Goal: Task Accomplishment & Management: Manage account settings

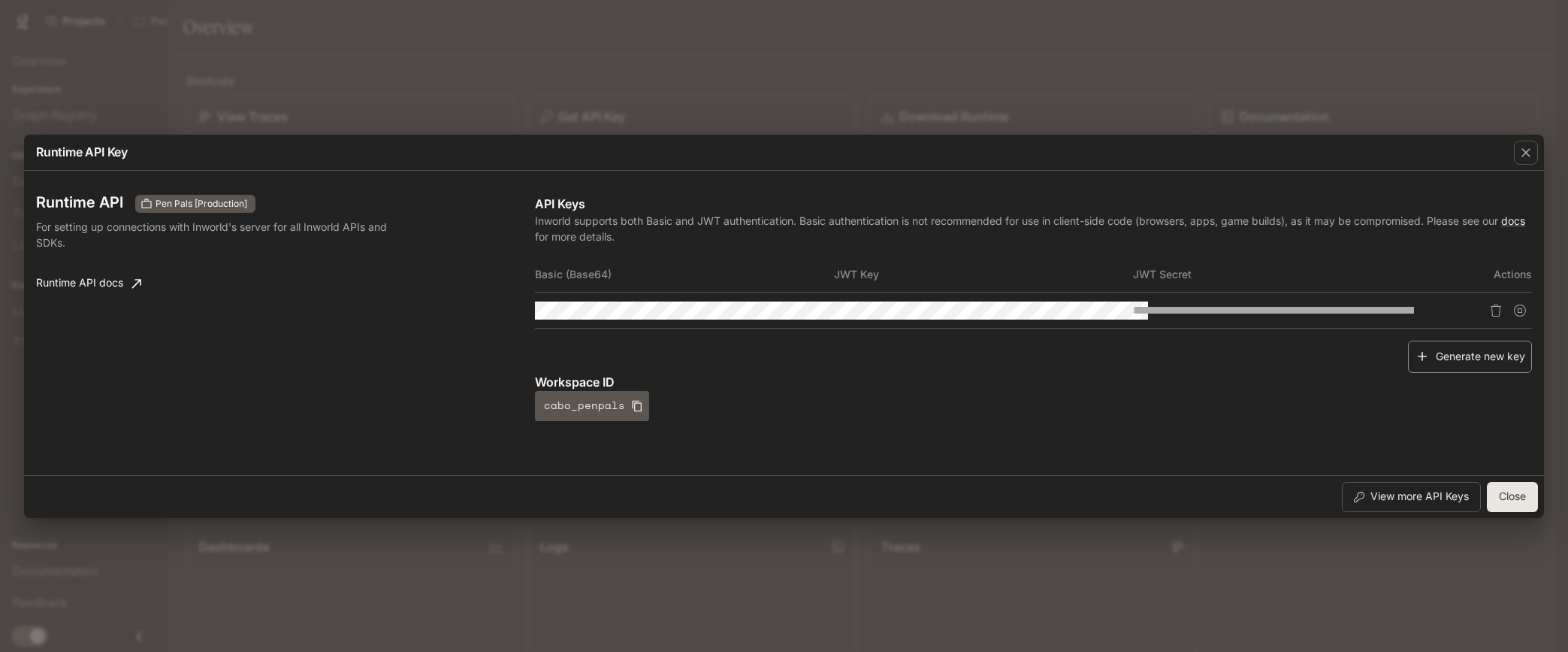
click at [1421, 355] on icon "button" at bounding box center [1423, 356] width 15 height 15
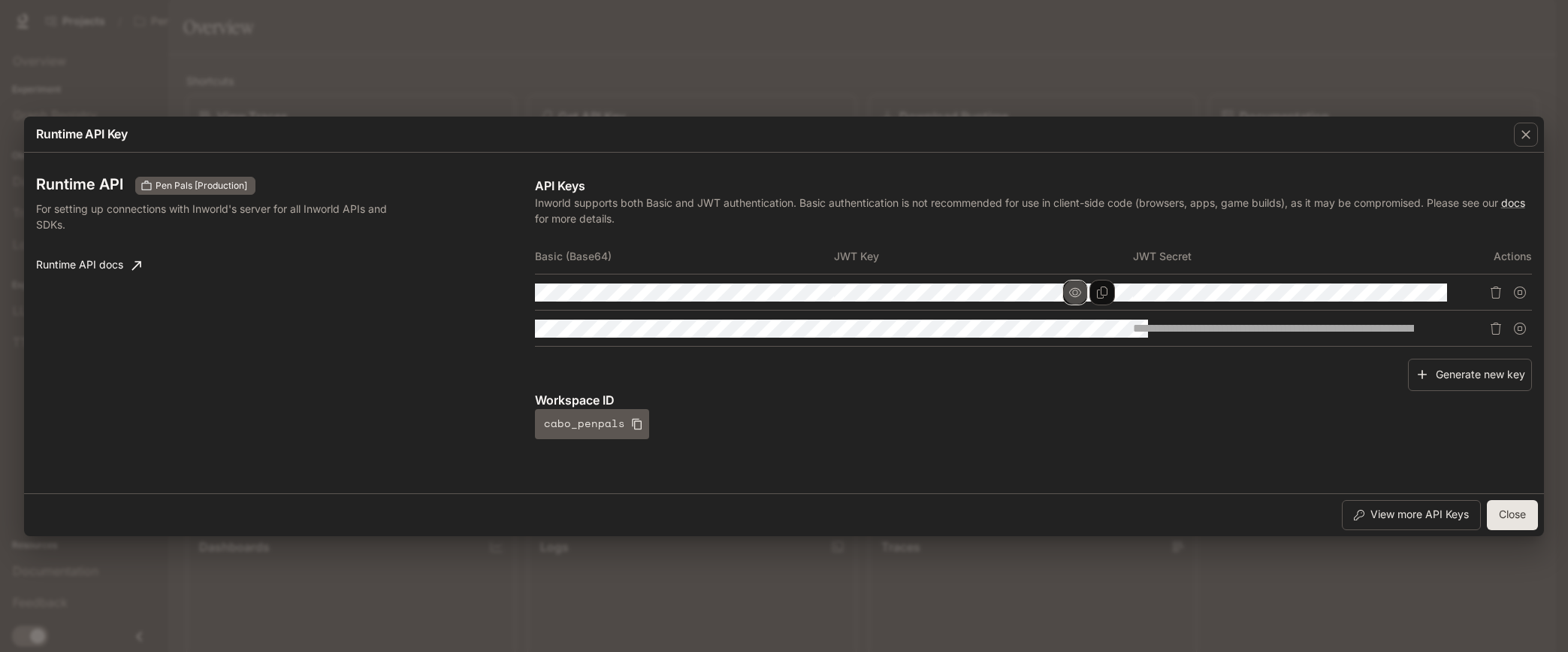
click at [1081, 289] on icon "button" at bounding box center [1075, 292] width 12 height 12
click at [1108, 289] on icon "Copy Key" at bounding box center [1102, 292] width 12 height 12
click at [1387, 288] on button "button" at bounding box center [1374, 292] width 25 height 25
click at [1134, 292] on td at bounding box center [983, 292] width 299 height 36
click at [1489, 289] on tr at bounding box center [1034, 292] width 997 height 36
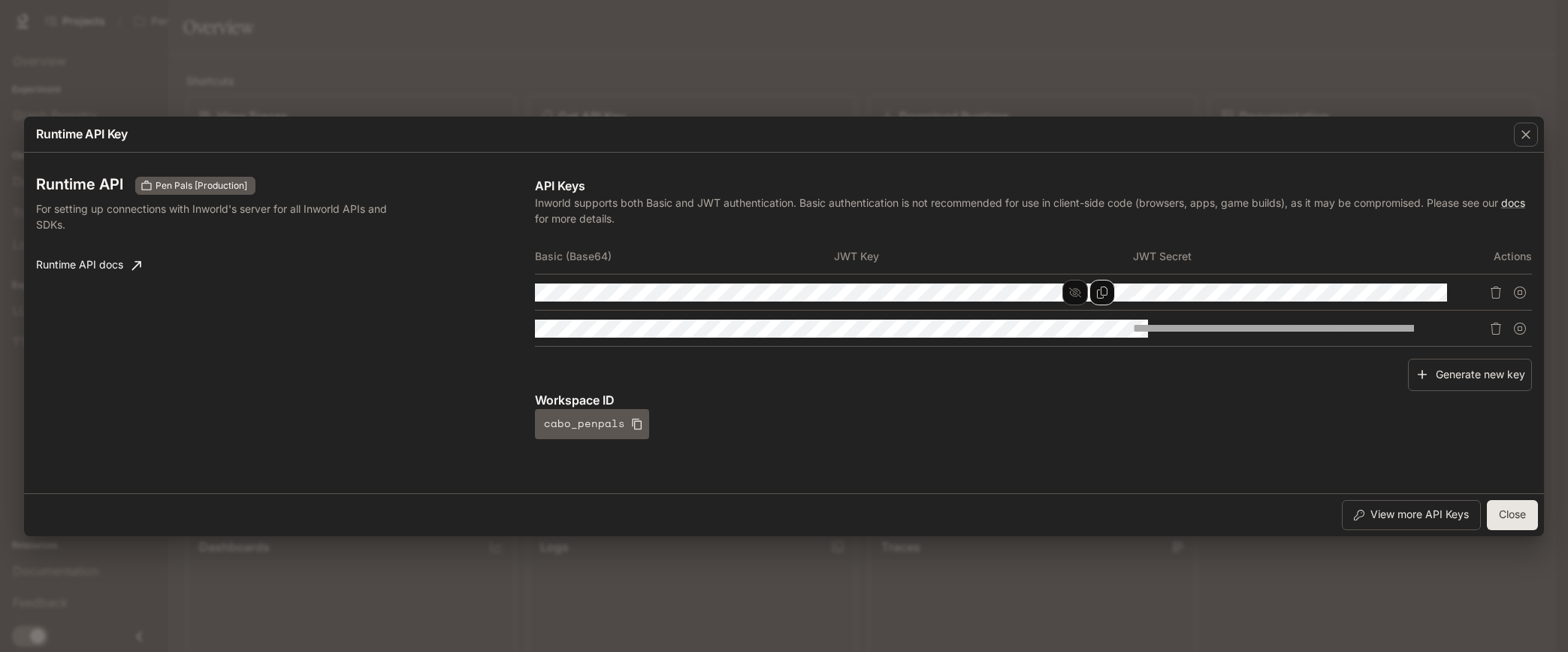
click at [1134, 290] on td at bounding box center [983, 292] width 299 height 36
click at [1532, 293] on tr at bounding box center [1034, 292] width 997 height 36
click at [1503, 521] on button "Close" at bounding box center [1512, 515] width 51 height 30
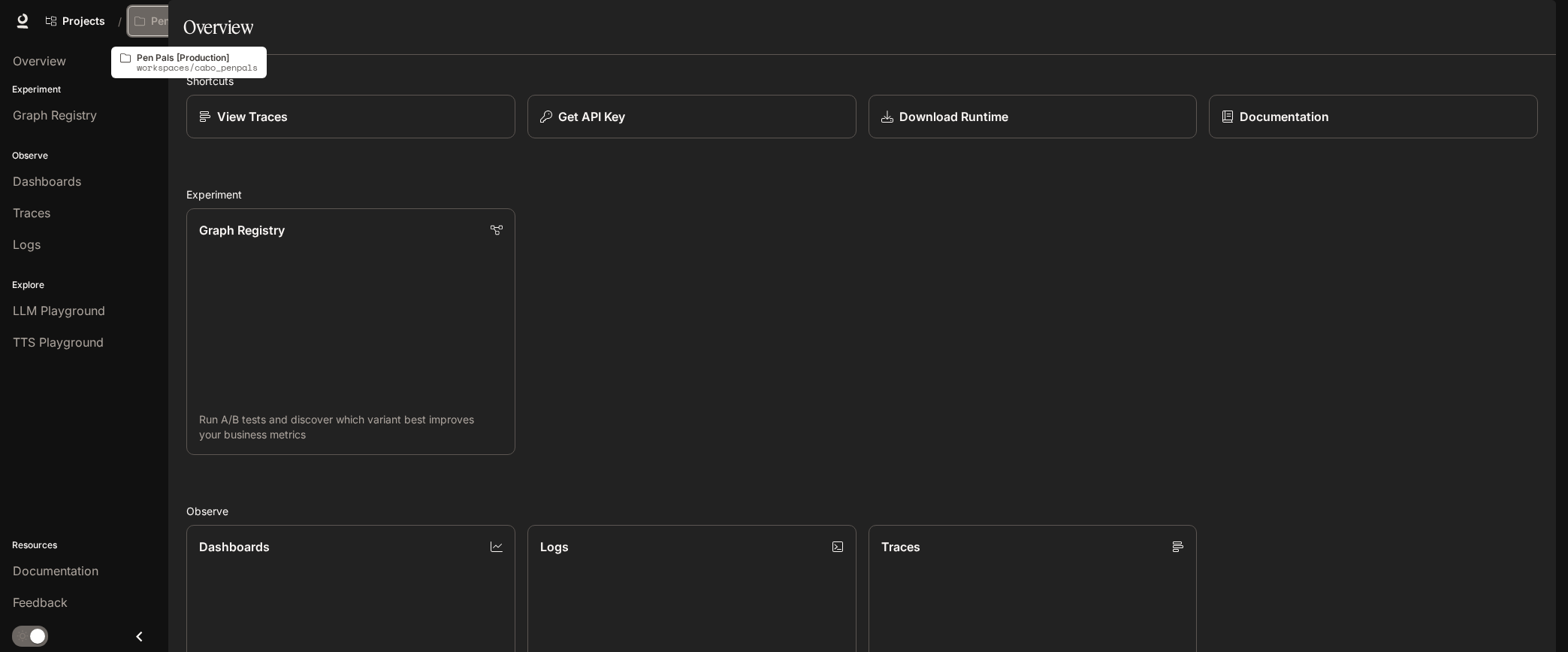
click at [155, 16] on p "Pen Pals [Production]" at bounding box center [193, 21] width 84 height 13
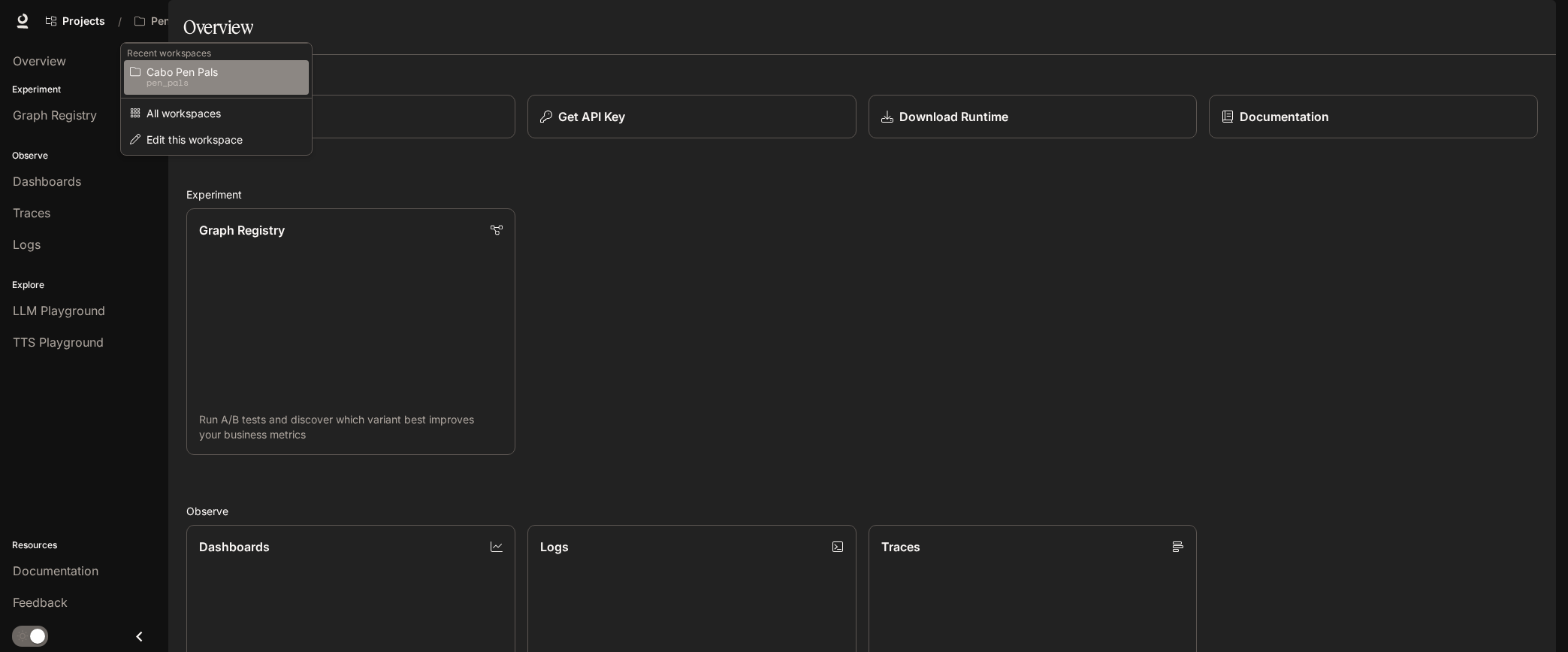
click at [183, 75] on span "Cabo Pen Pals" at bounding box center [213, 72] width 135 height 11
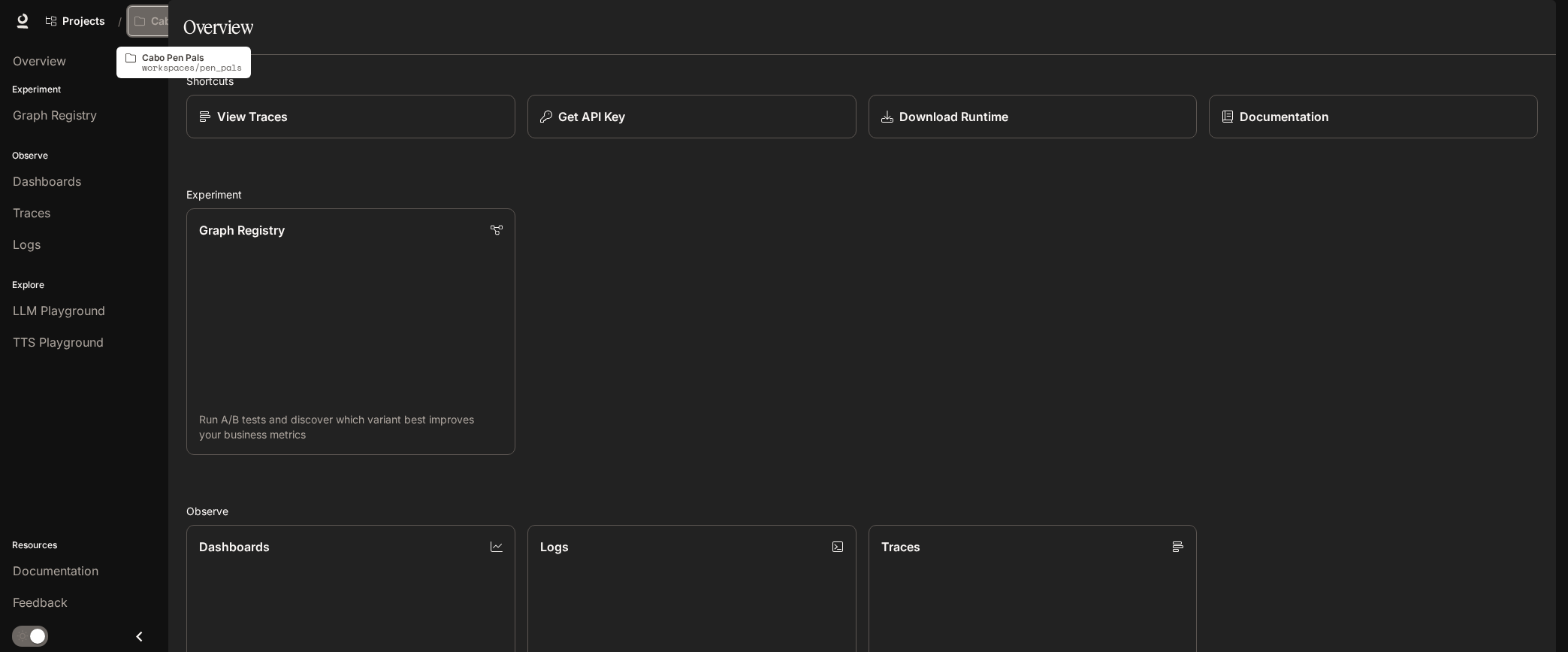
click at [193, 25] on p "Cabo Pen Pals" at bounding box center [188, 21] width 75 height 13
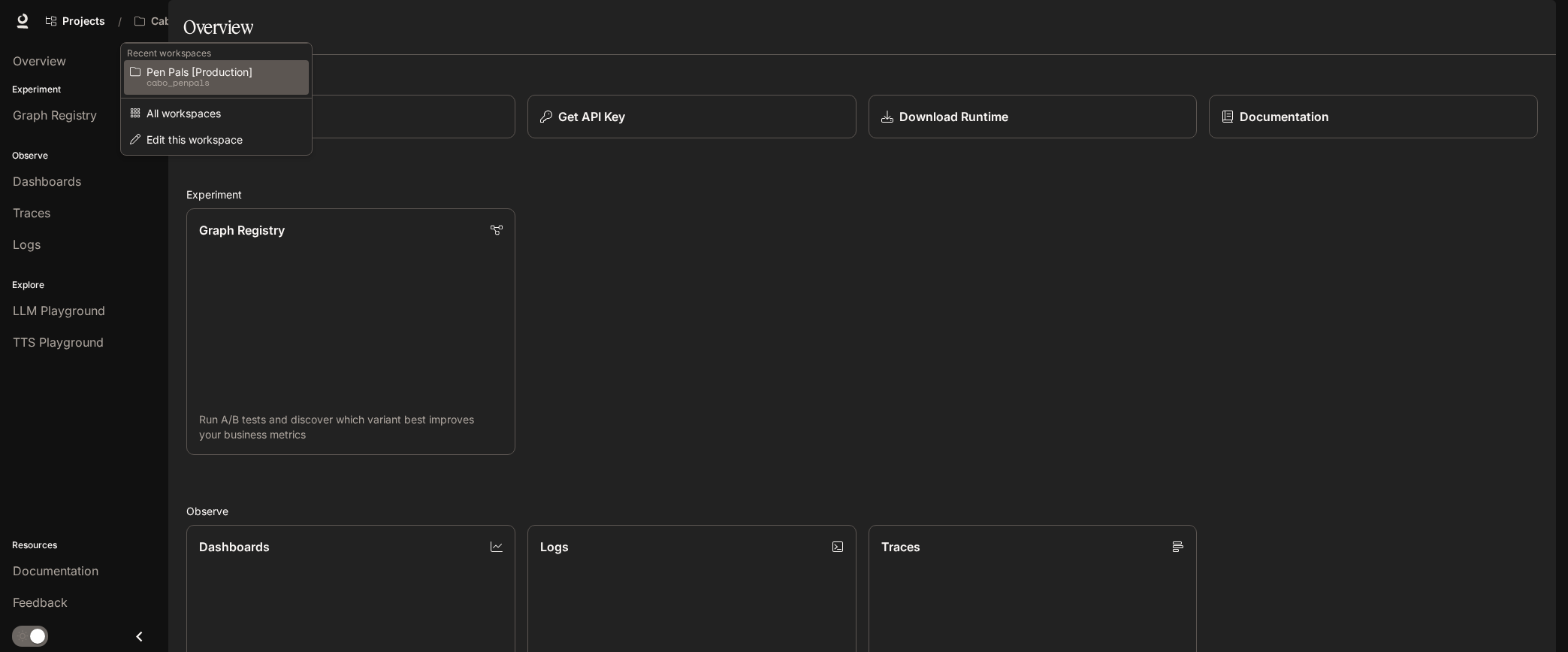
click at [177, 73] on span "Pen Pals [Production]" at bounding box center [213, 72] width 135 height 11
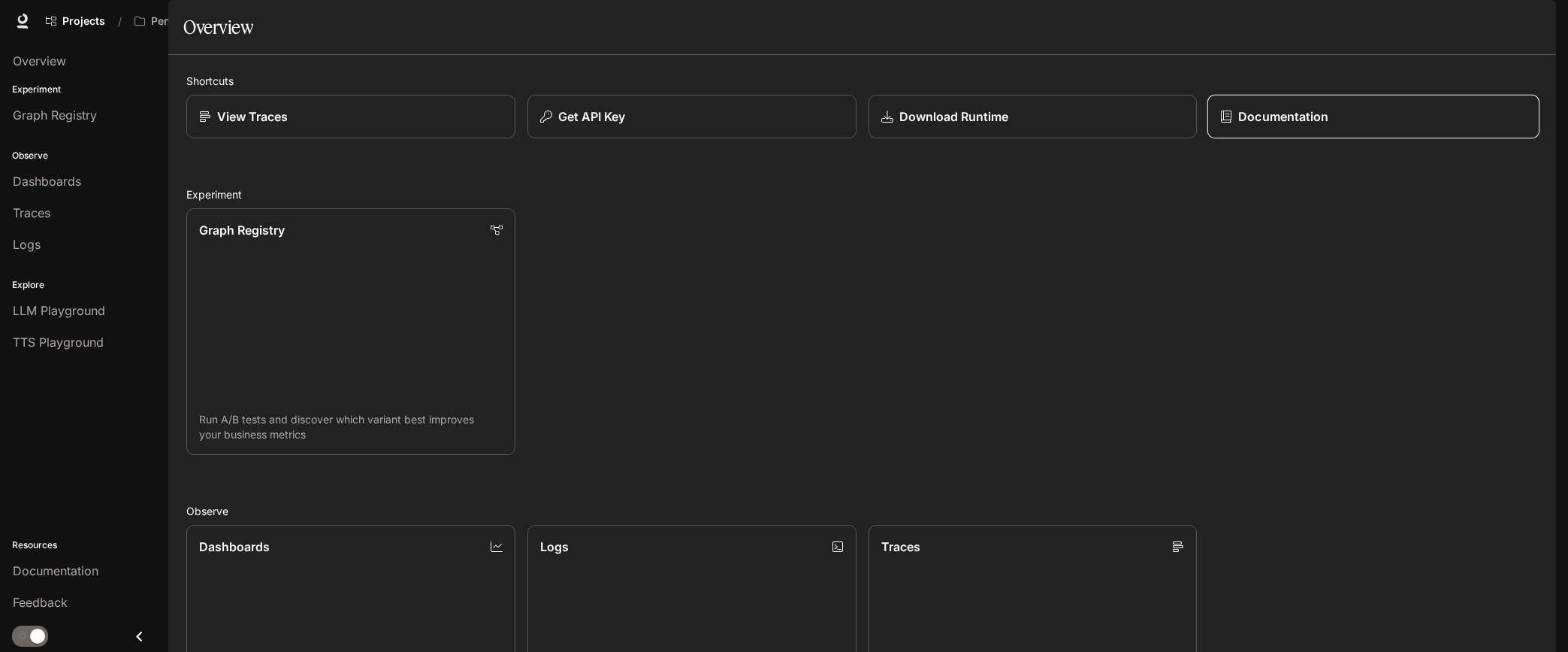
click at [1268, 126] on p "Documentation" at bounding box center [1283, 116] width 90 height 18
click at [18, 21] on icon at bounding box center [22, 21] width 15 height 15
click at [31, 211] on span "Traces" at bounding box center [32, 212] width 37 height 18
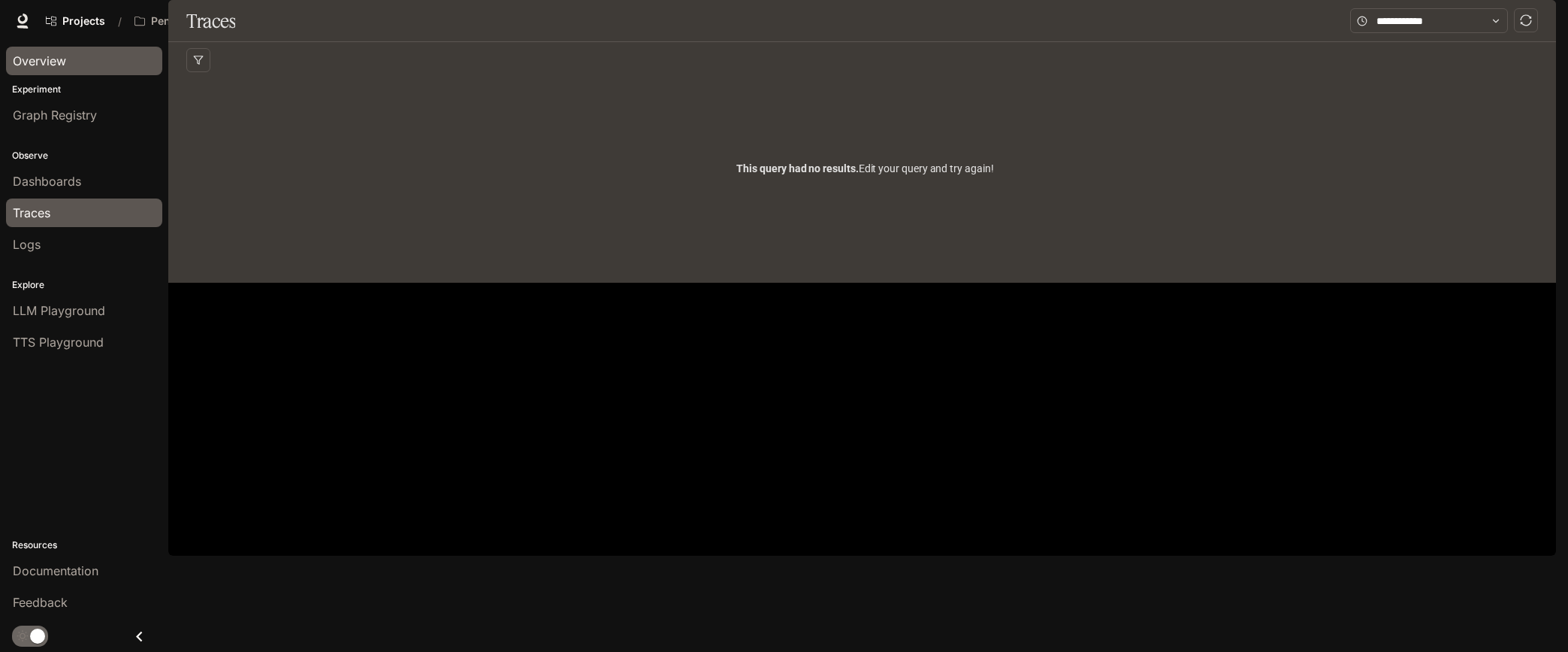
click at [45, 62] on span "Overview" at bounding box center [39, 61] width 53 height 18
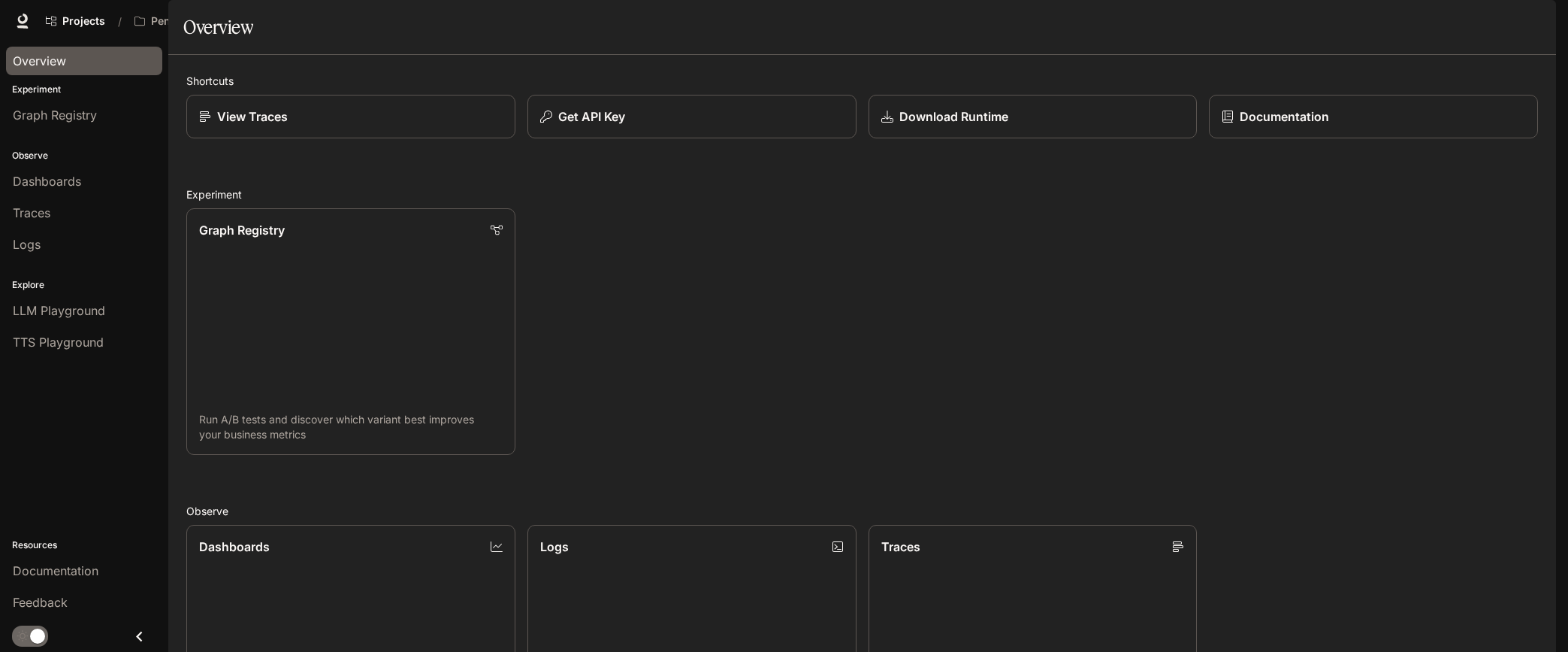
click at [76, 58] on div "Overview" at bounding box center [84, 61] width 143 height 18
click at [1295, 126] on p "Documentation" at bounding box center [1283, 116] width 90 height 18
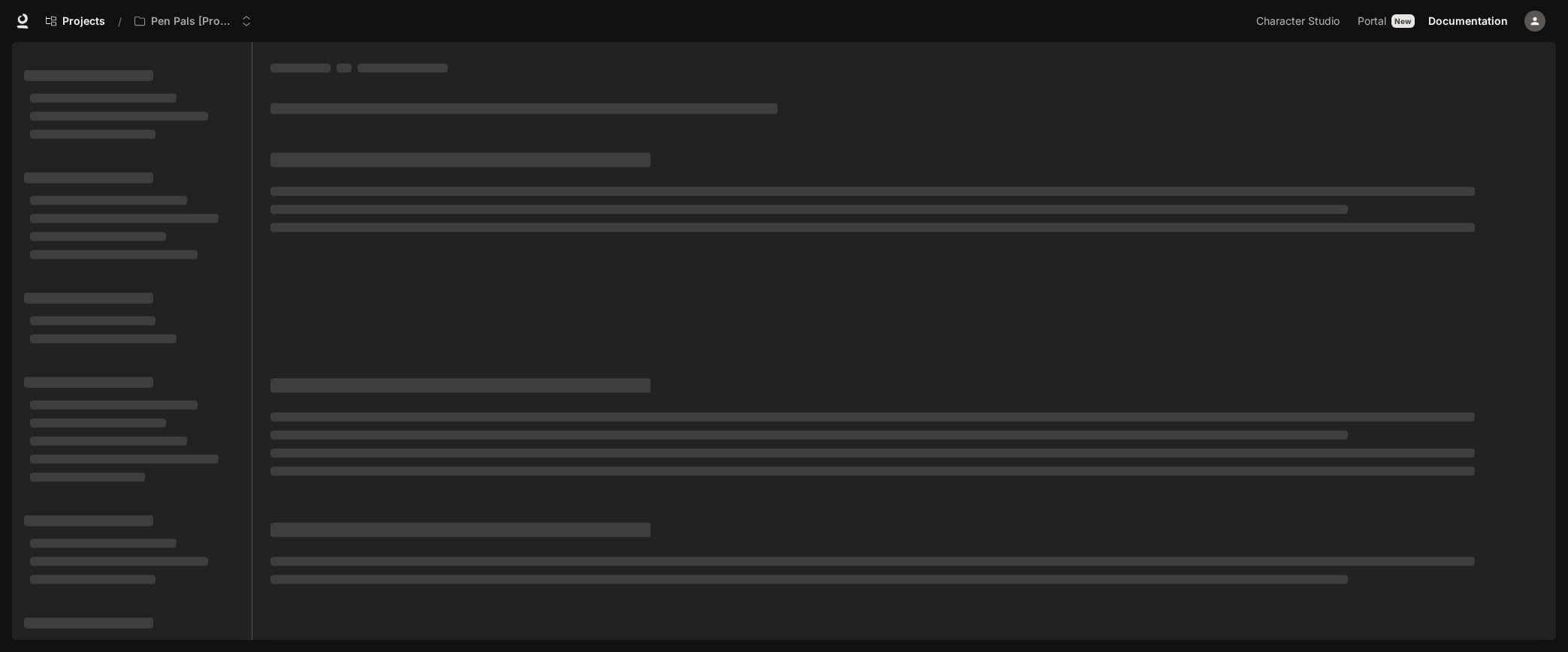
click at [24, 21] on icon at bounding box center [22, 19] width 9 height 10
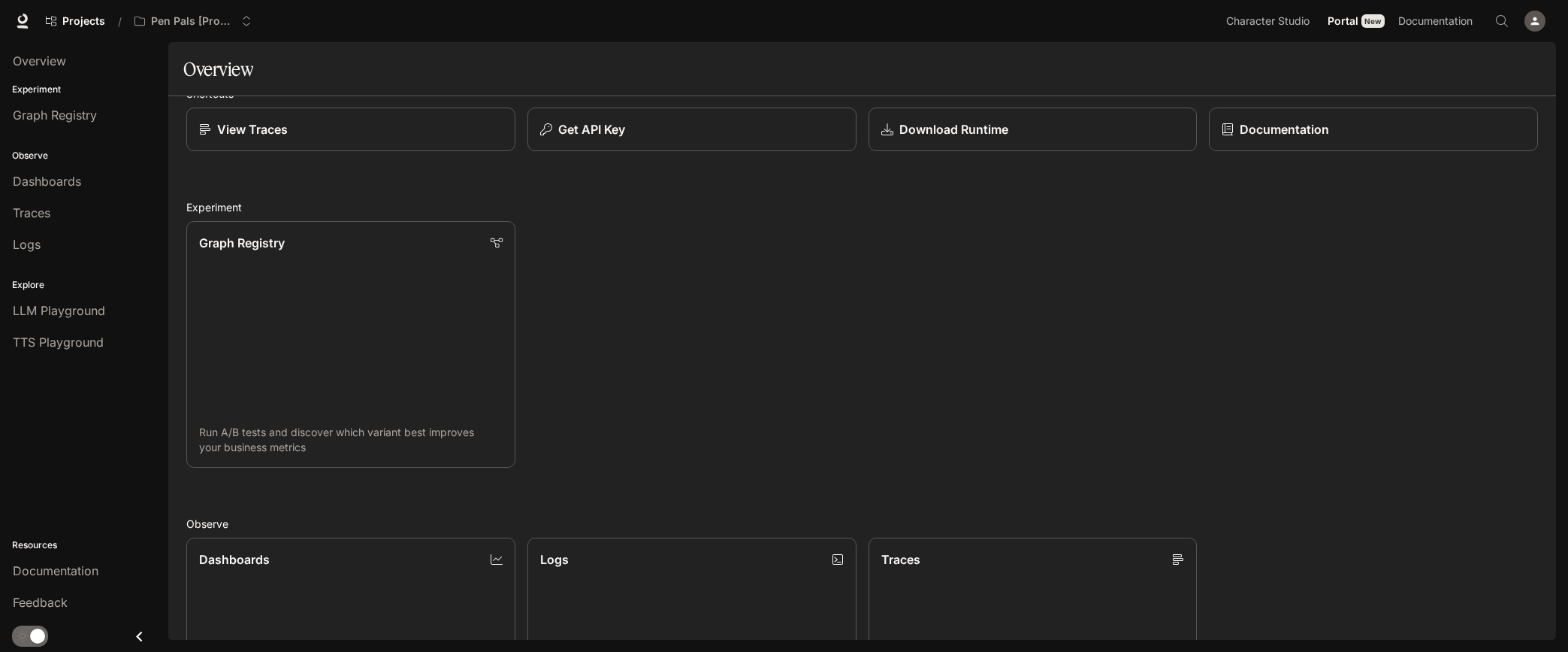
click at [24, 19] on icon at bounding box center [22, 21] width 15 height 15
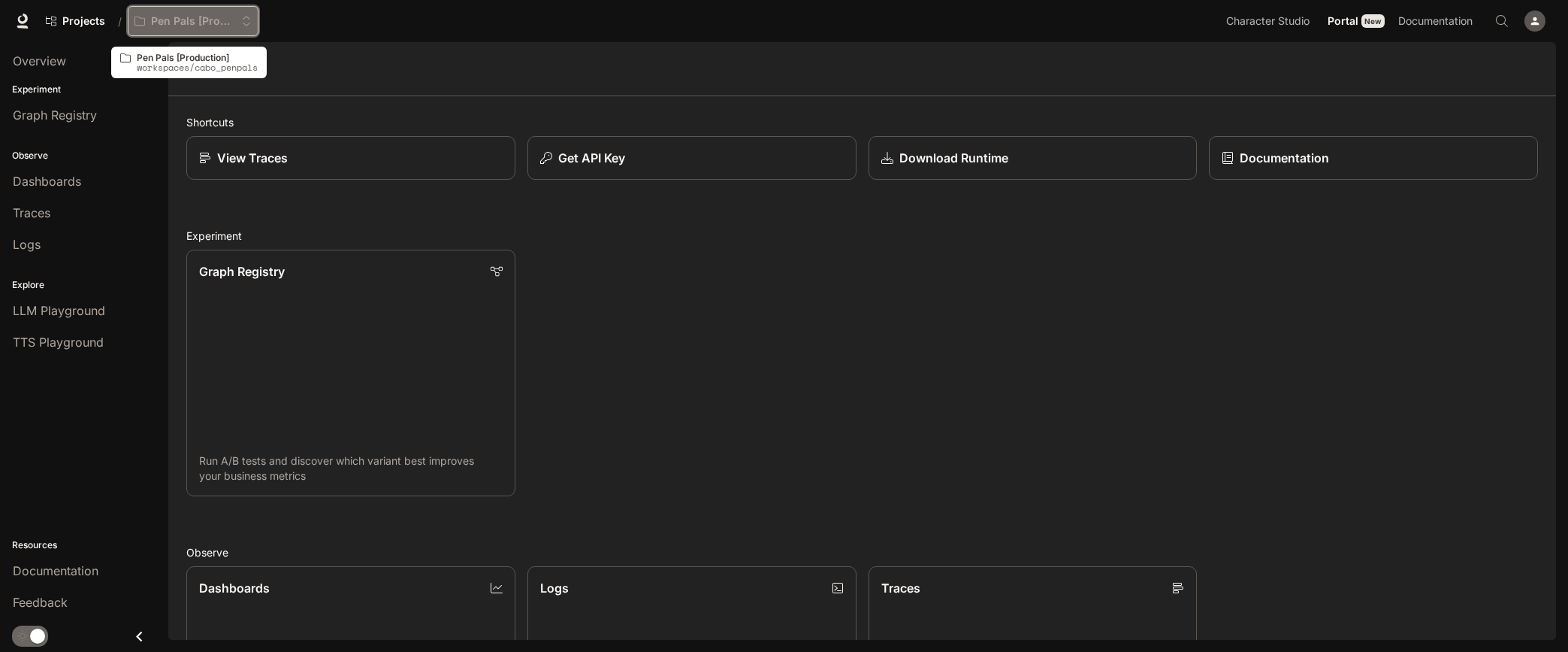
click at [194, 18] on p "Pen Pals [Production]" at bounding box center [193, 21] width 84 height 13
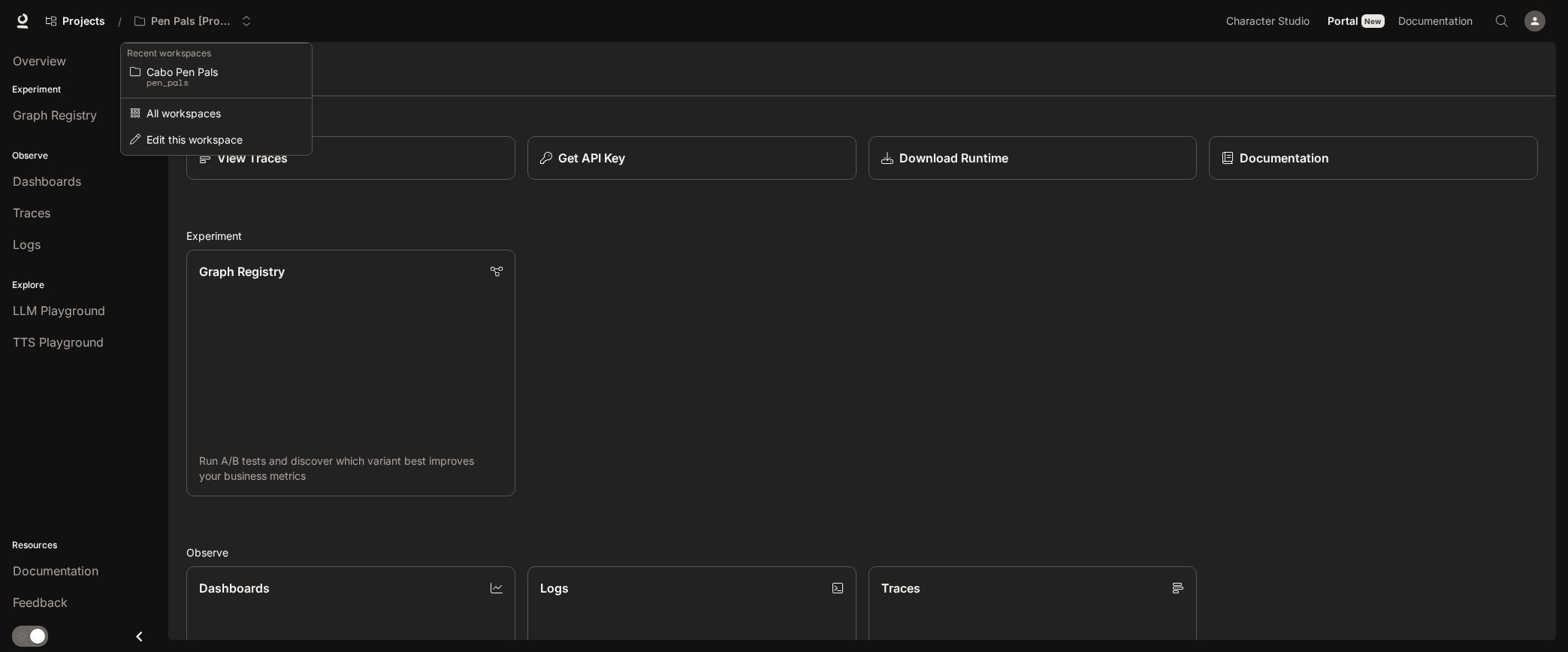
click at [194, 18] on div "Open workspace menu" at bounding box center [784, 326] width 1568 height 652
click at [1272, 21] on span "Character Studio" at bounding box center [1268, 21] width 83 height 19
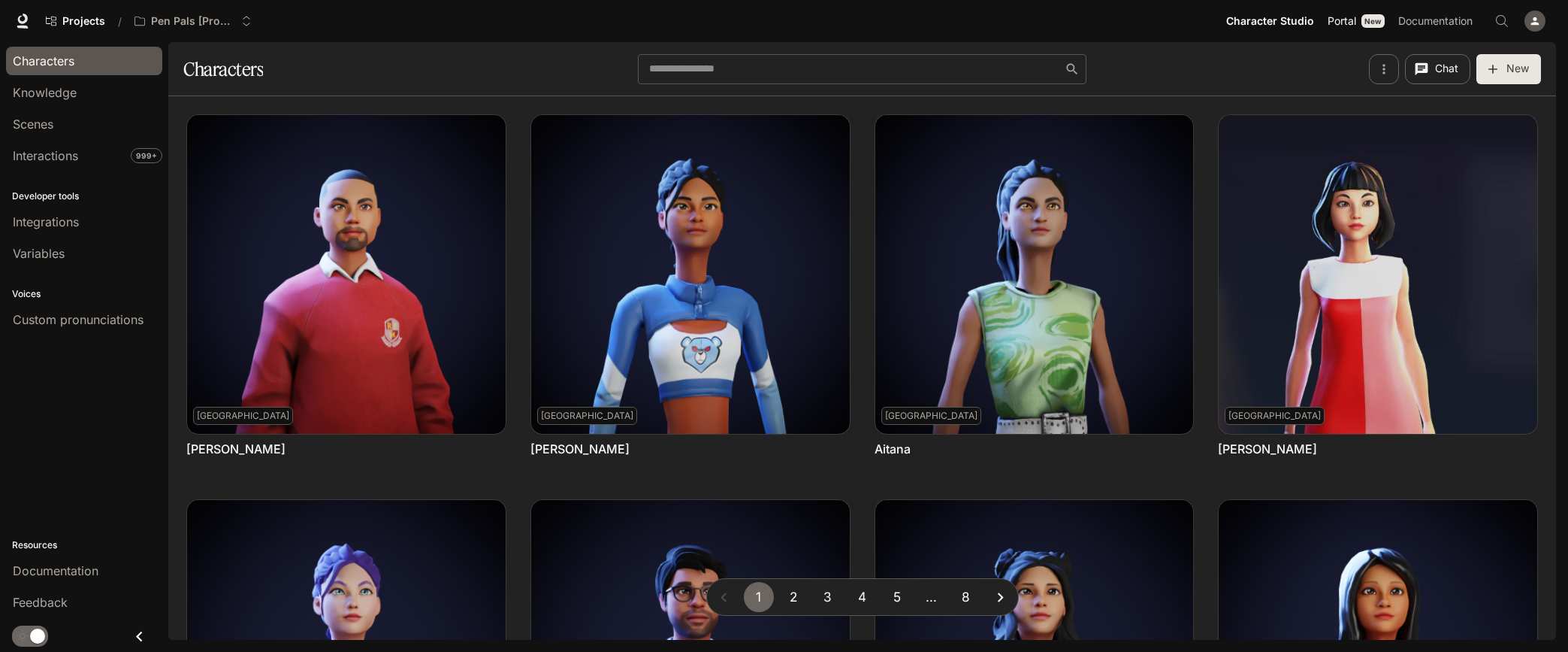
click at [1355, 23] on span "Portal" at bounding box center [1341, 21] width 29 height 19
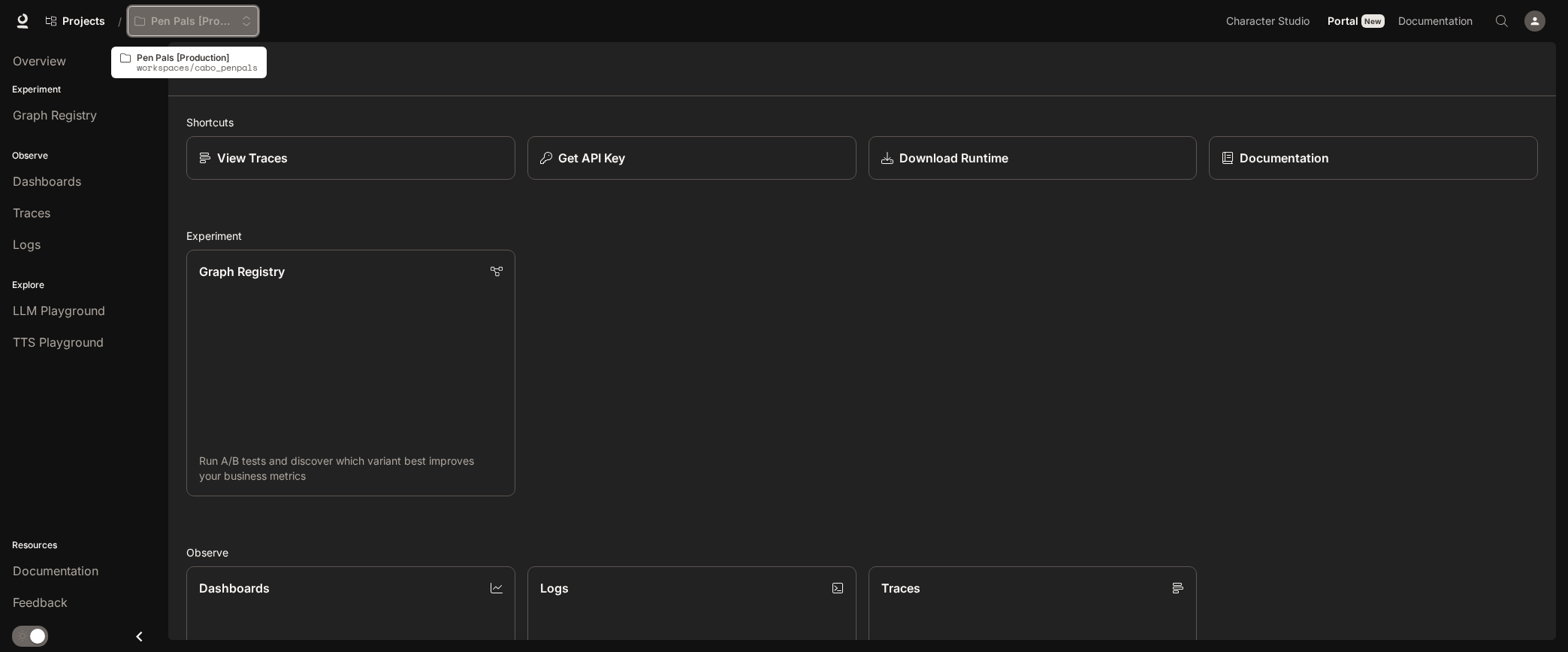
click at [193, 20] on p "Pen Pals [Production]" at bounding box center [193, 21] width 84 height 13
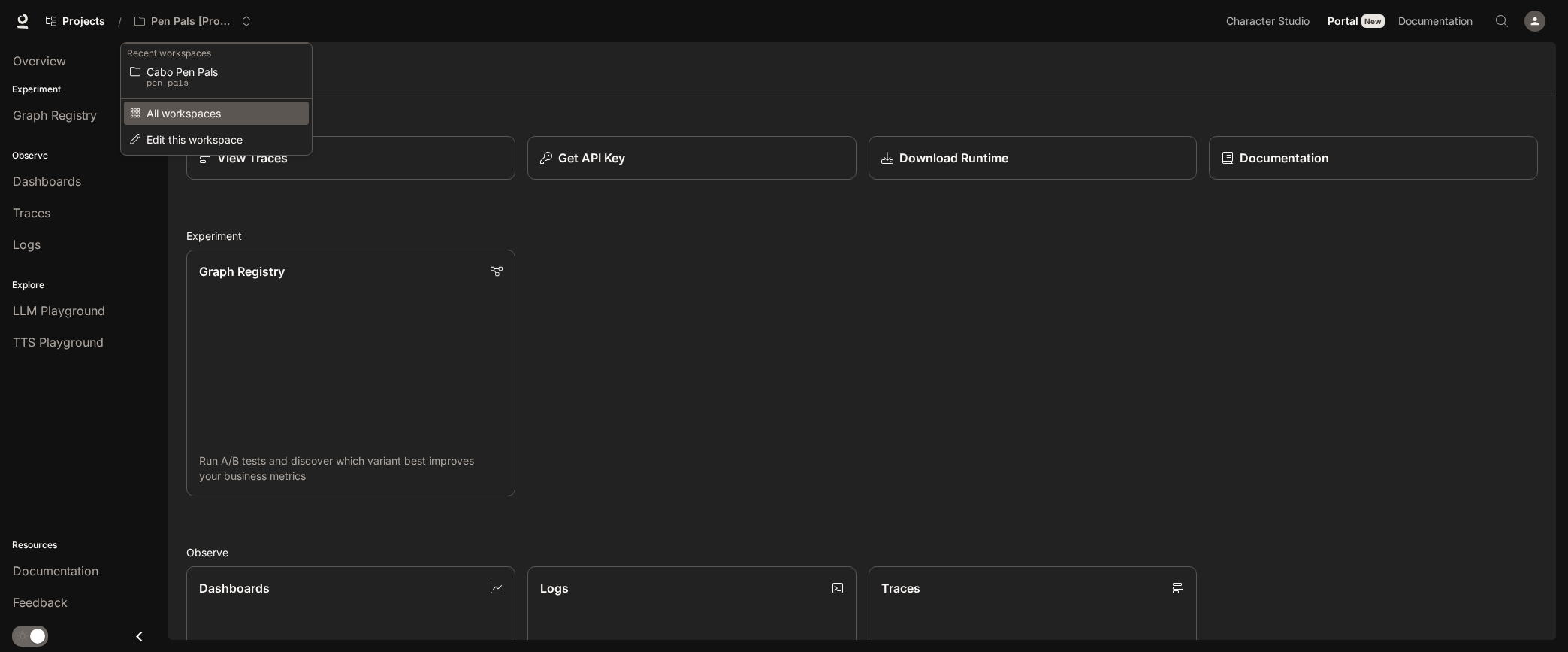
click at [187, 112] on span "All workspaces" at bounding box center [213, 113] width 135 height 11
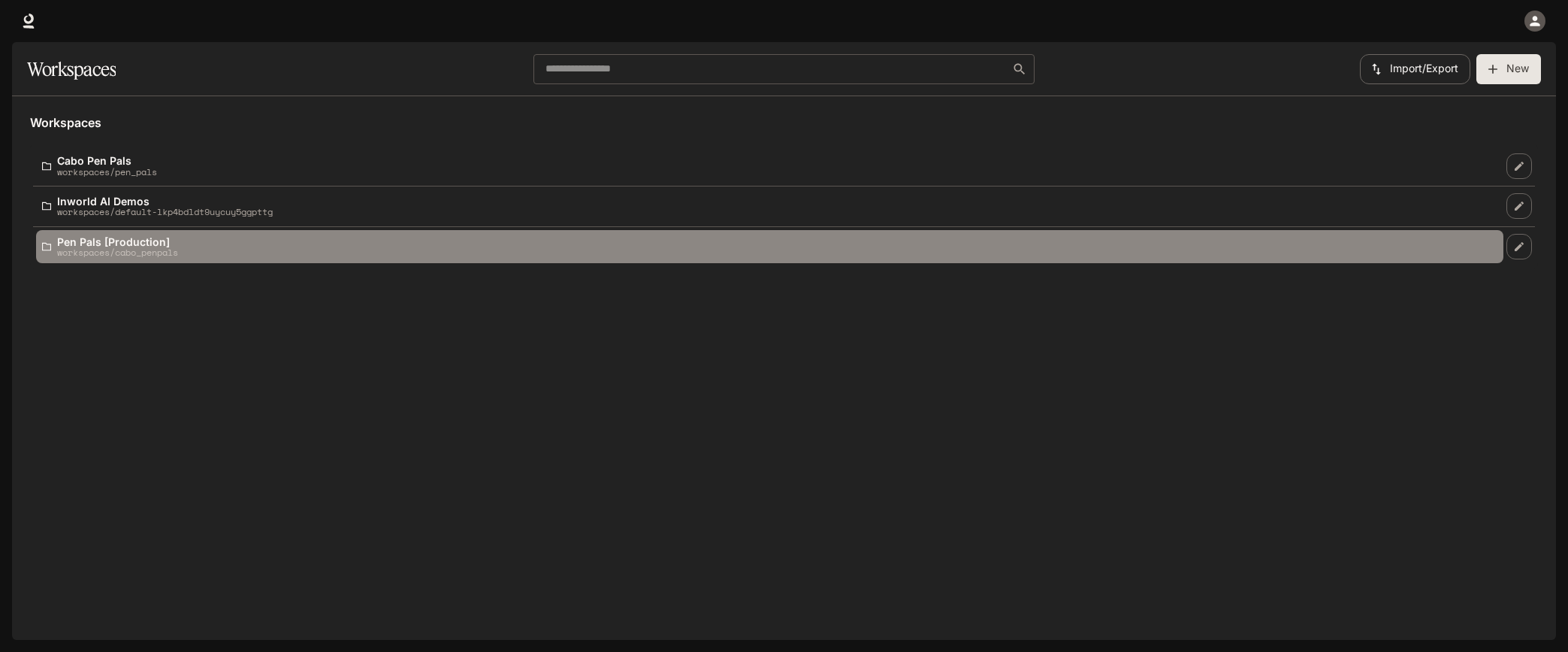
click at [103, 241] on p "Pen Pals [Production]" at bounding box center [117, 242] width 121 height 11
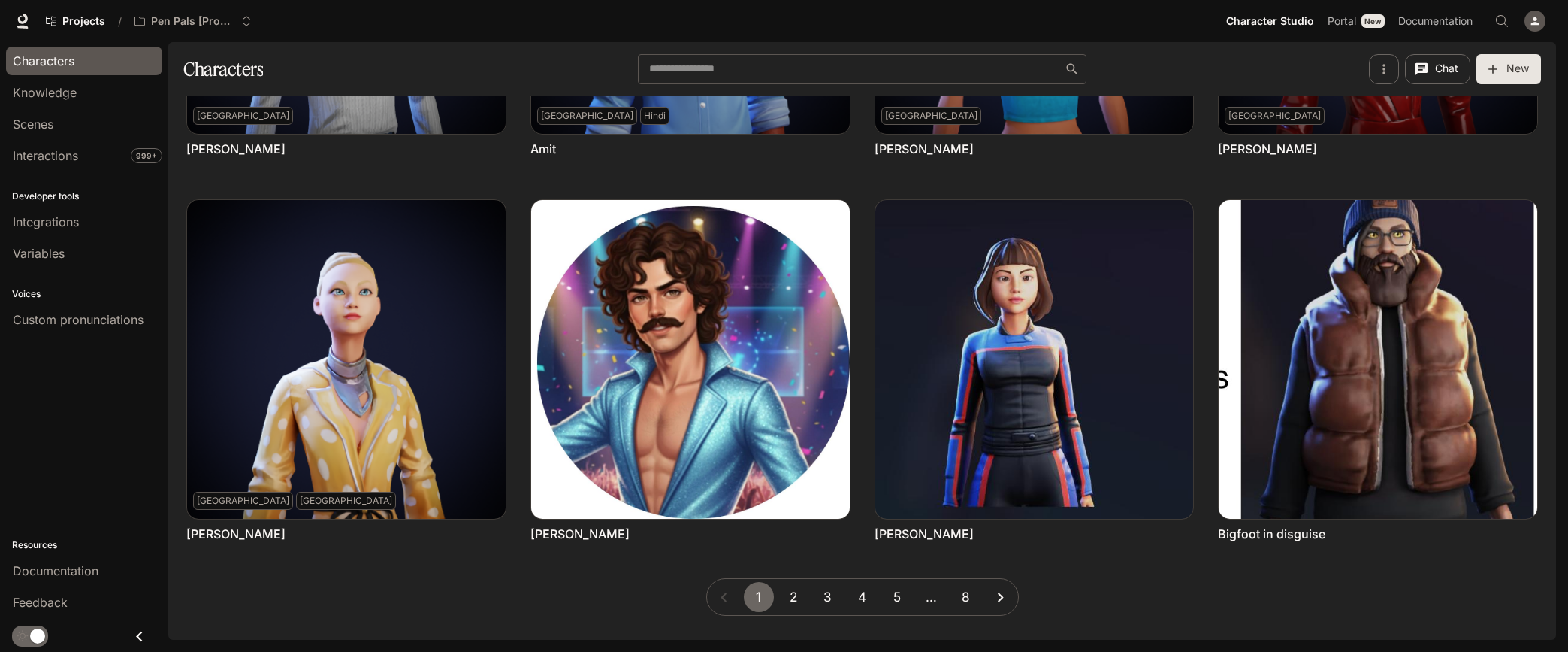
scroll to position [685, 0]
click at [796, 599] on button "2" at bounding box center [793, 597] width 30 height 30
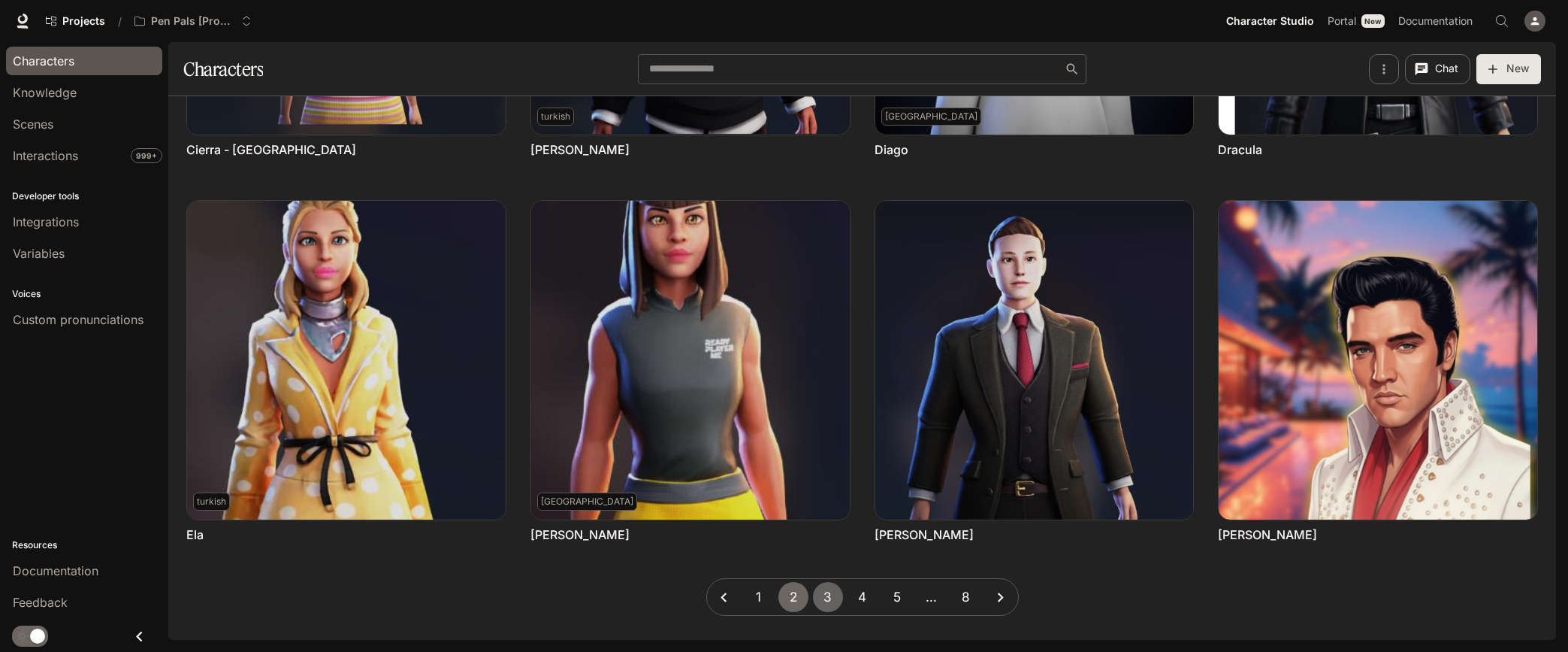
click at [832, 595] on button "3" at bounding box center [828, 597] width 30 height 30
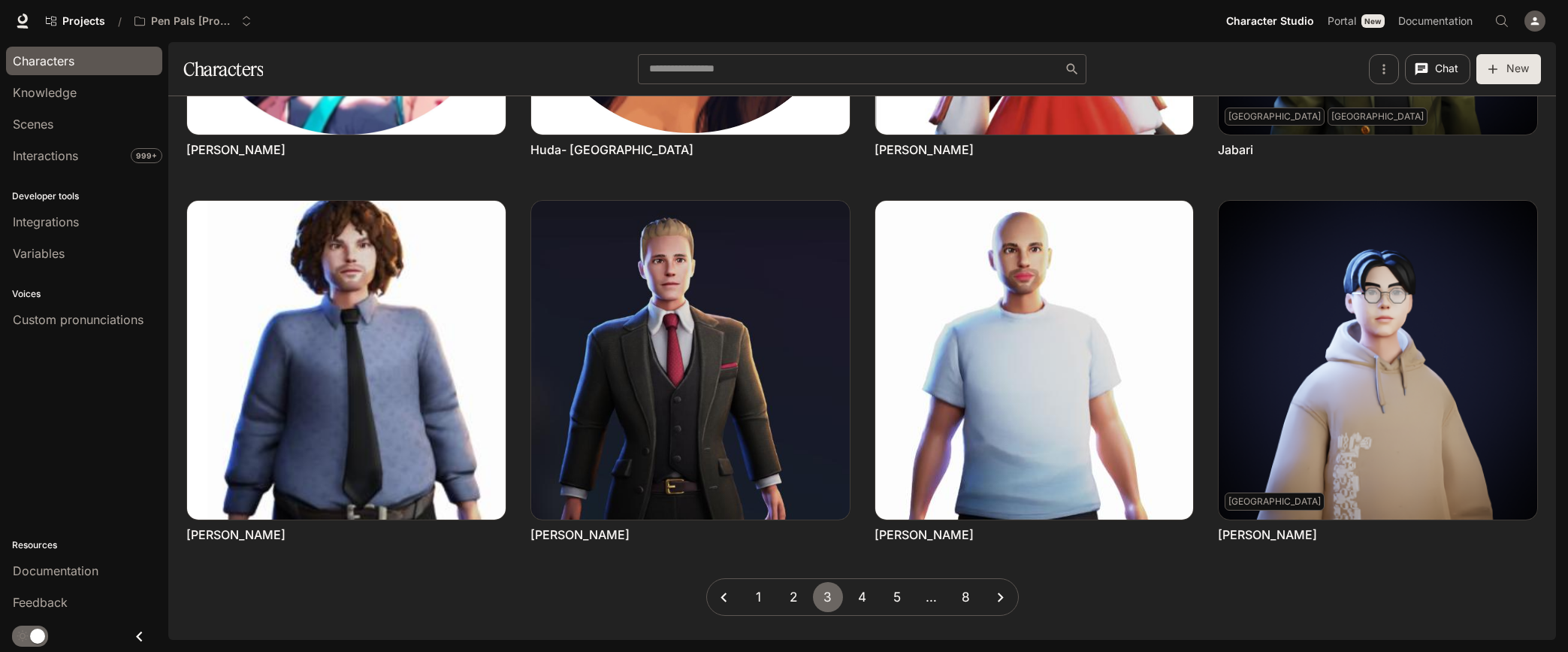
click at [860, 598] on button "4" at bounding box center [862, 597] width 30 height 30
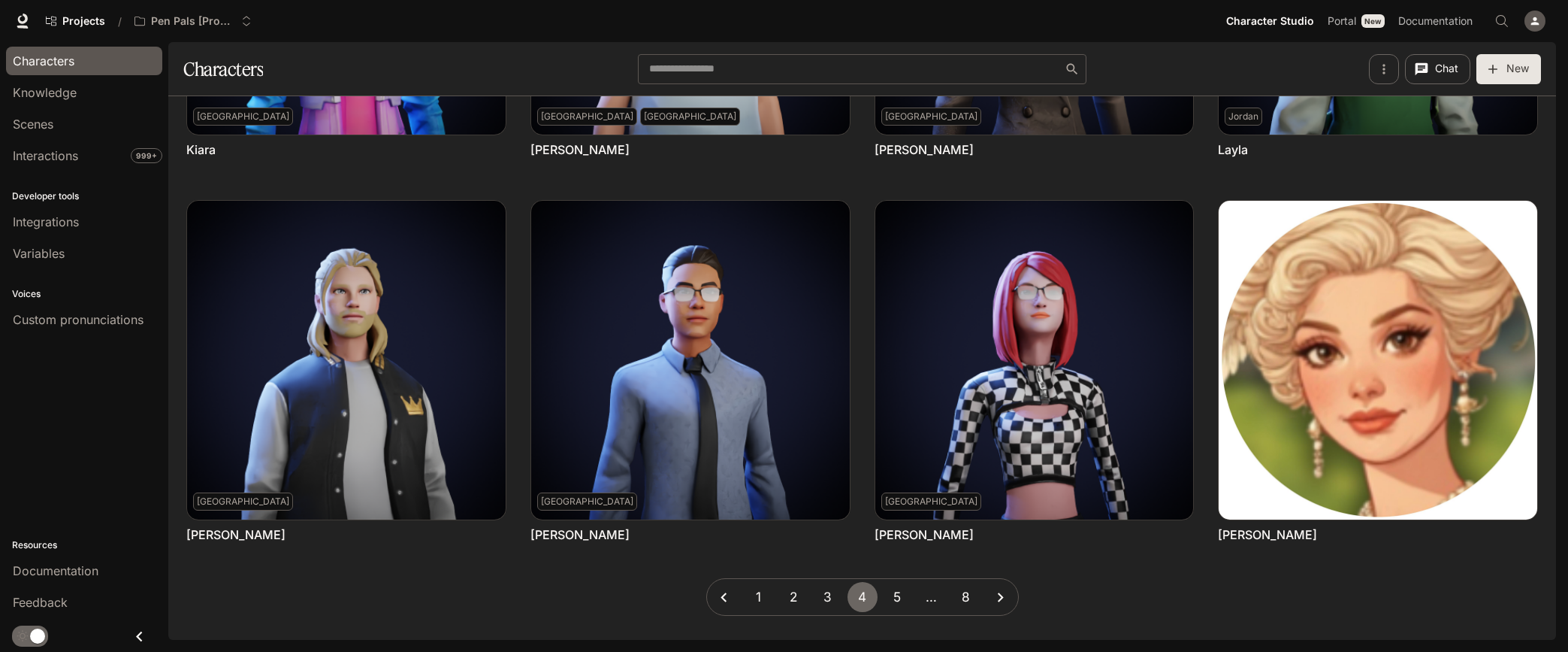
click at [891, 601] on button "5" at bounding box center [897, 597] width 30 height 30
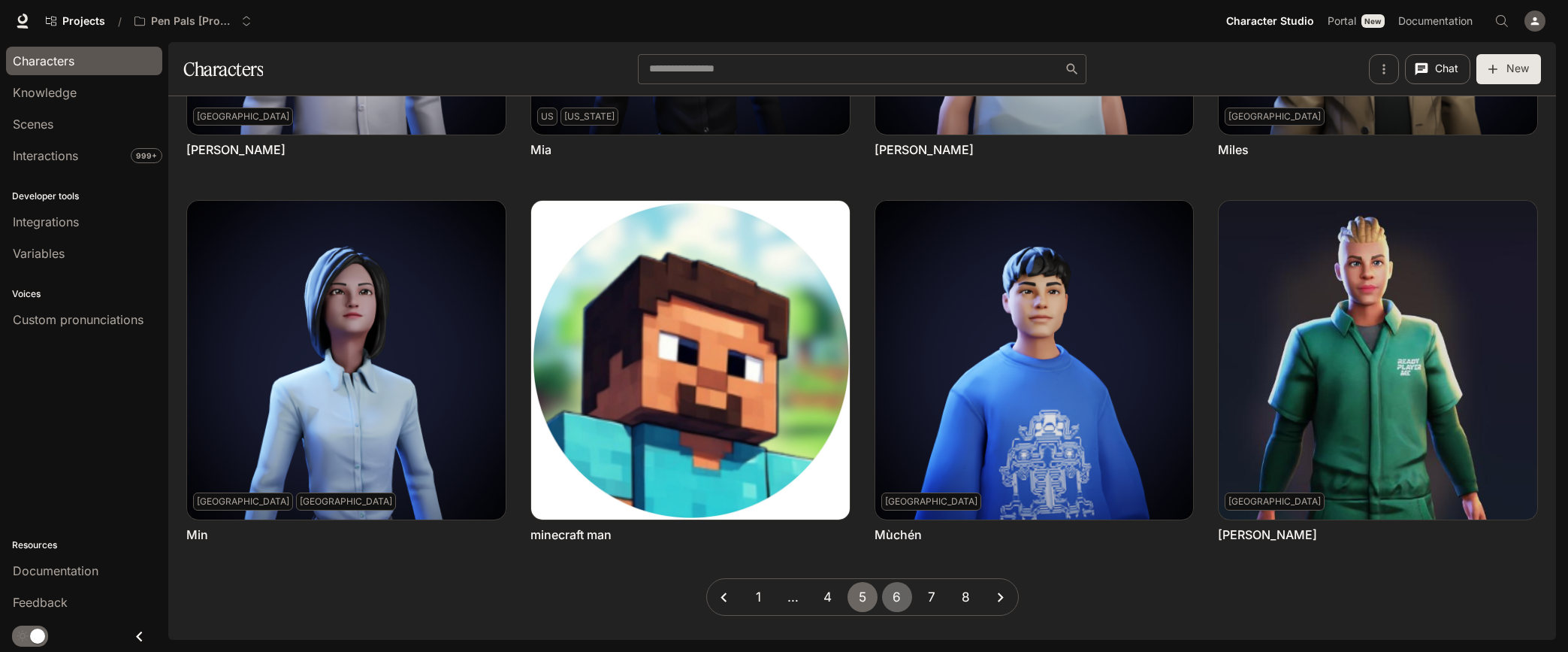
click at [901, 597] on button "6" at bounding box center [897, 597] width 30 height 30
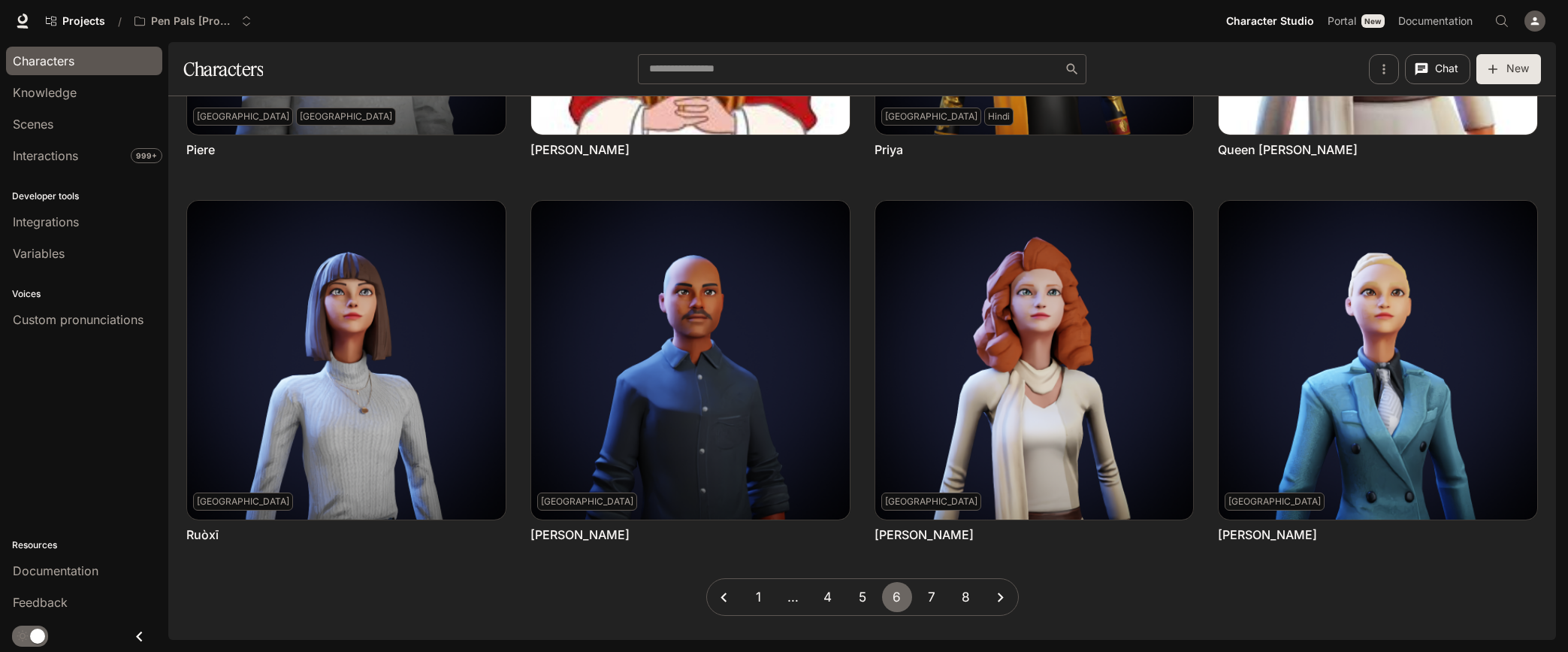
click at [930, 603] on button "7" at bounding box center [931, 597] width 30 height 30
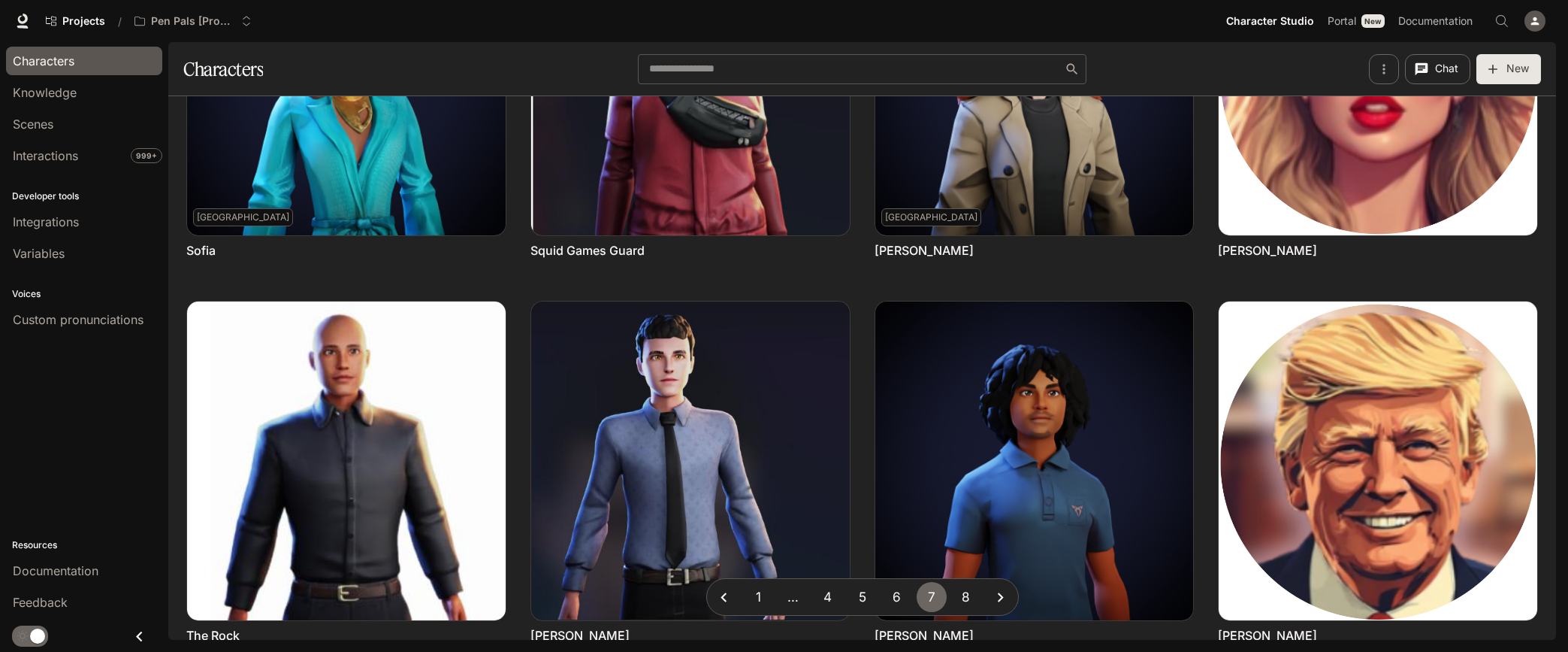
scroll to position [215, 0]
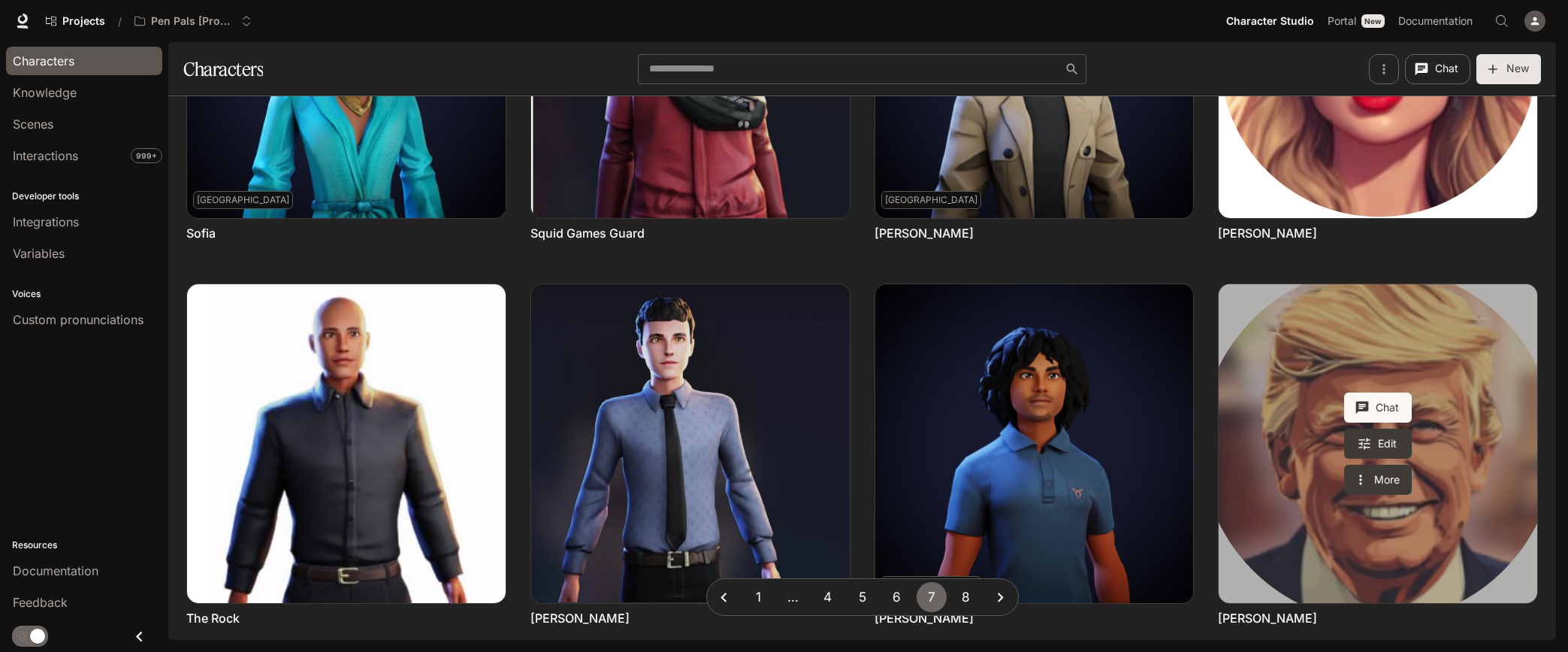
click at [1299, 428] on link "Trump" at bounding box center [1378, 444] width 319 height 319
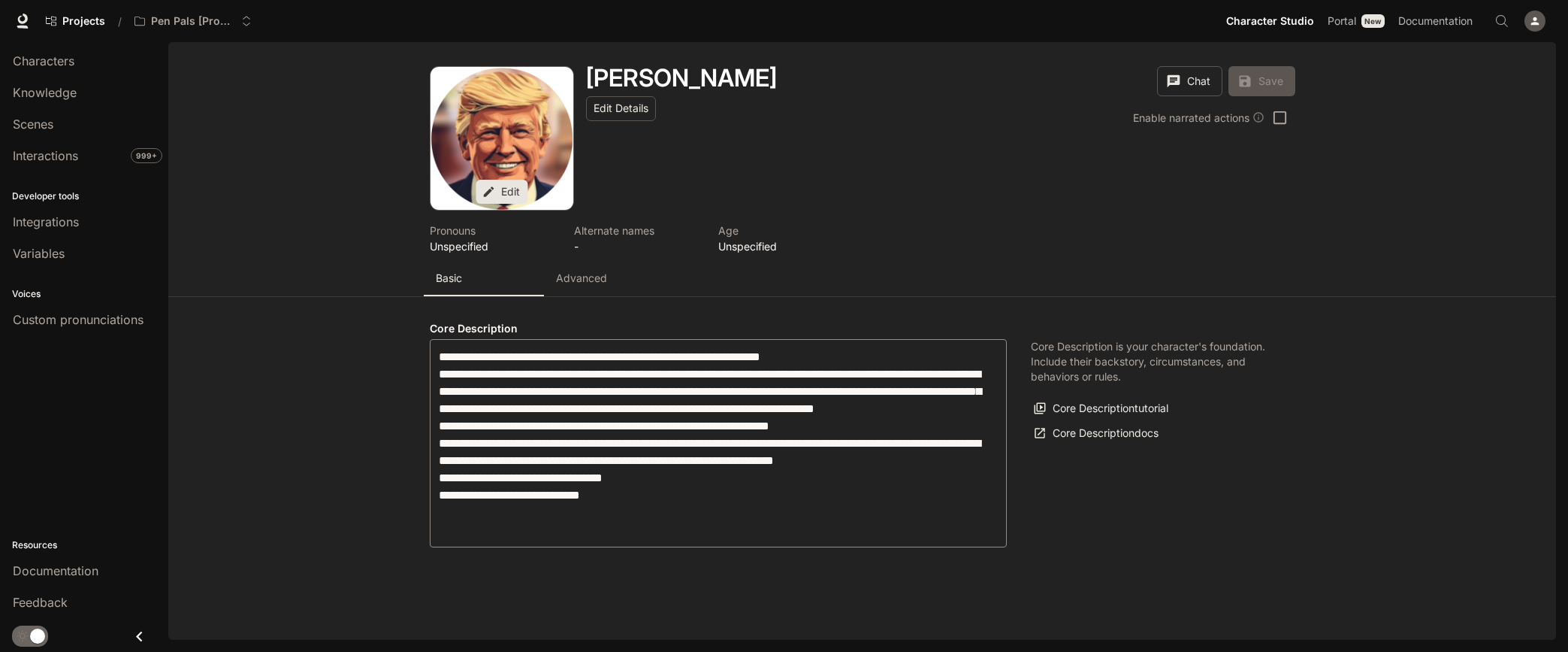
type input "**********"
click at [577, 274] on p "Advanced" at bounding box center [582, 278] width 51 height 15
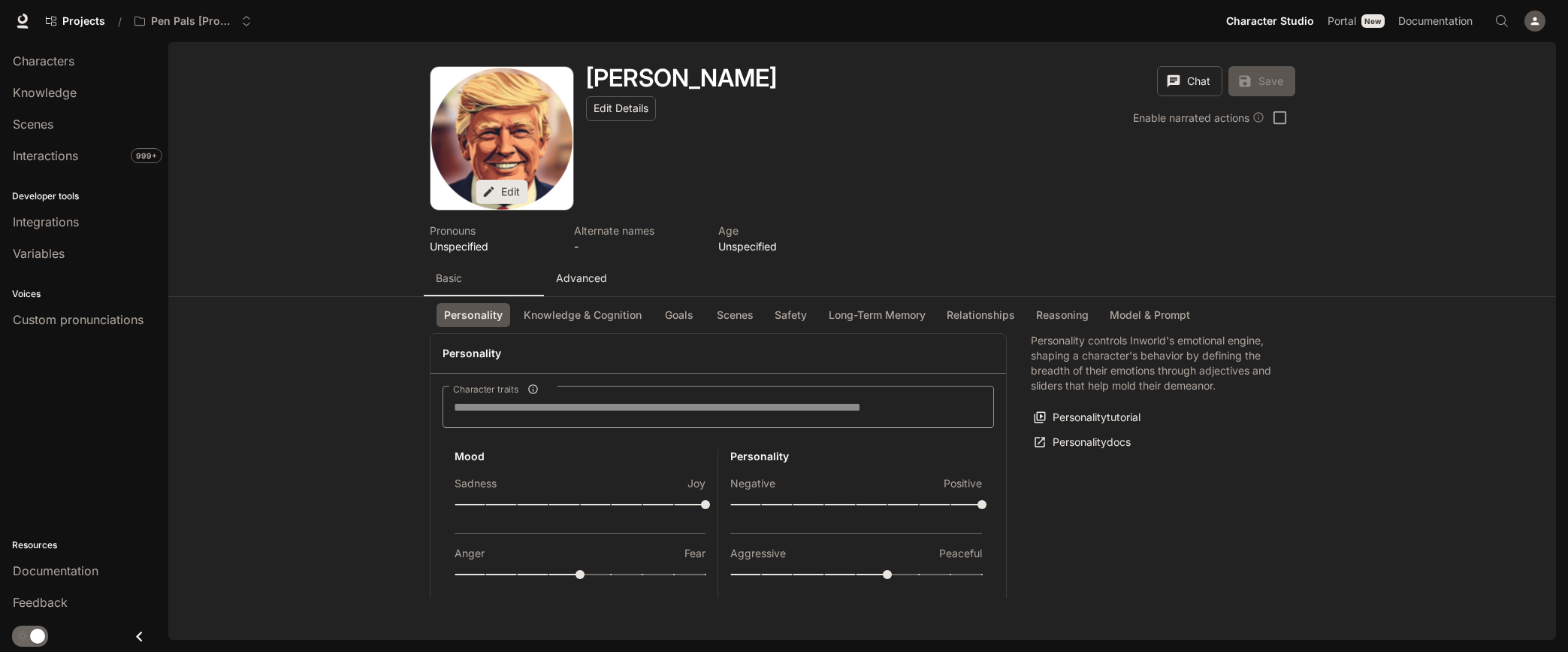
type textarea "**********"
click at [727, 312] on button "Scenes" at bounding box center [736, 315] width 52 height 25
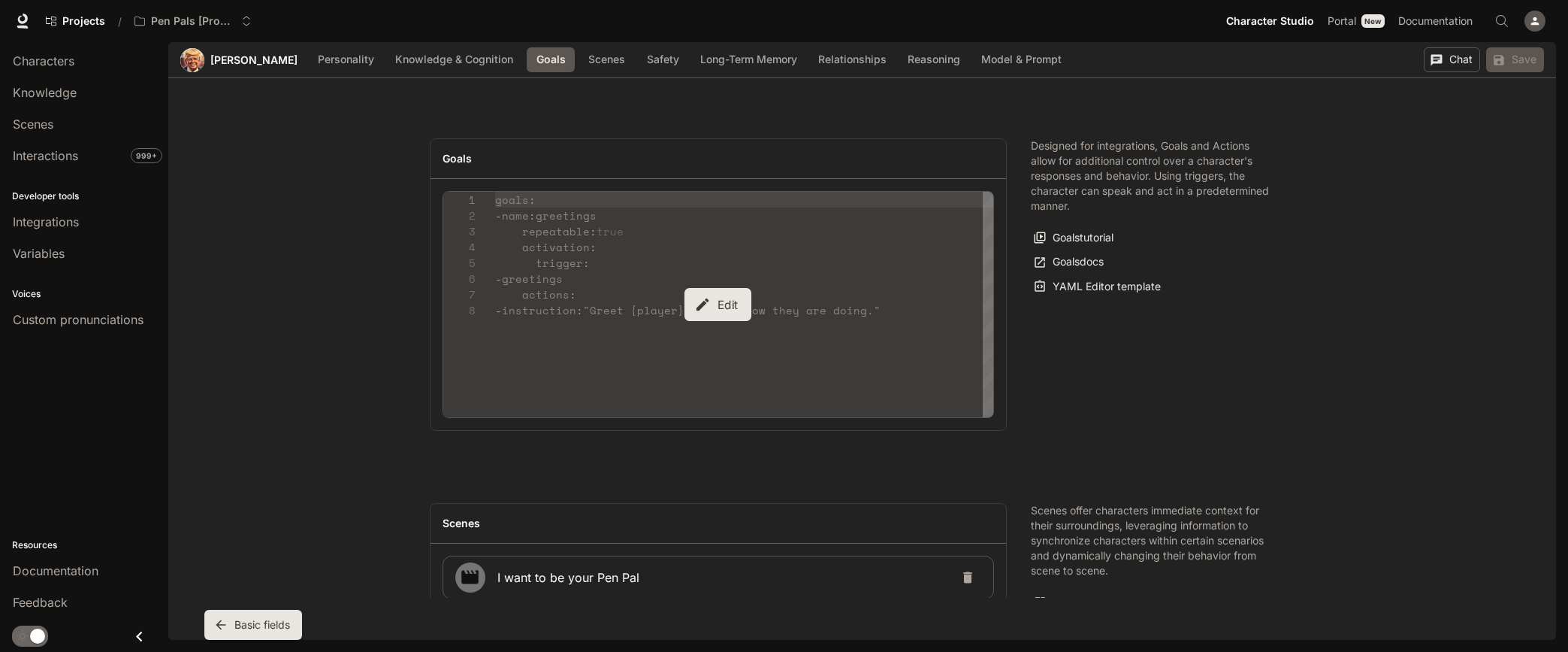
scroll to position [1483, 0]
click at [1282, 306] on div "Designed for integrations, Goals and Actions allow for additional control over …" at bounding box center [1151, 292] width 289 height 304
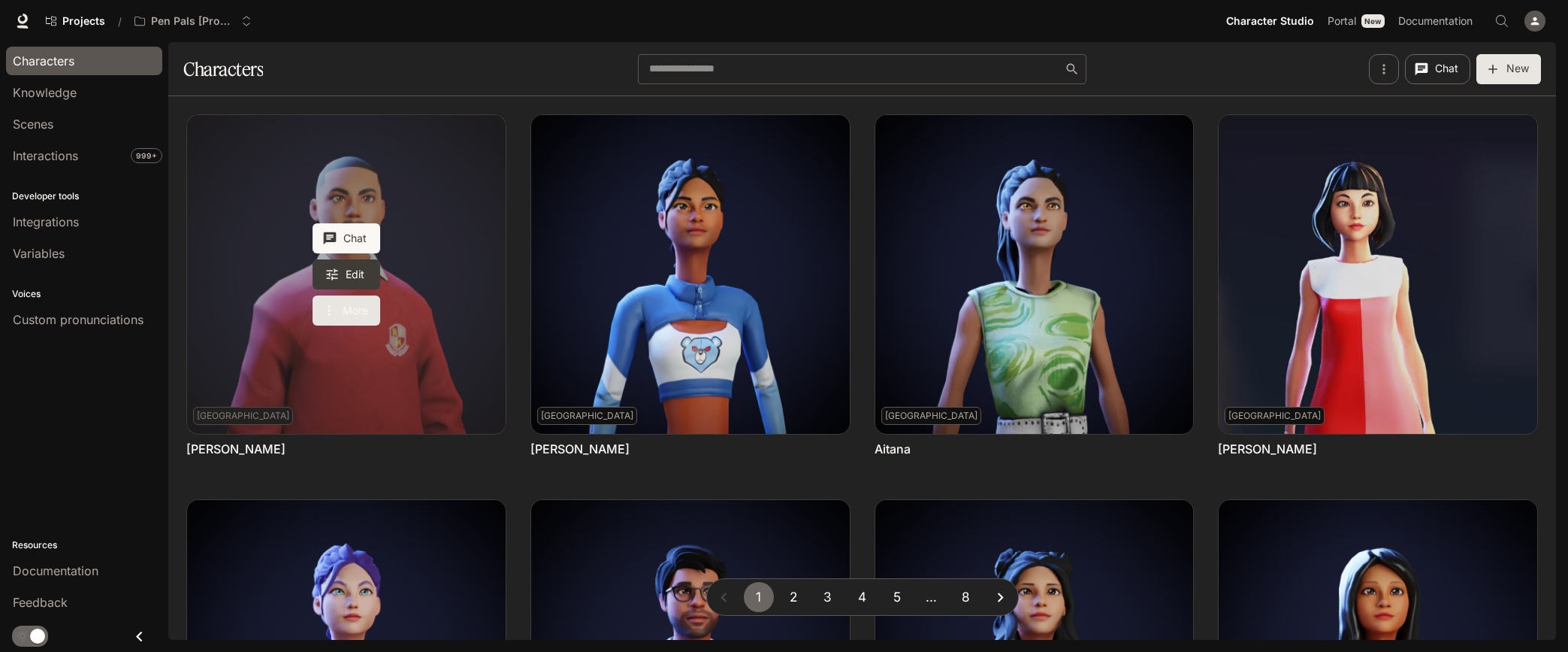
click at [372, 306] on button "More" at bounding box center [346, 311] width 68 height 30
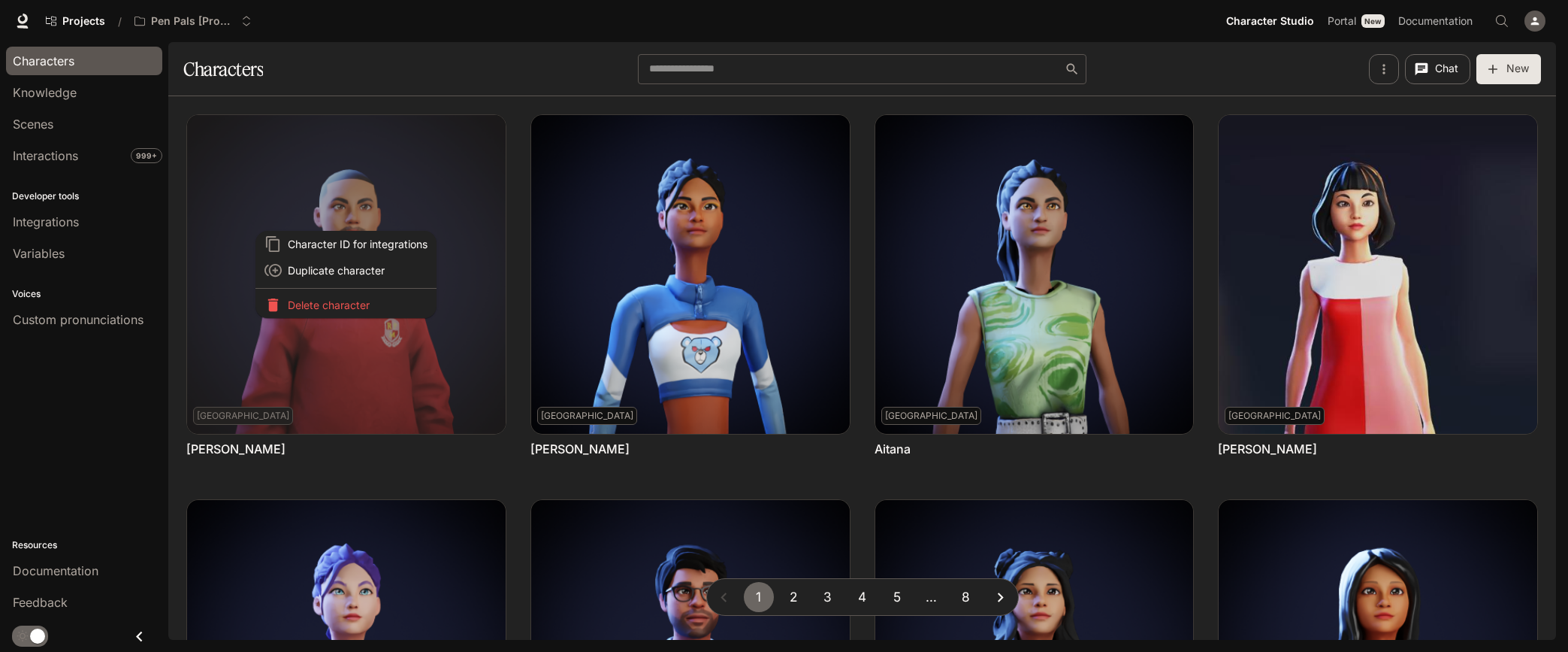
click at [404, 383] on div at bounding box center [784, 326] width 1568 height 652
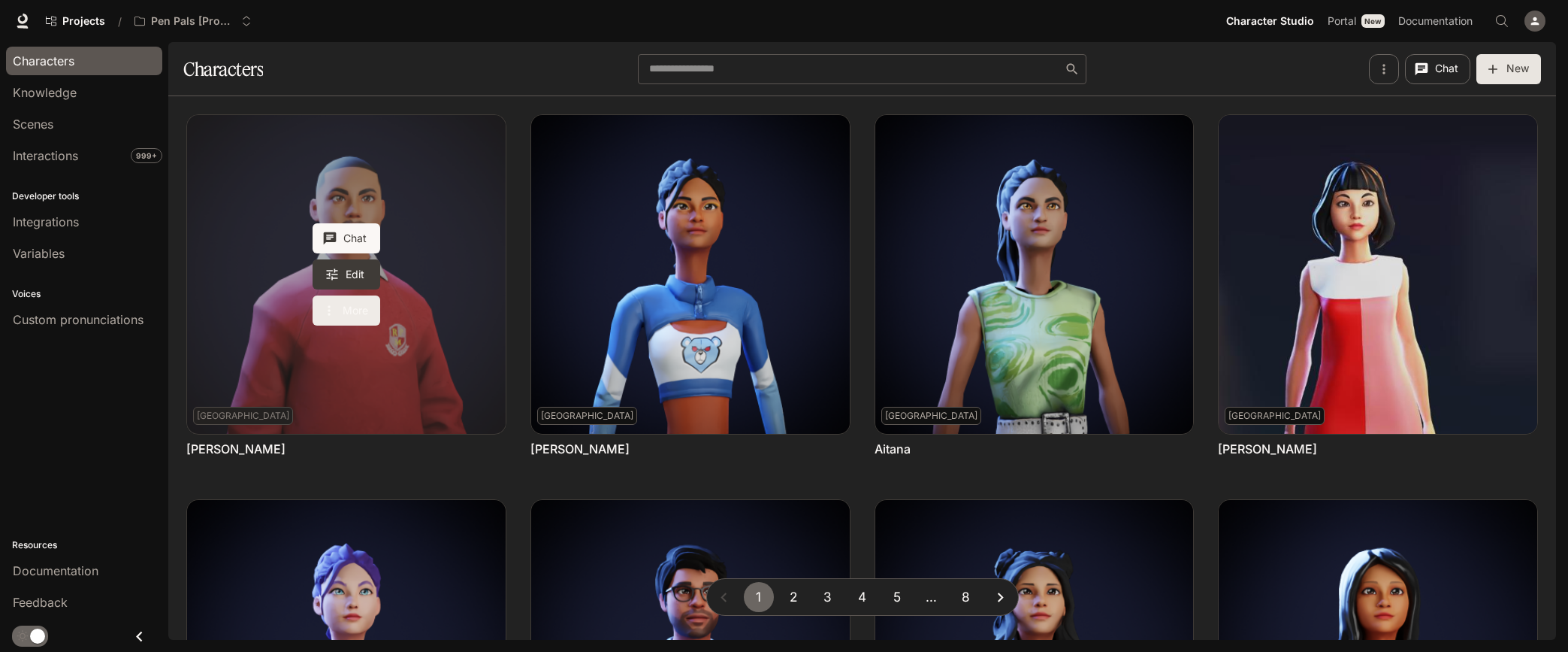
click at [349, 310] on button "More" at bounding box center [346, 311] width 68 height 30
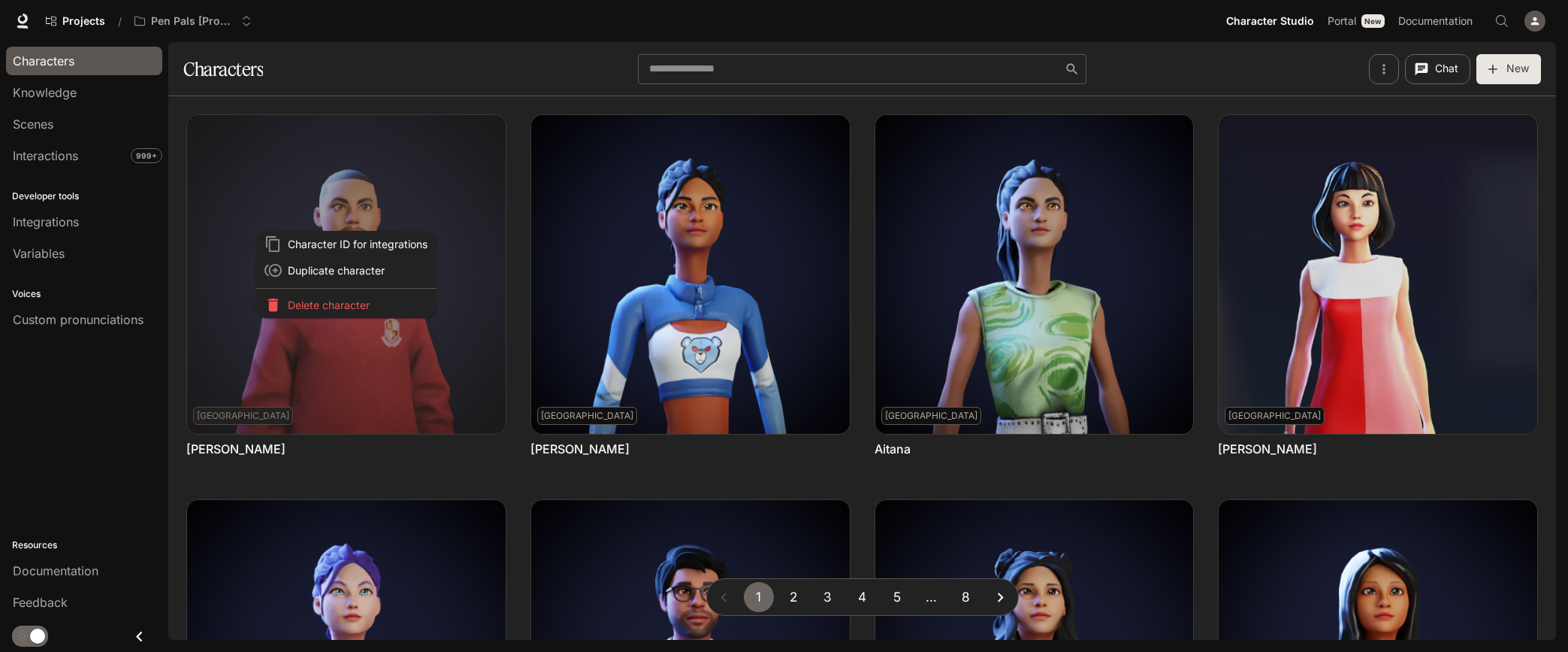
click at [499, 218] on div at bounding box center [784, 326] width 1568 height 652
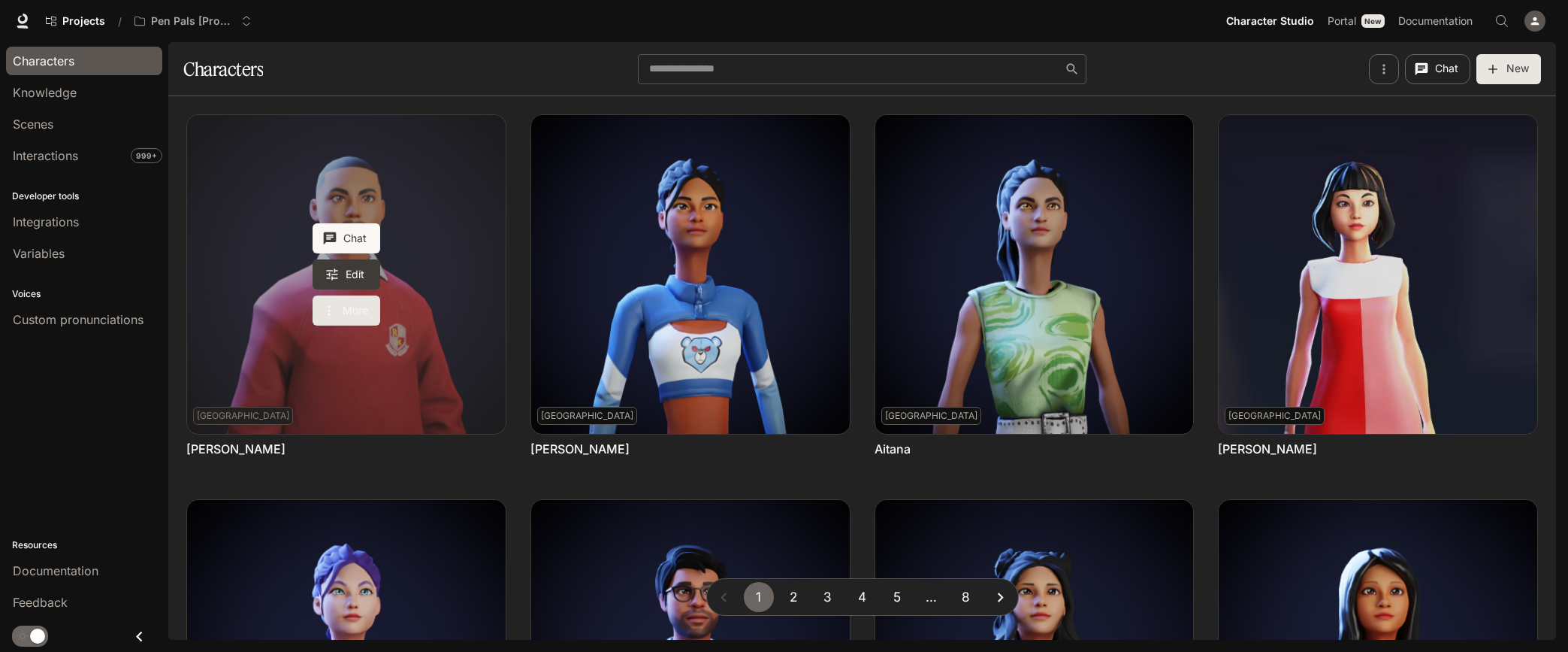
click at [345, 311] on button "More" at bounding box center [346, 311] width 68 height 30
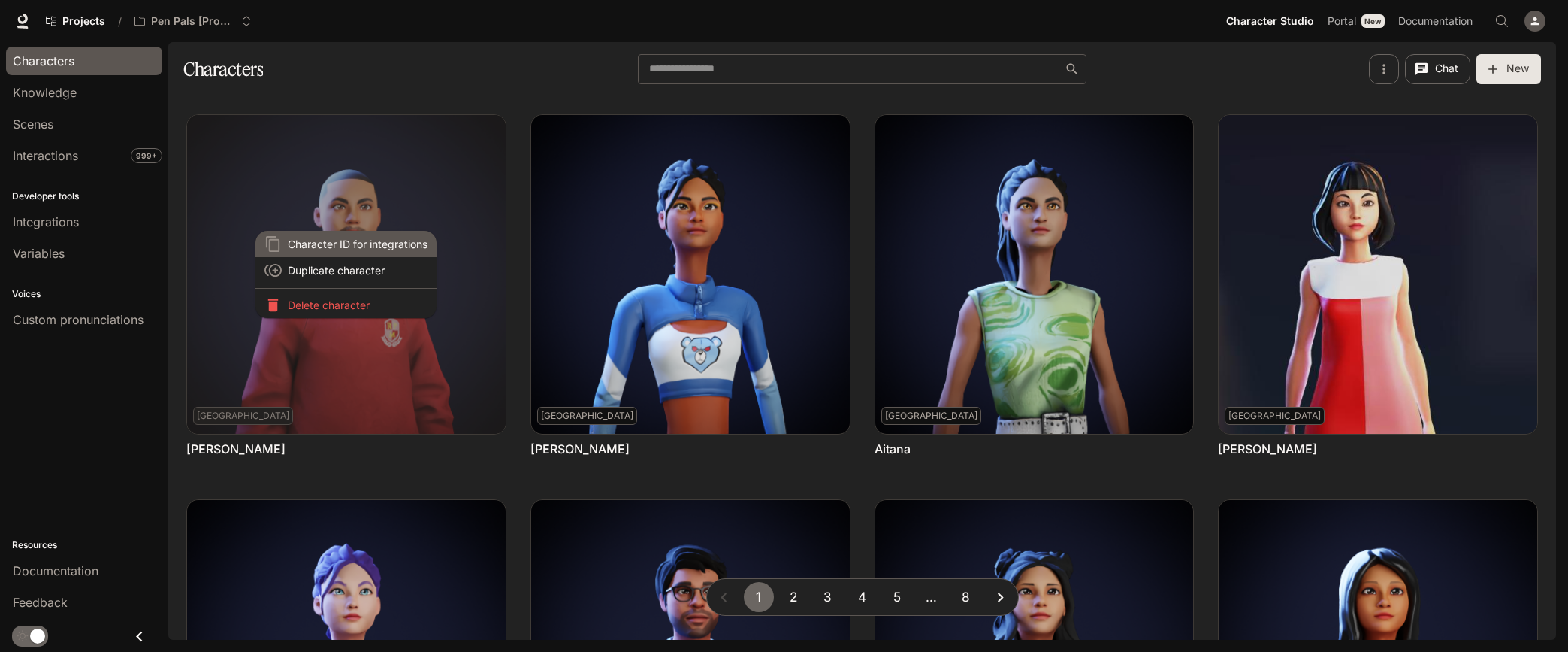
click at [362, 245] on span "Character ID for integrations" at bounding box center [358, 243] width 140 height 16
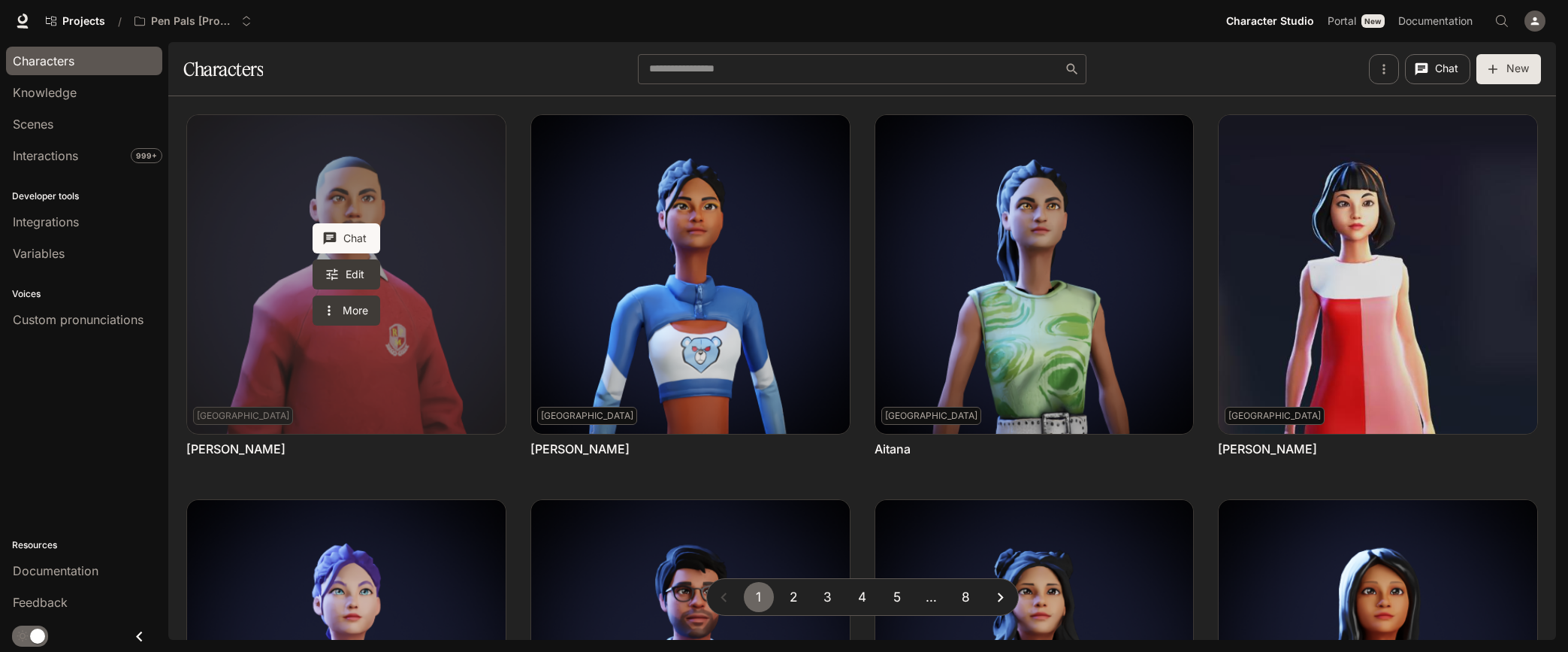
click at [434, 163] on link "Abel" at bounding box center [347, 274] width 319 height 319
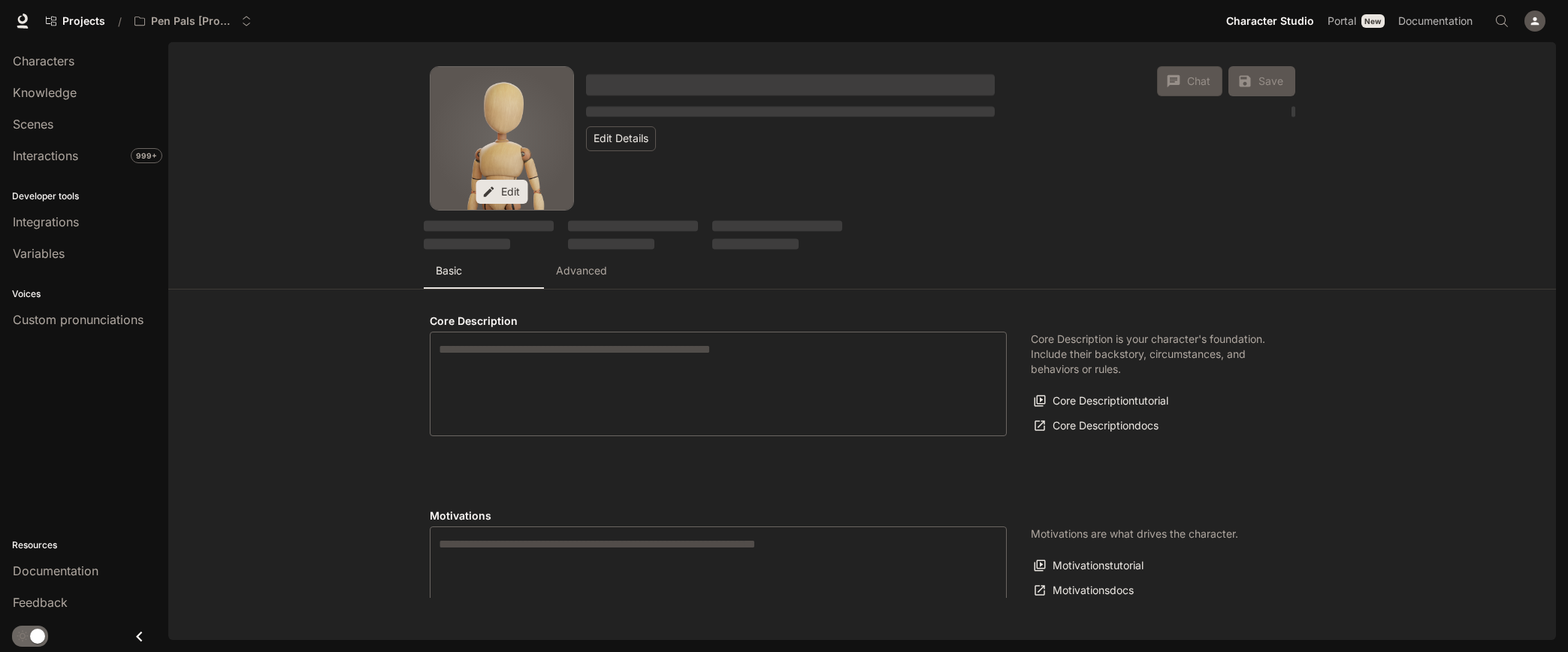
type textarea "**********"
type input "*"
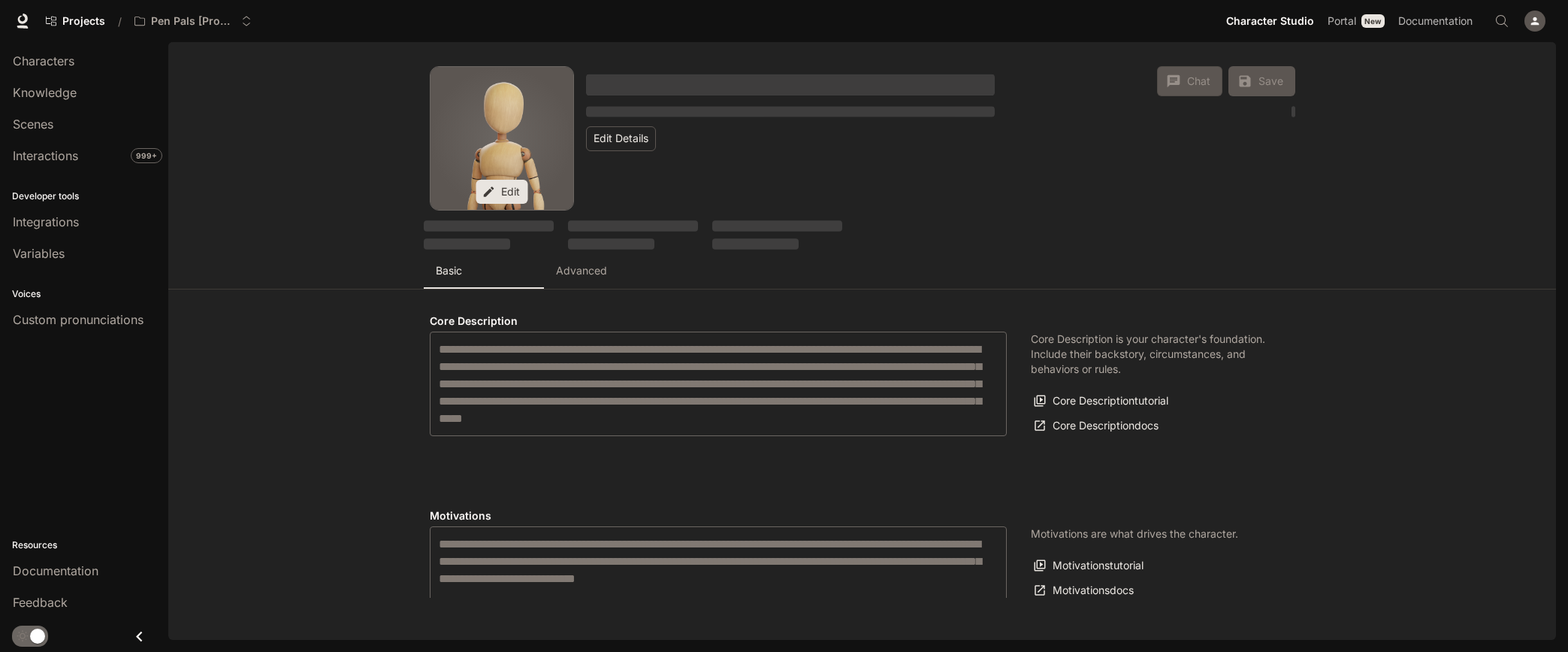
type input "**********"
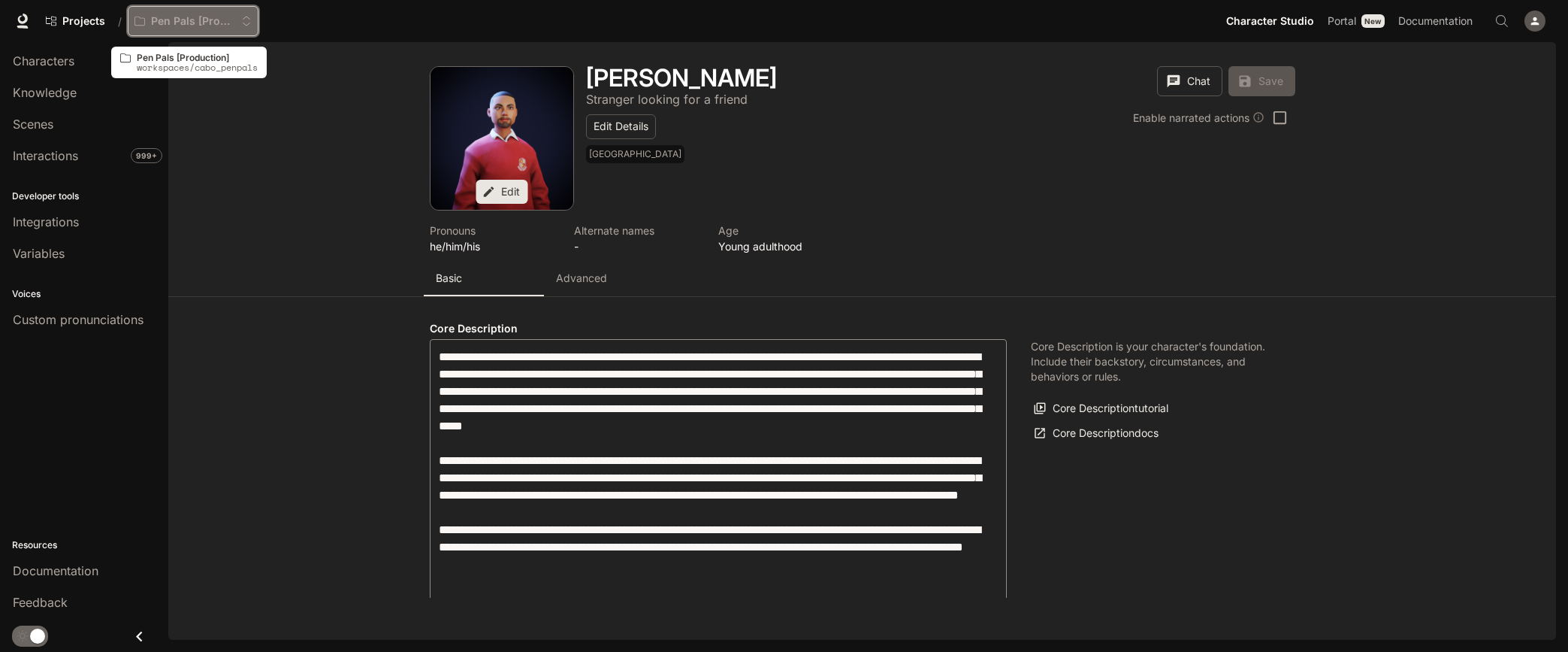
click at [244, 21] on icon "Open workspace menu" at bounding box center [246, 21] width 10 height 10
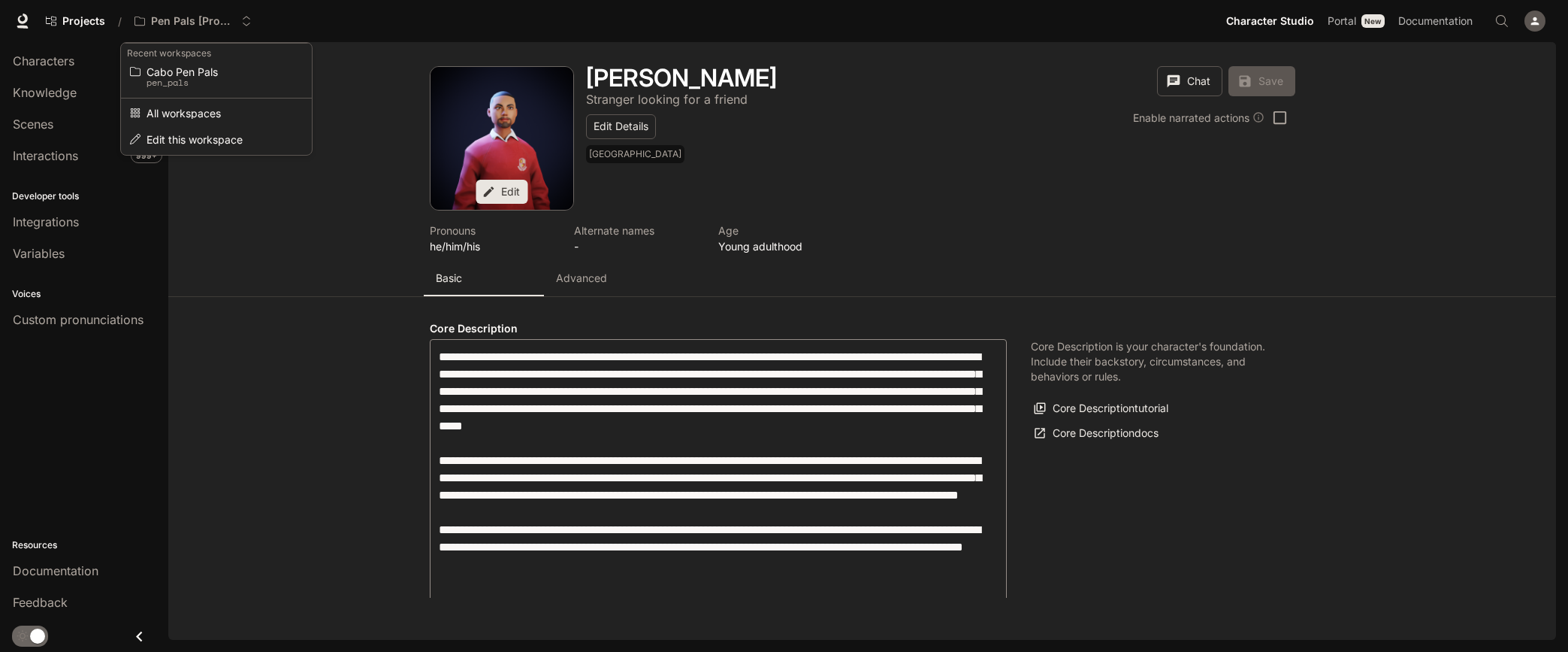
click at [182, 188] on div "Open workspace menu" at bounding box center [784, 326] width 1568 height 652
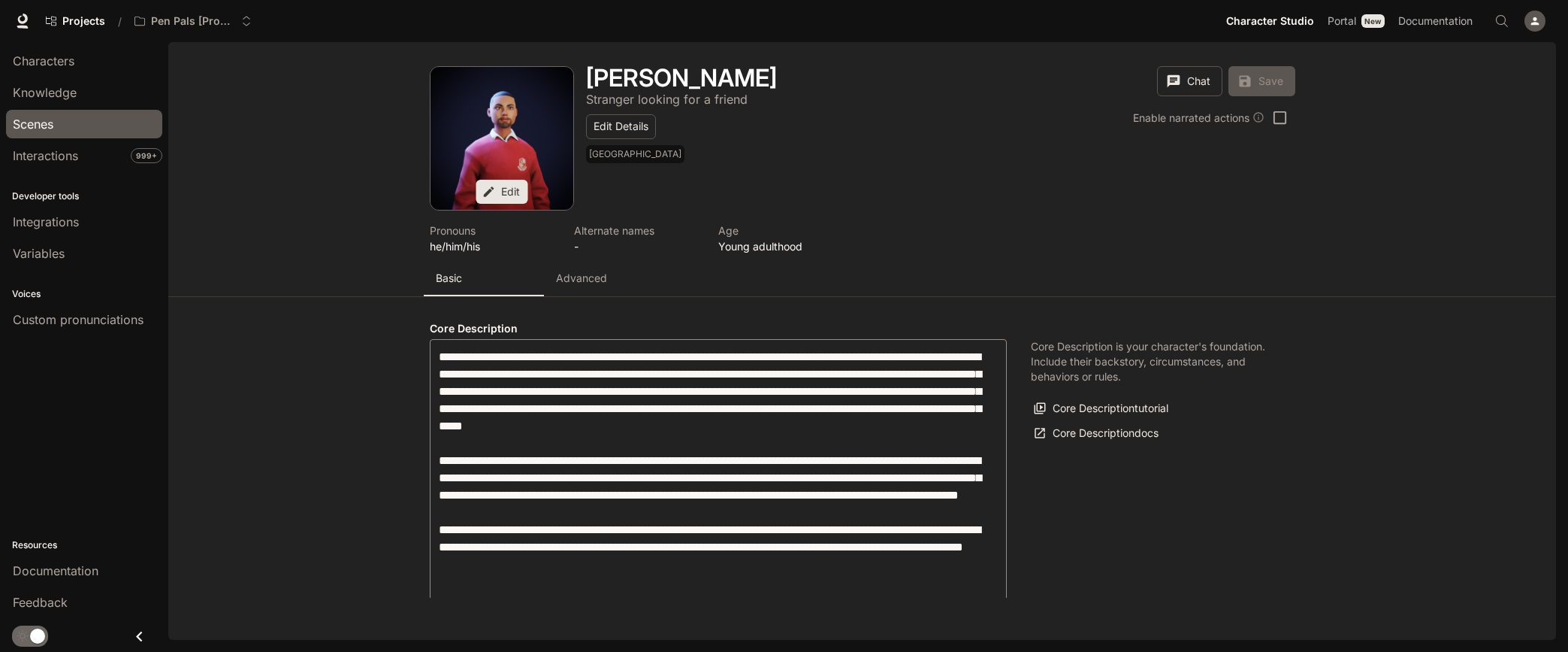
click at [32, 125] on span "Scenes" at bounding box center [34, 123] width 41 height 18
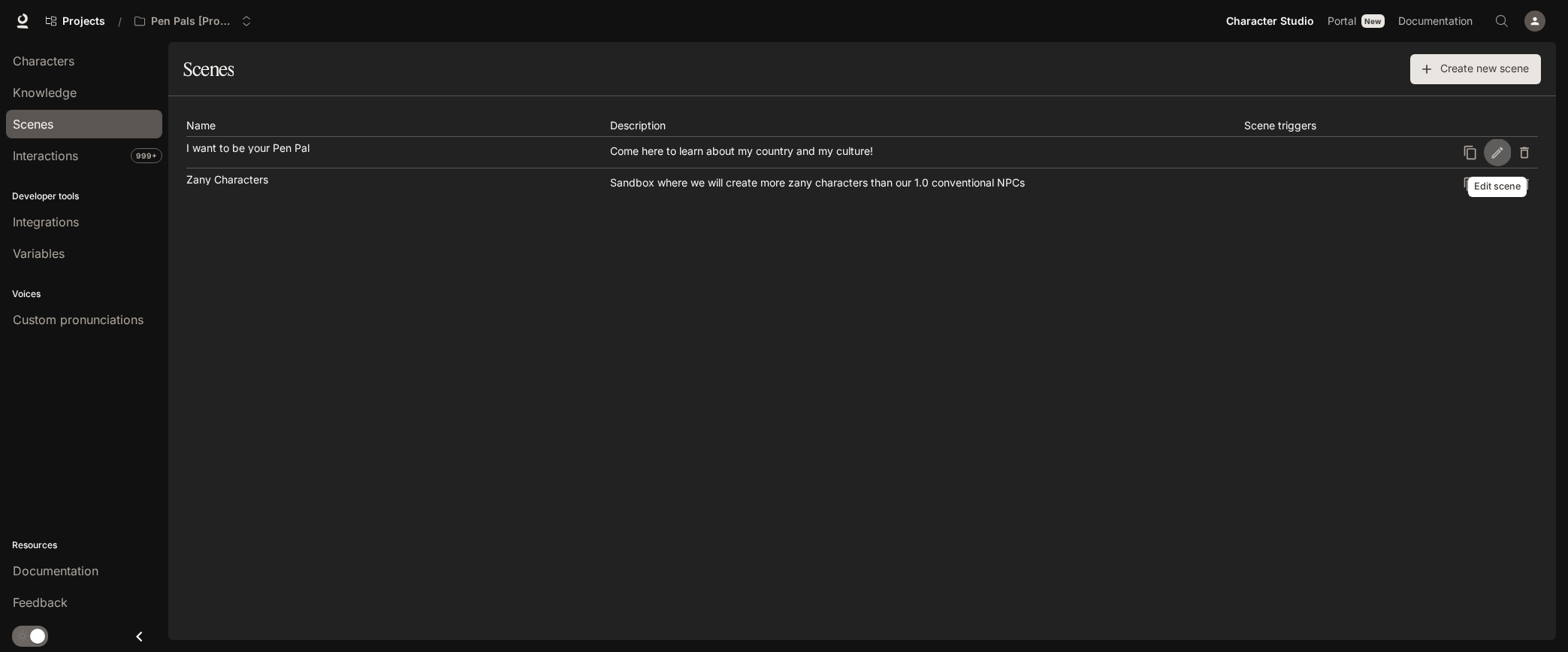
click at [1502, 149] on icon "Edit scene" at bounding box center [1498, 152] width 11 height 11
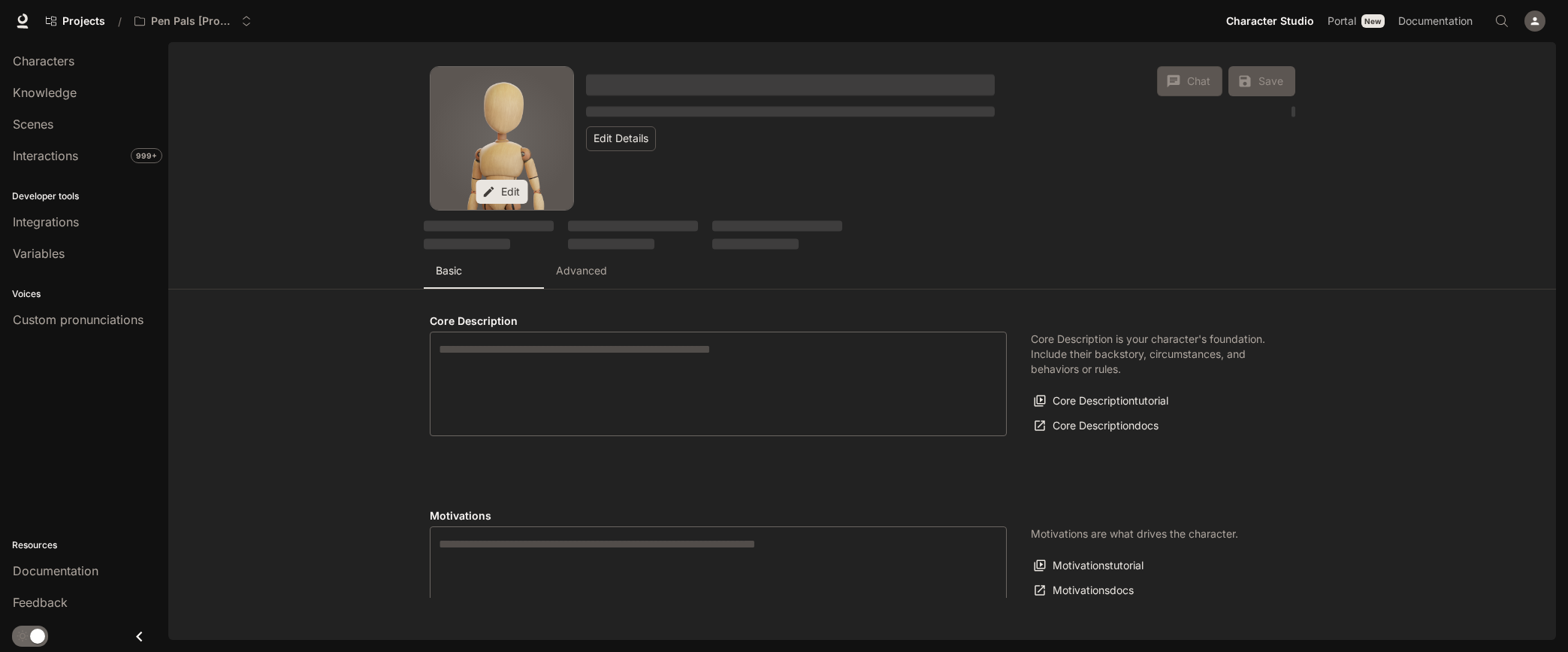
type textarea "**********"
type input "**********"
type input "*"
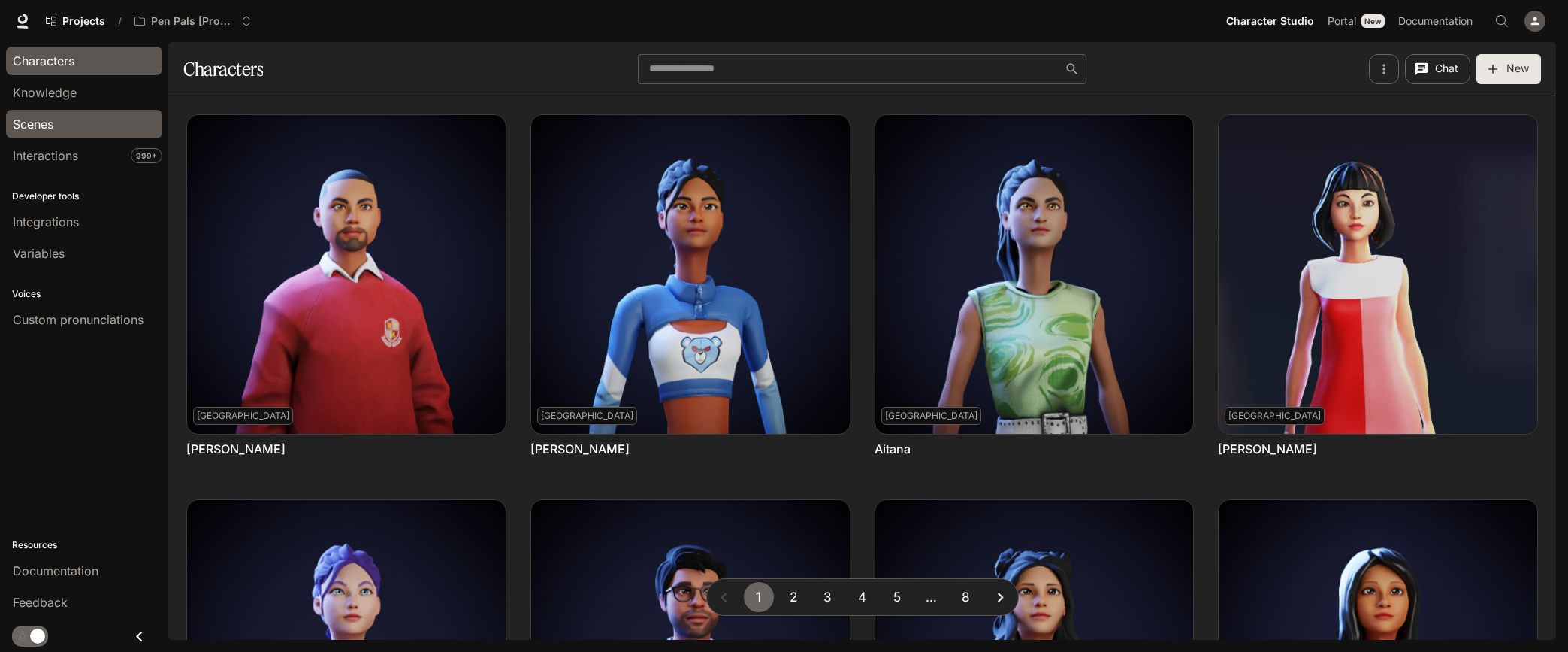
click at [50, 131] on span "Scenes" at bounding box center [34, 123] width 41 height 18
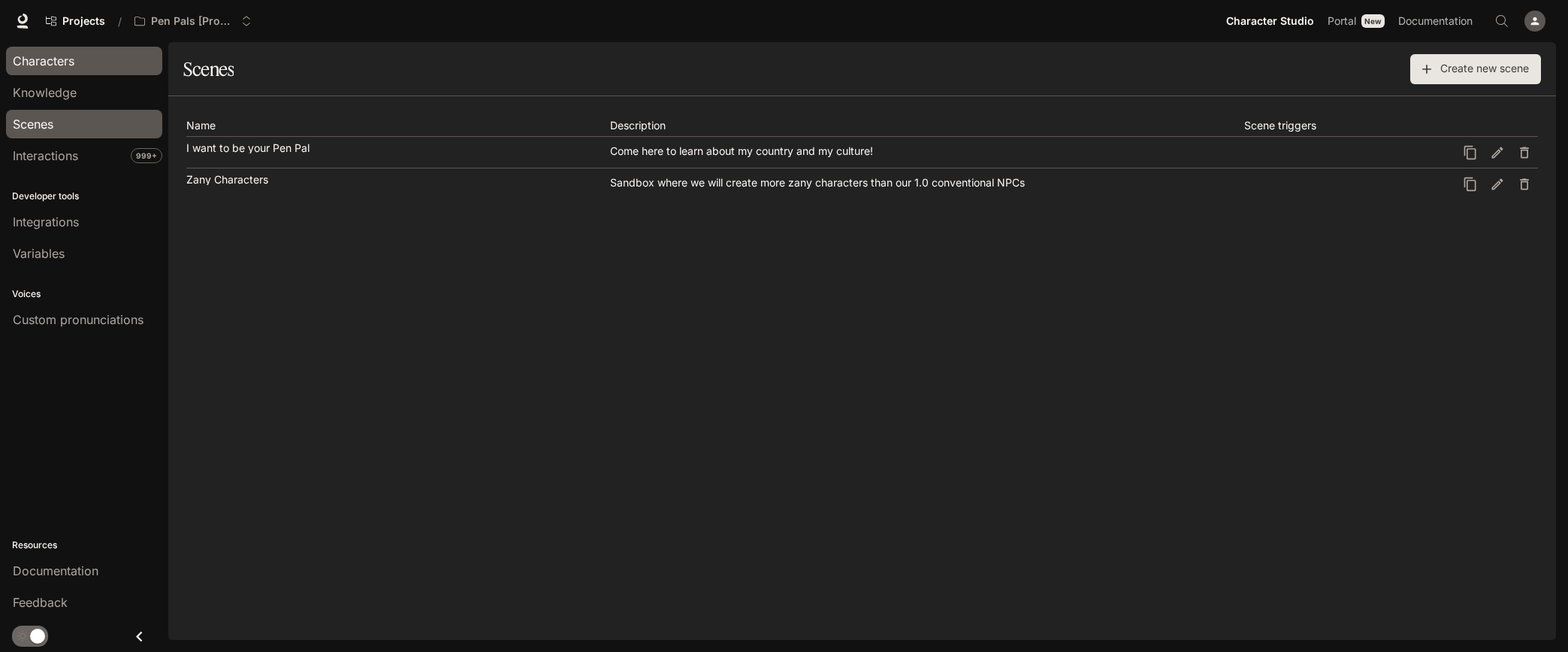
click at [47, 64] on span "Characters" at bounding box center [44, 61] width 62 height 18
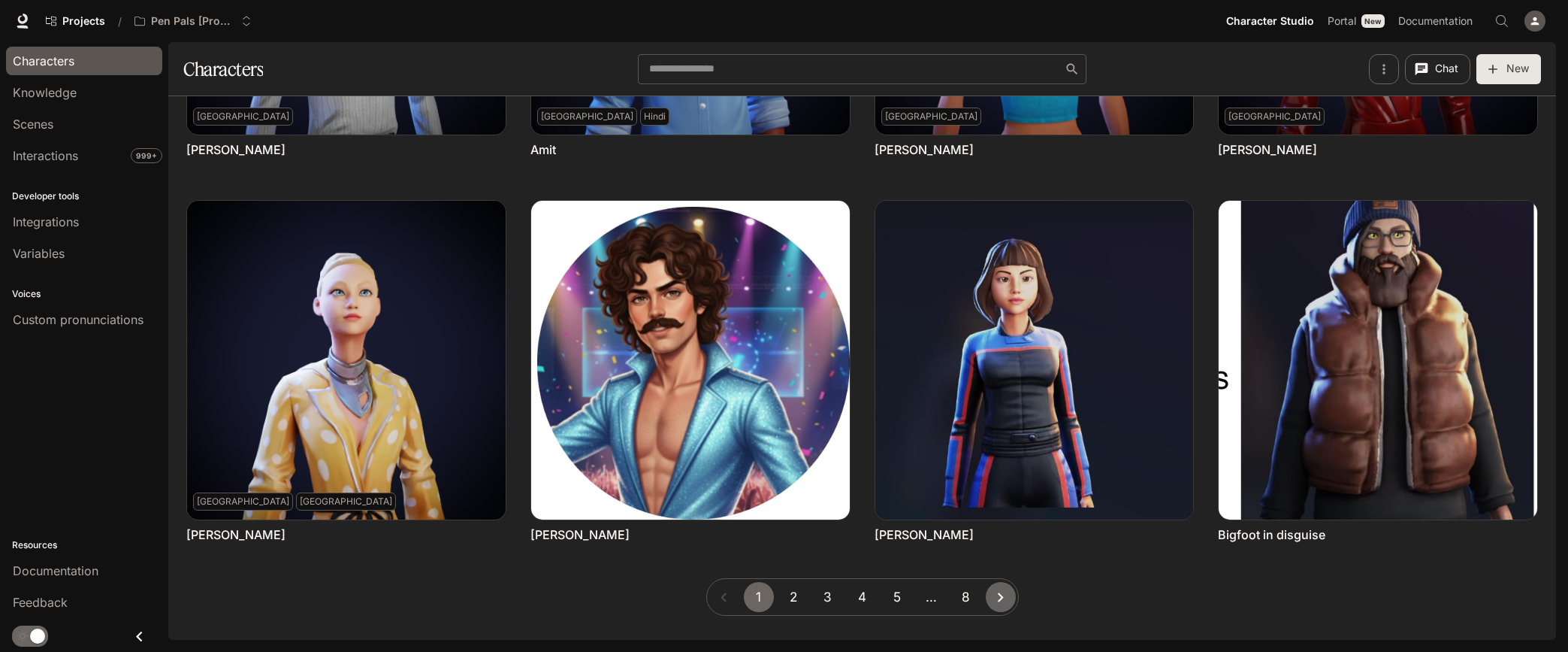
click at [999, 601] on icon "Go to next page" at bounding box center [1000, 597] width 19 height 19
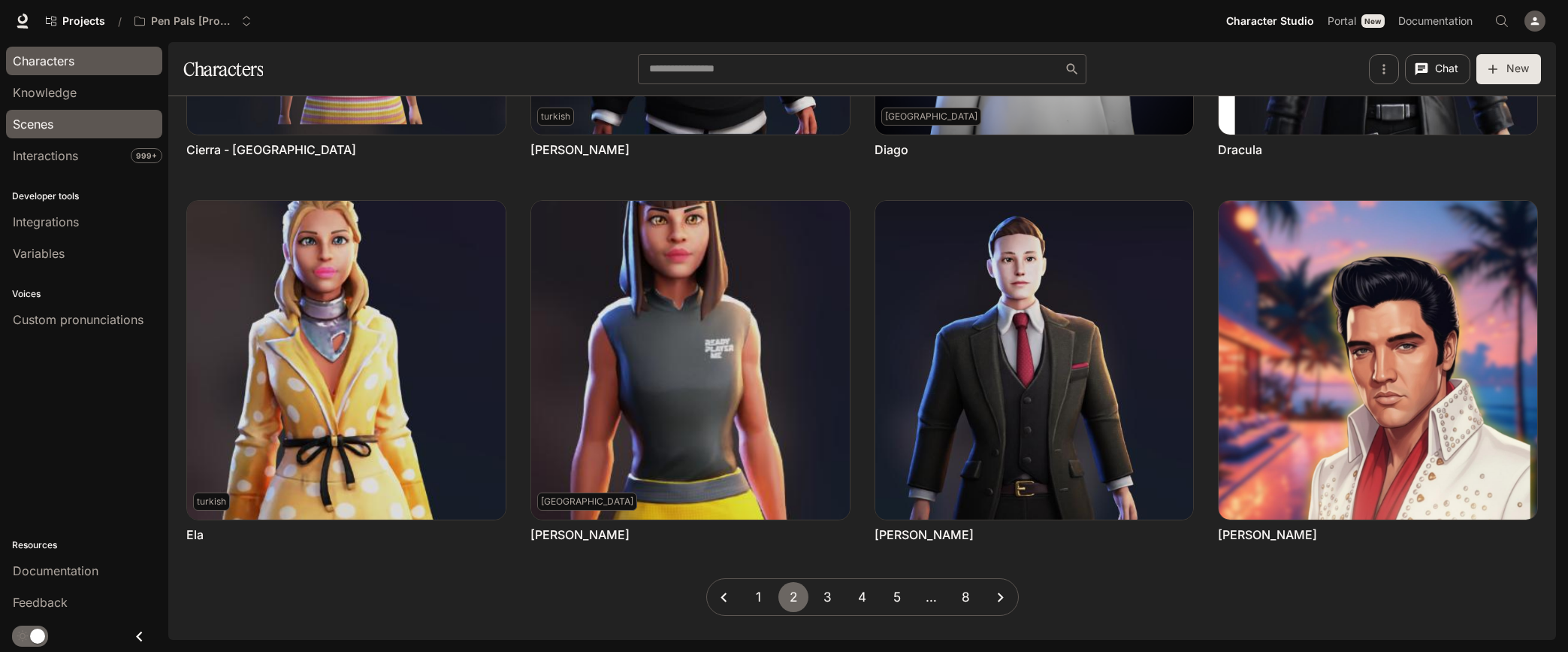
click at [47, 123] on span "Scenes" at bounding box center [34, 123] width 41 height 18
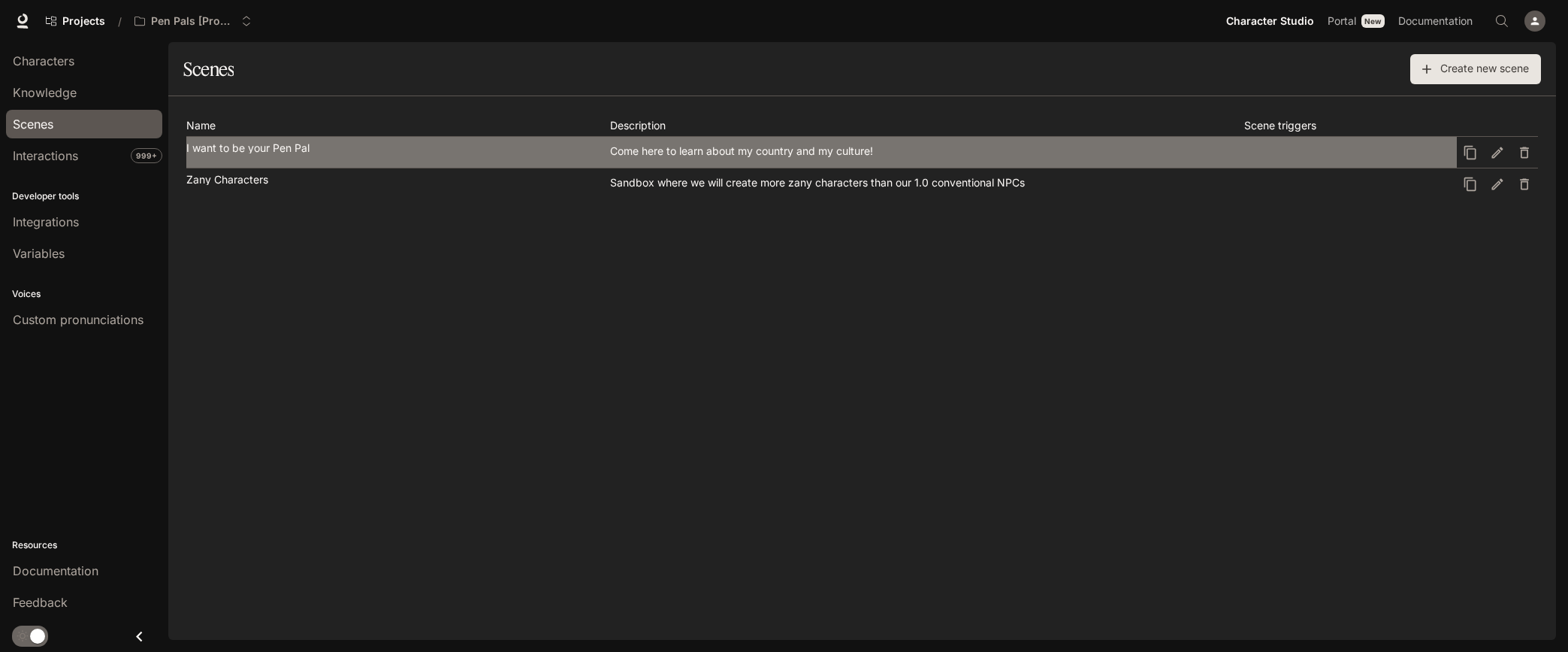
click at [685, 150] on div "Come here to learn about my country and my culture!" at bounding box center [928, 150] width 635 height 16
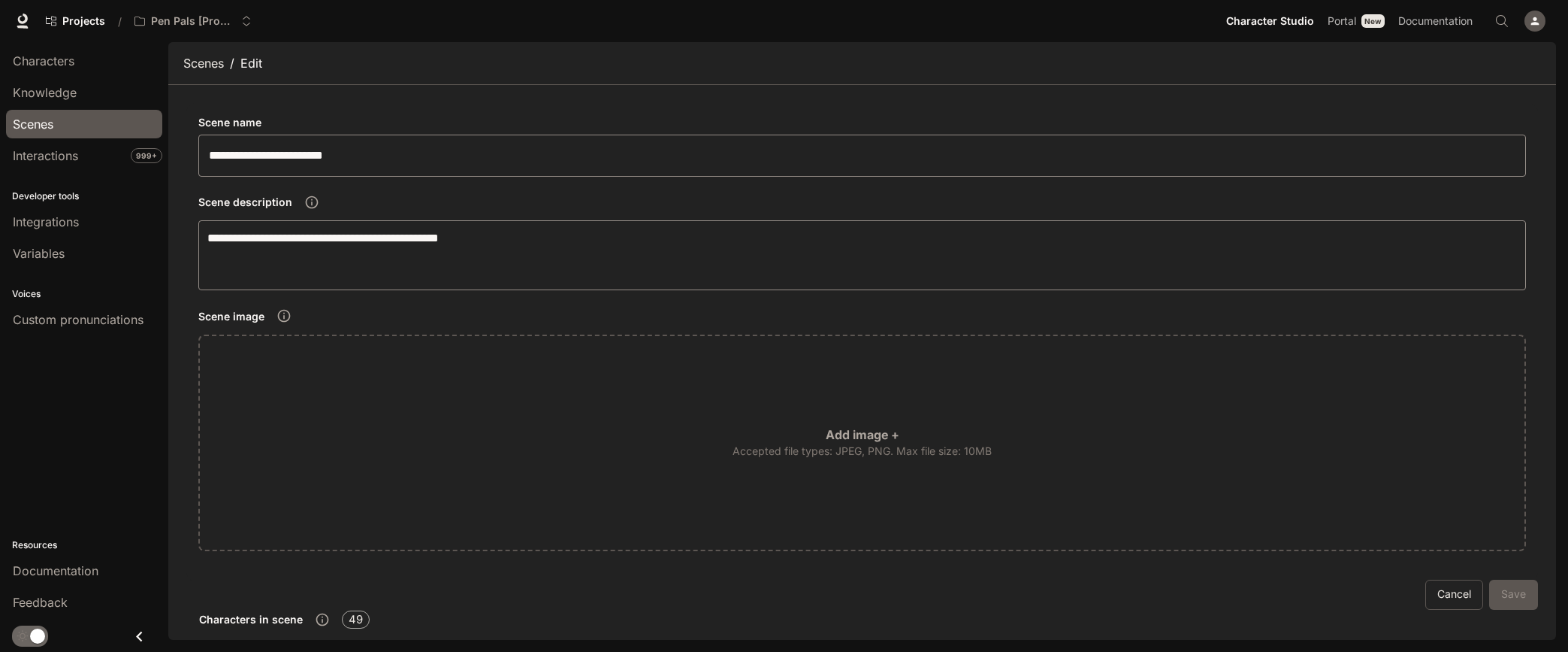
click at [34, 121] on span "Scenes" at bounding box center [34, 123] width 41 height 18
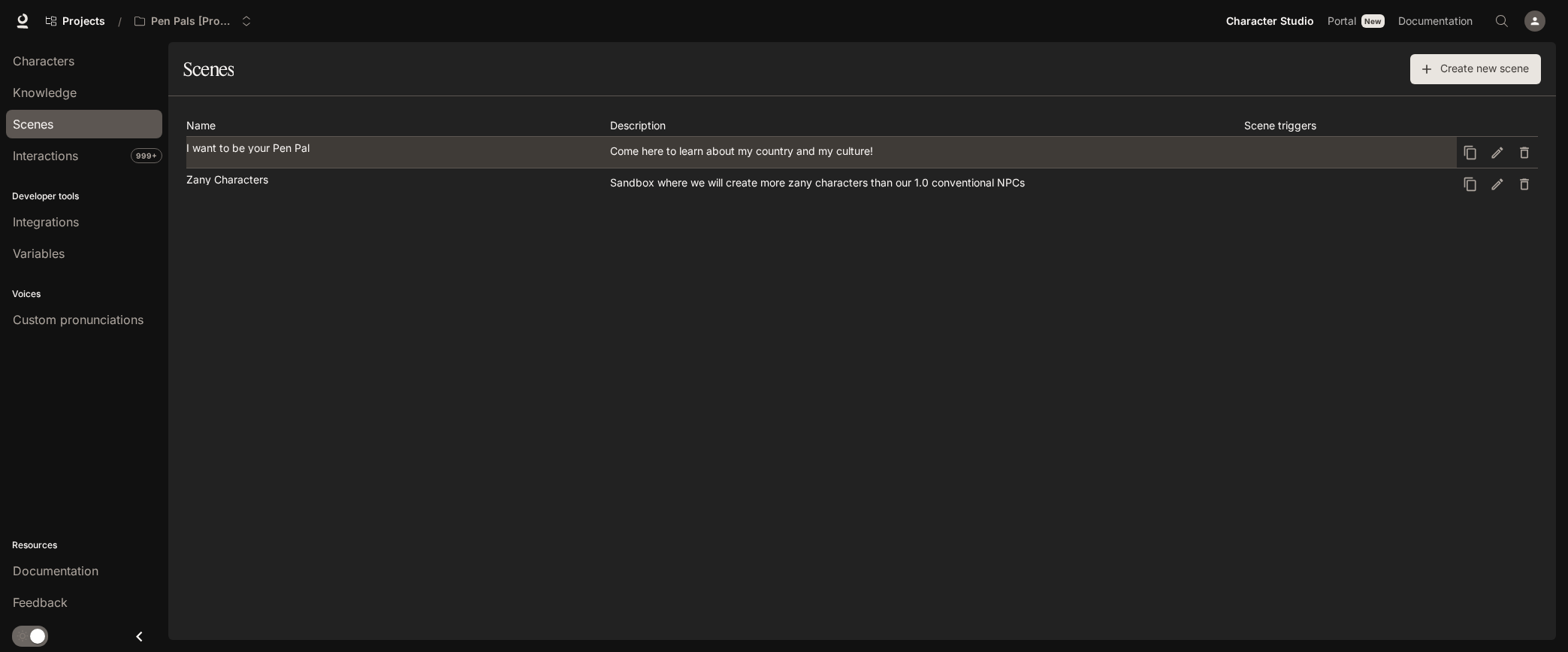
click at [269, 150] on p "I want to be your Pen Pal" at bounding box center [248, 147] width 123 height 10
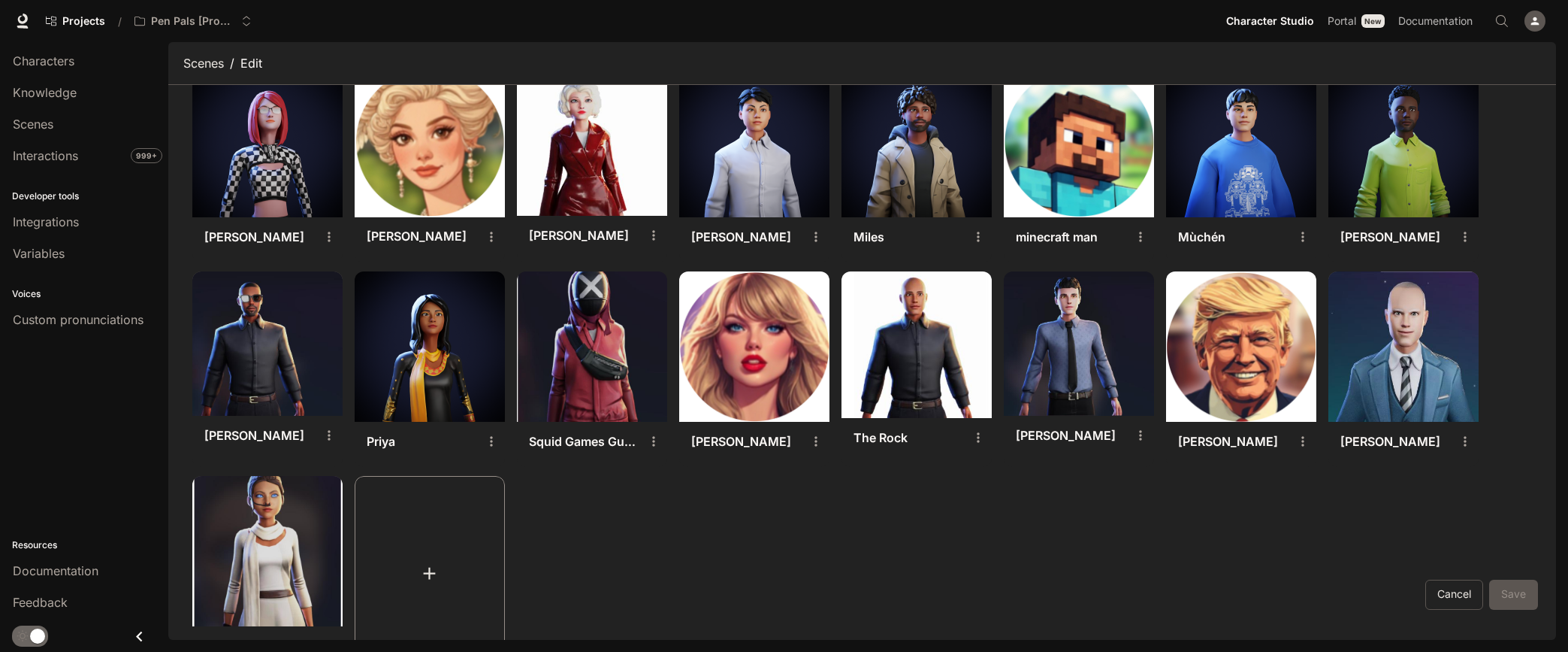
scroll to position [1291, 0]
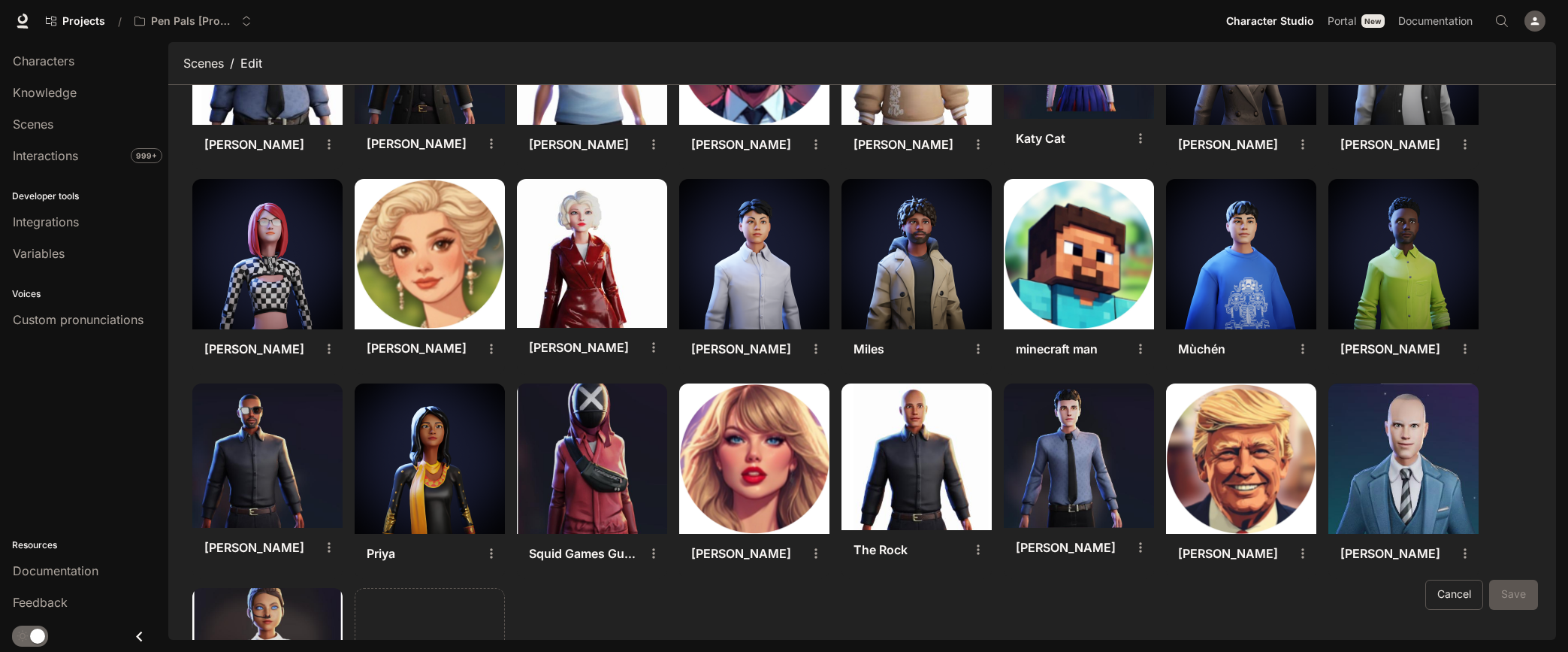
click at [1281, 465] on img at bounding box center [1241, 458] width 150 height 150
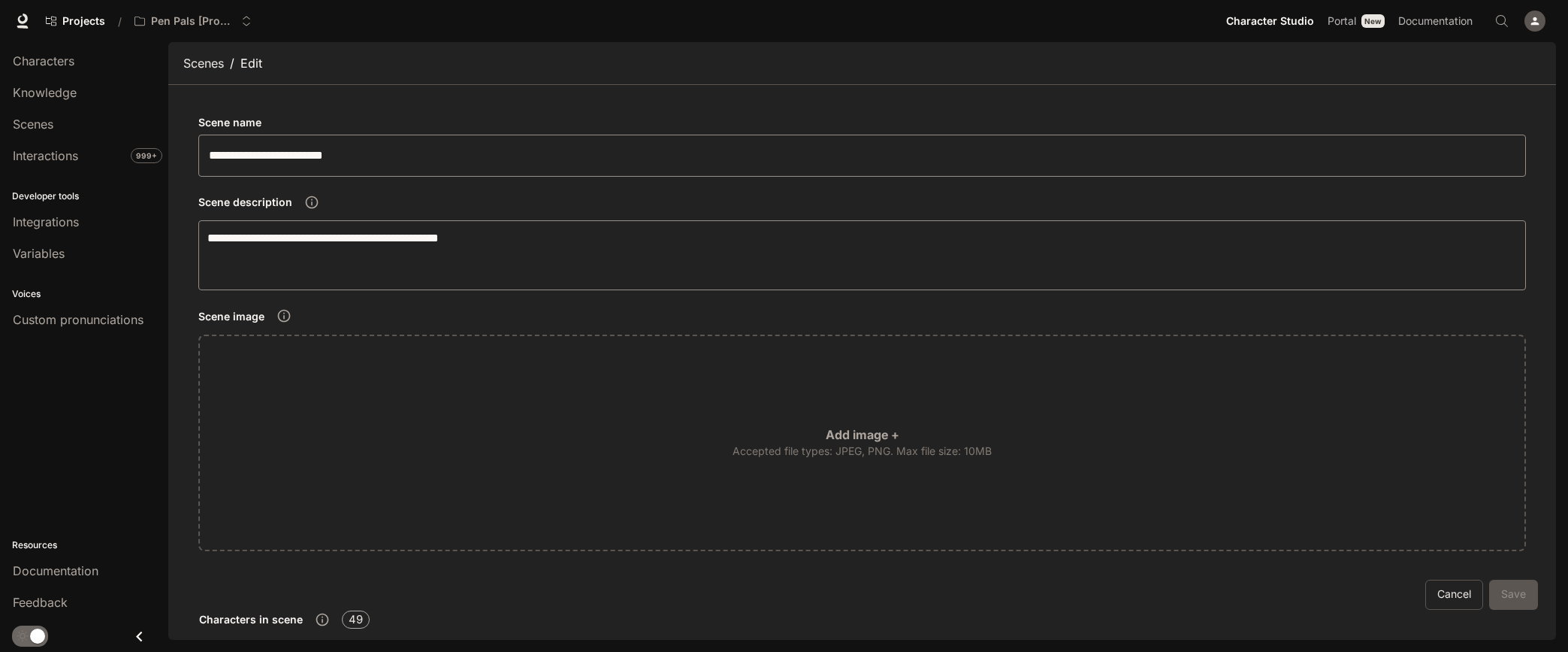
scroll to position [0, 0]
click at [43, 60] on span "Characters" at bounding box center [44, 61] width 62 height 18
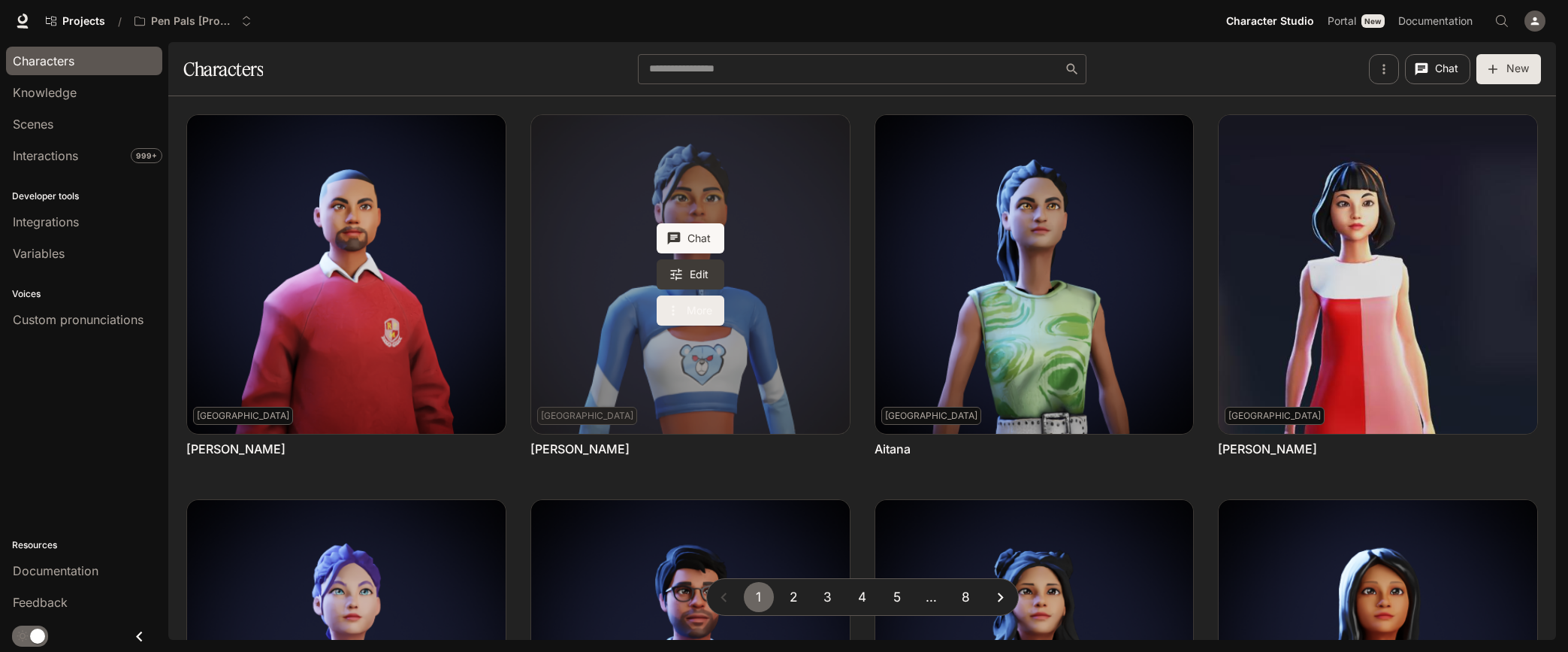
click at [696, 304] on button "More" at bounding box center [691, 311] width 68 height 30
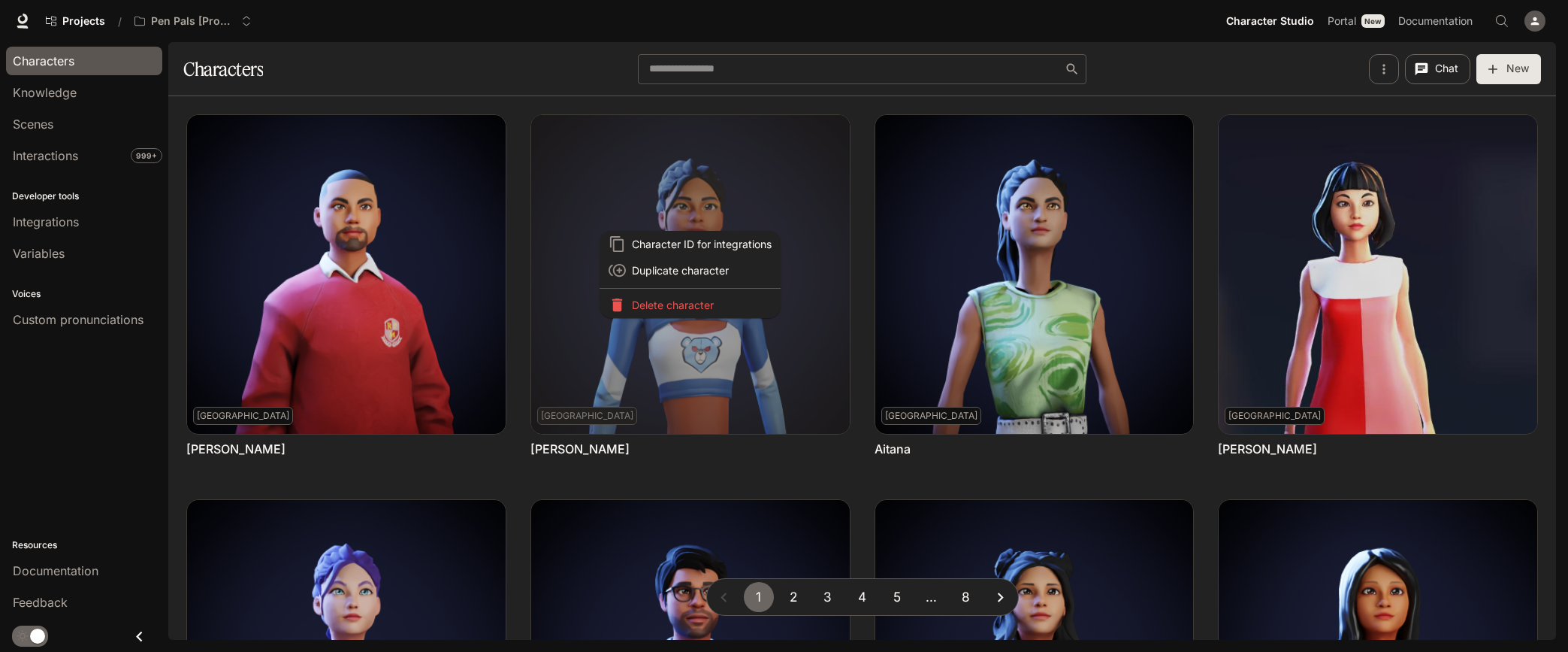
click at [865, 180] on div at bounding box center [784, 326] width 1568 height 652
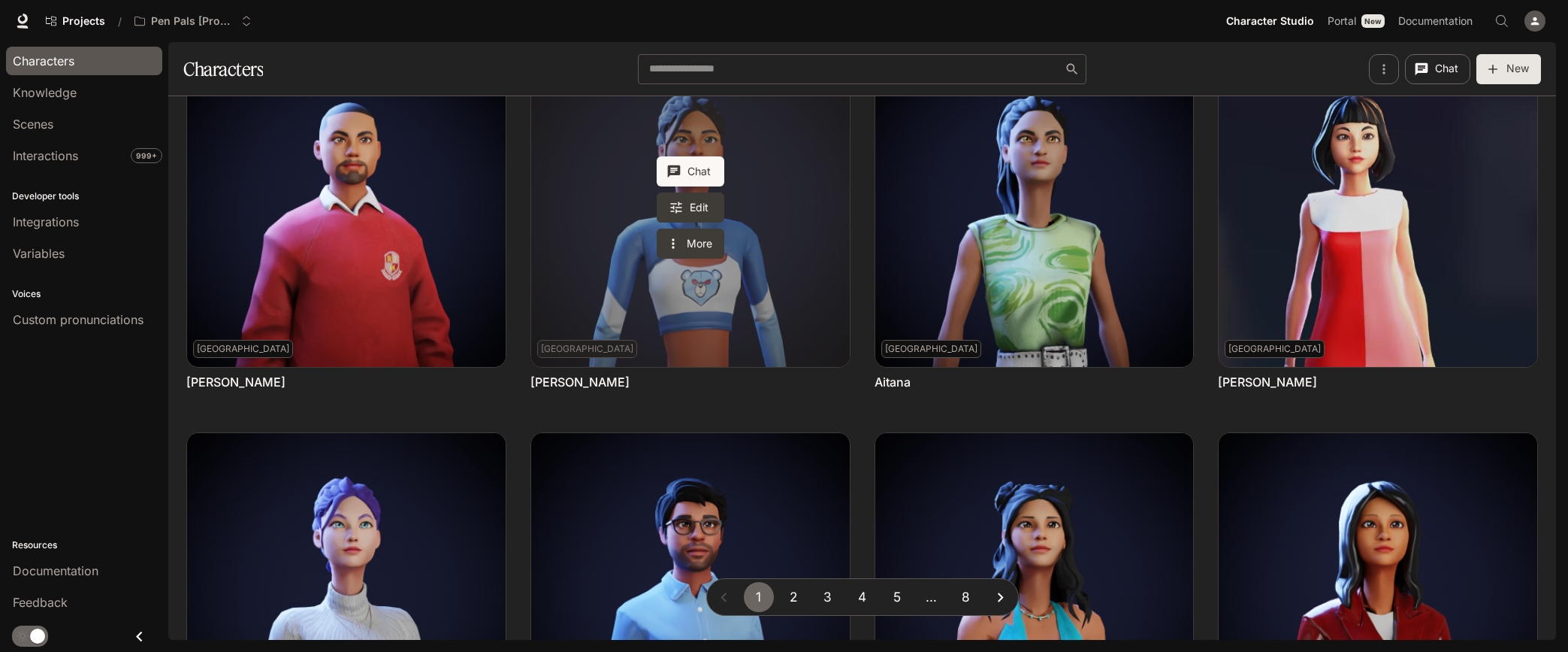
scroll to position [66, 0]
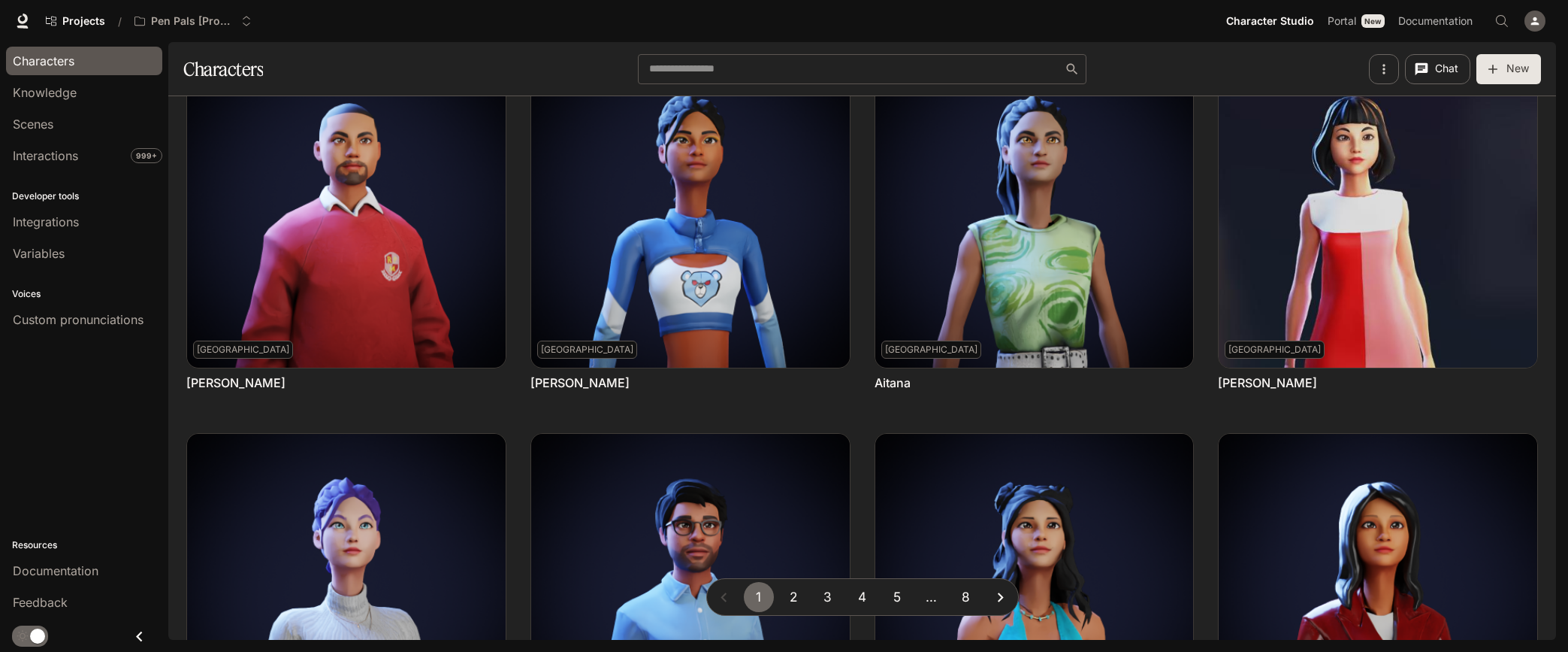
click at [1381, 70] on icon "button" at bounding box center [1384, 69] width 15 height 15
click at [1381, 70] on div at bounding box center [784, 326] width 1568 height 652
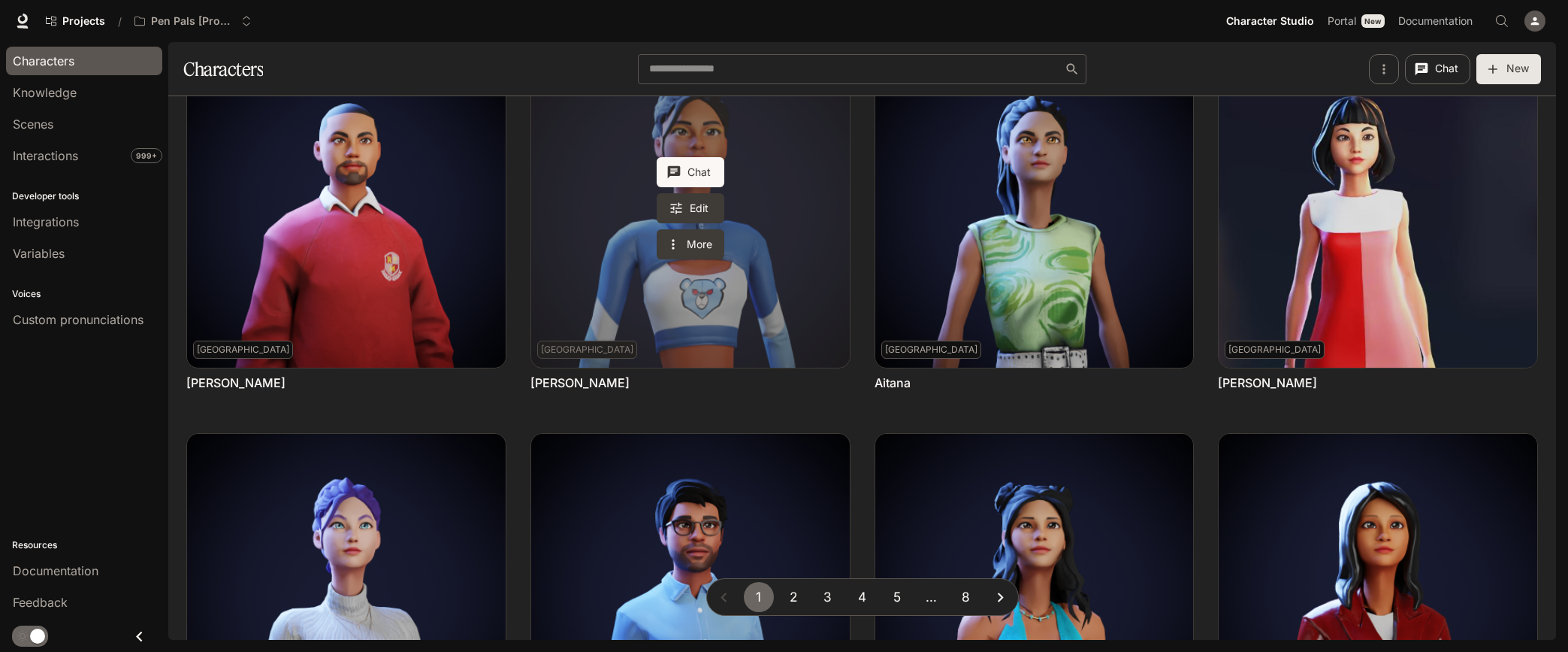
click at [703, 310] on link "Adelina" at bounding box center [691, 208] width 319 height 319
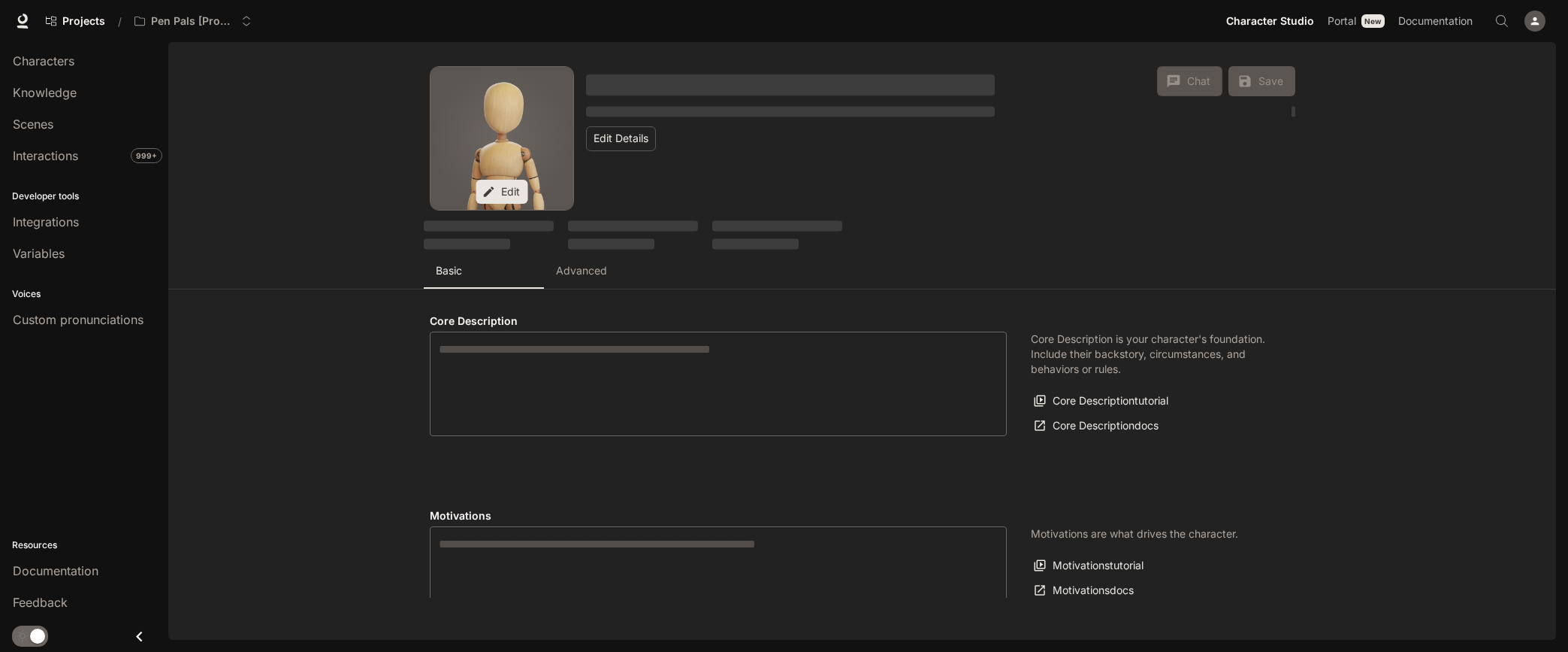
type textarea "**********"
type input "*"
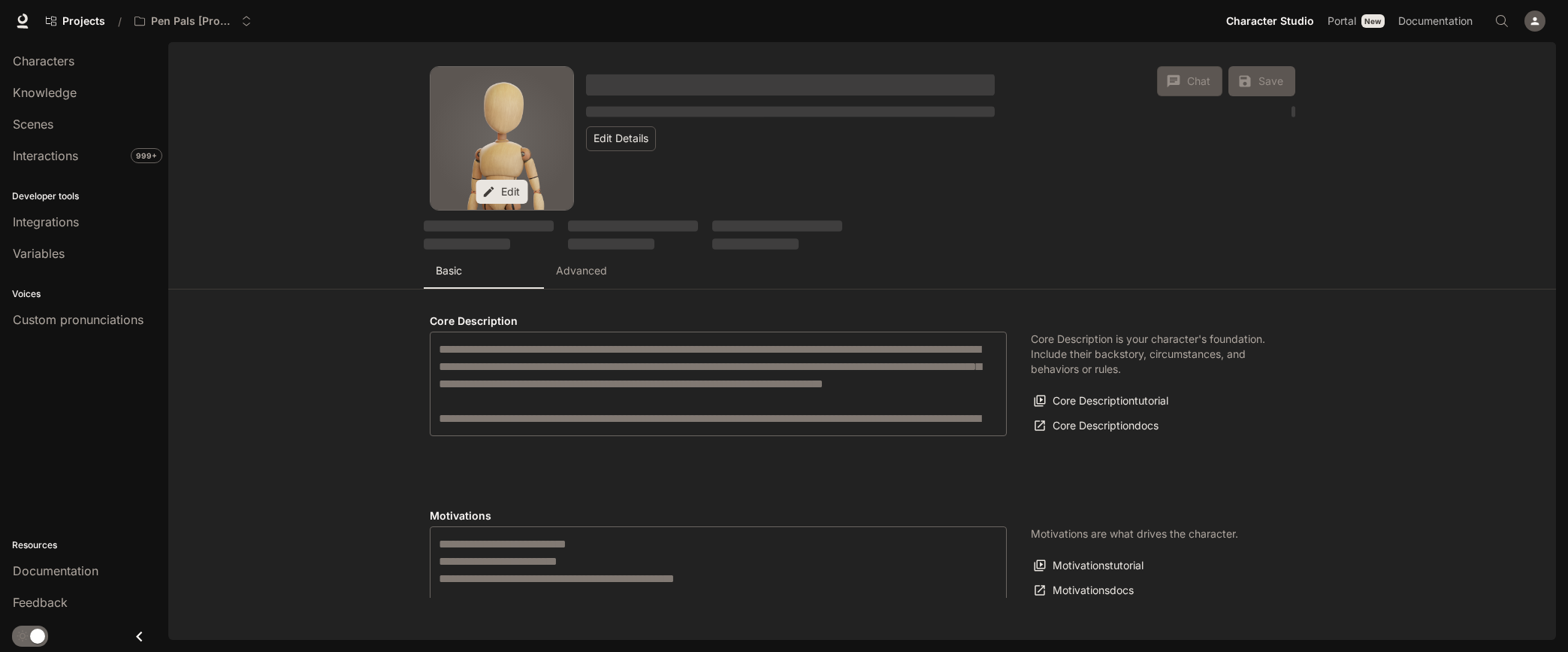
type input "**********"
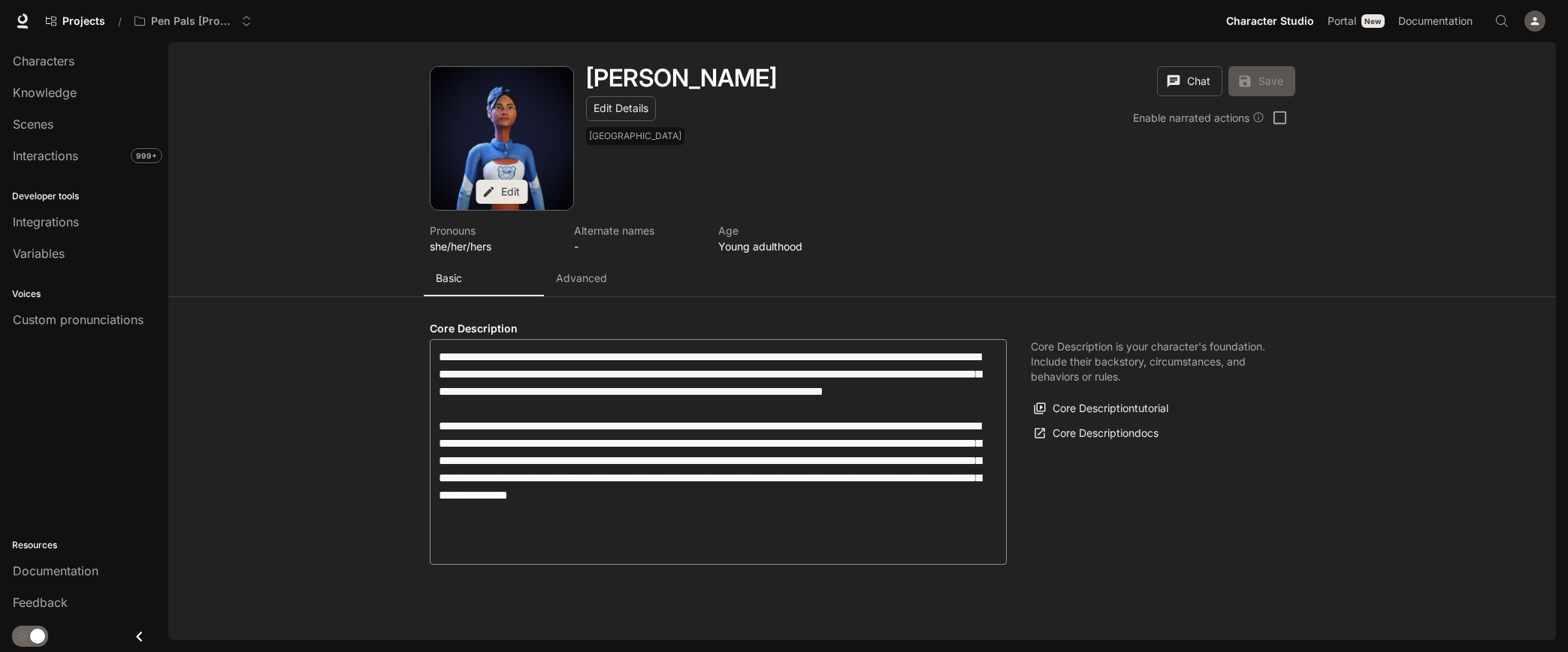
click at [593, 275] on p "Advanced" at bounding box center [582, 278] width 51 height 15
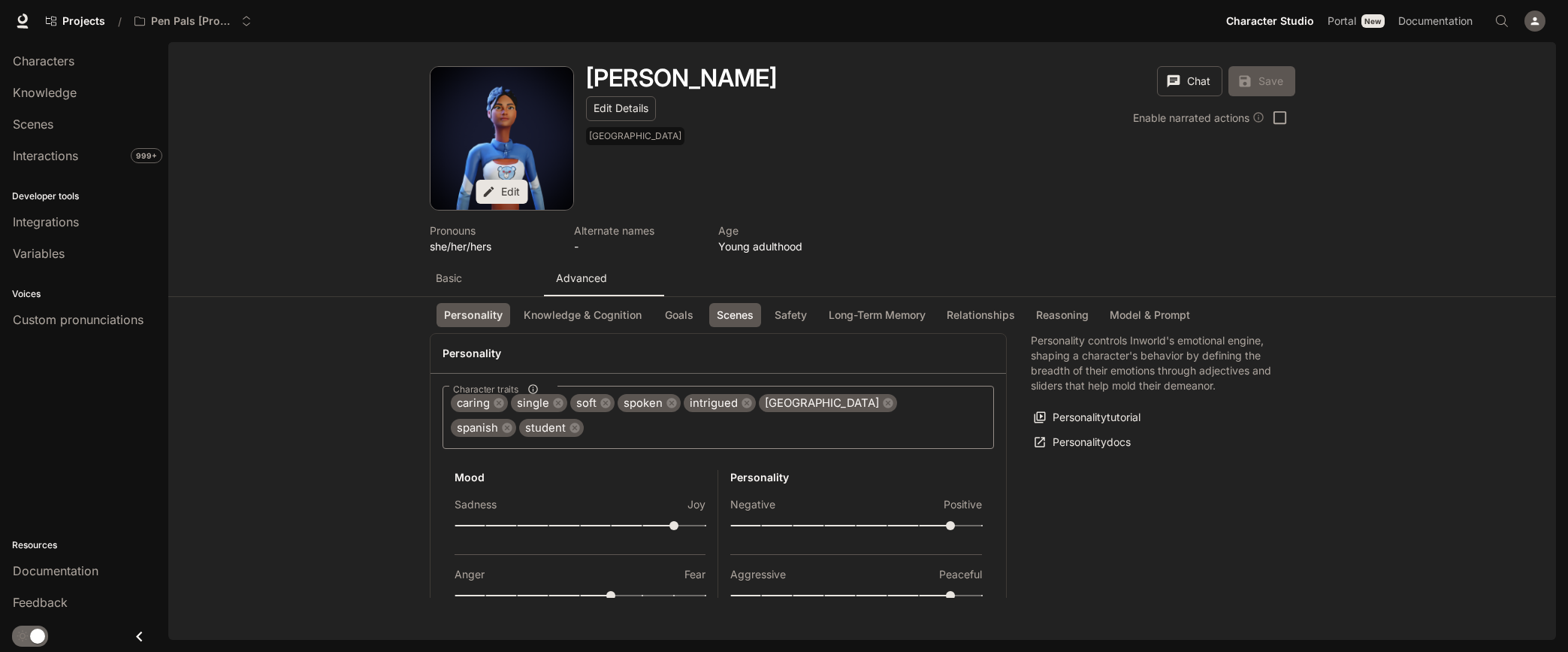
click at [738, 317] on button "Scenes" at bounding box center [736, 315] width 52 height 25
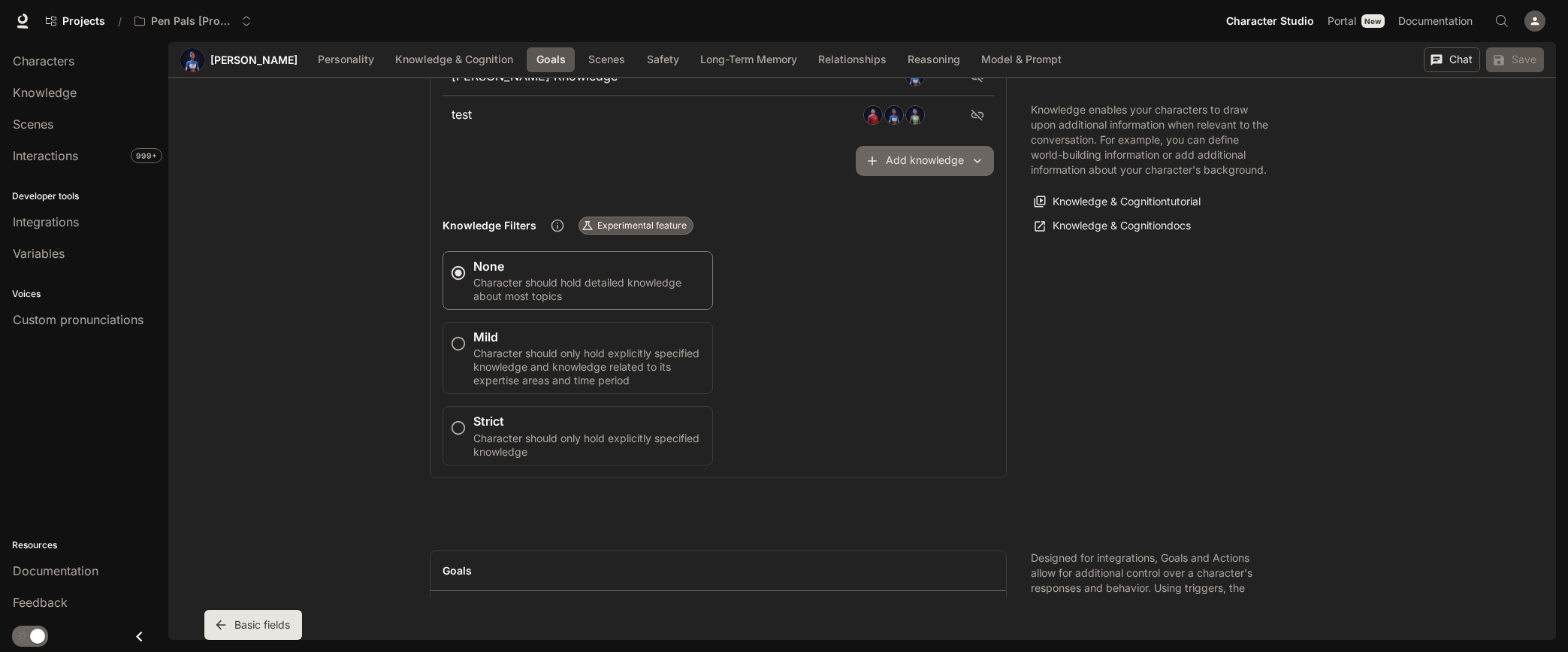
scroll to position [712, 0]
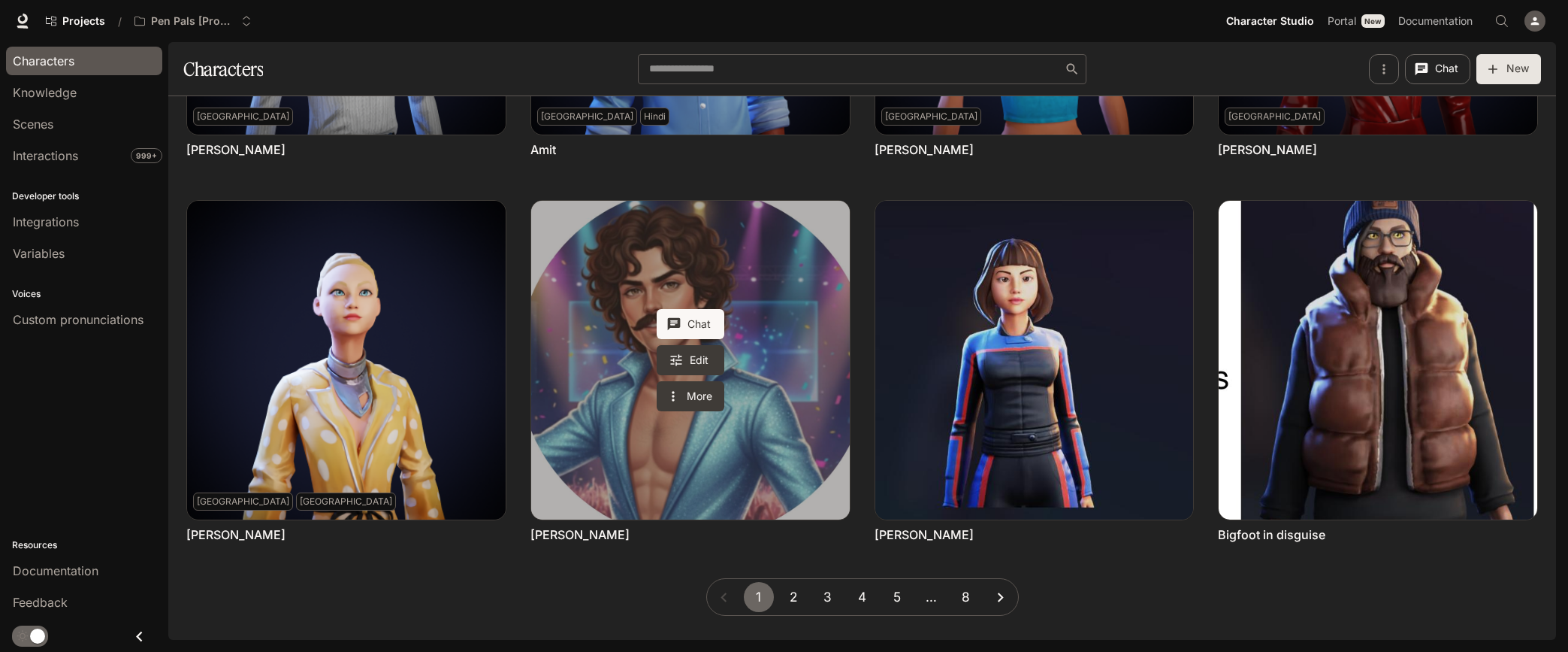
click at [722, 455] on link "Benson Boone" at bounding box center [691, 360] width 319 height 319
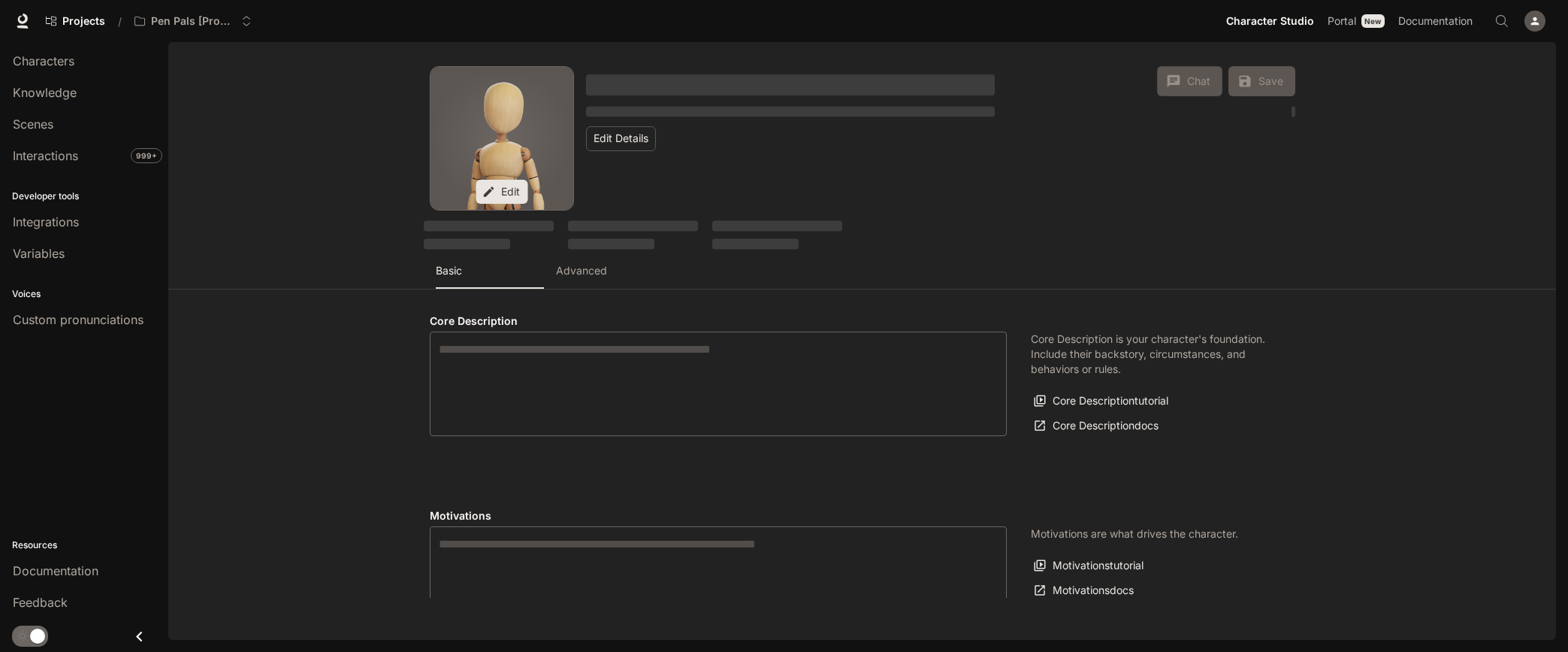
type textarea "**********"
type input "*"
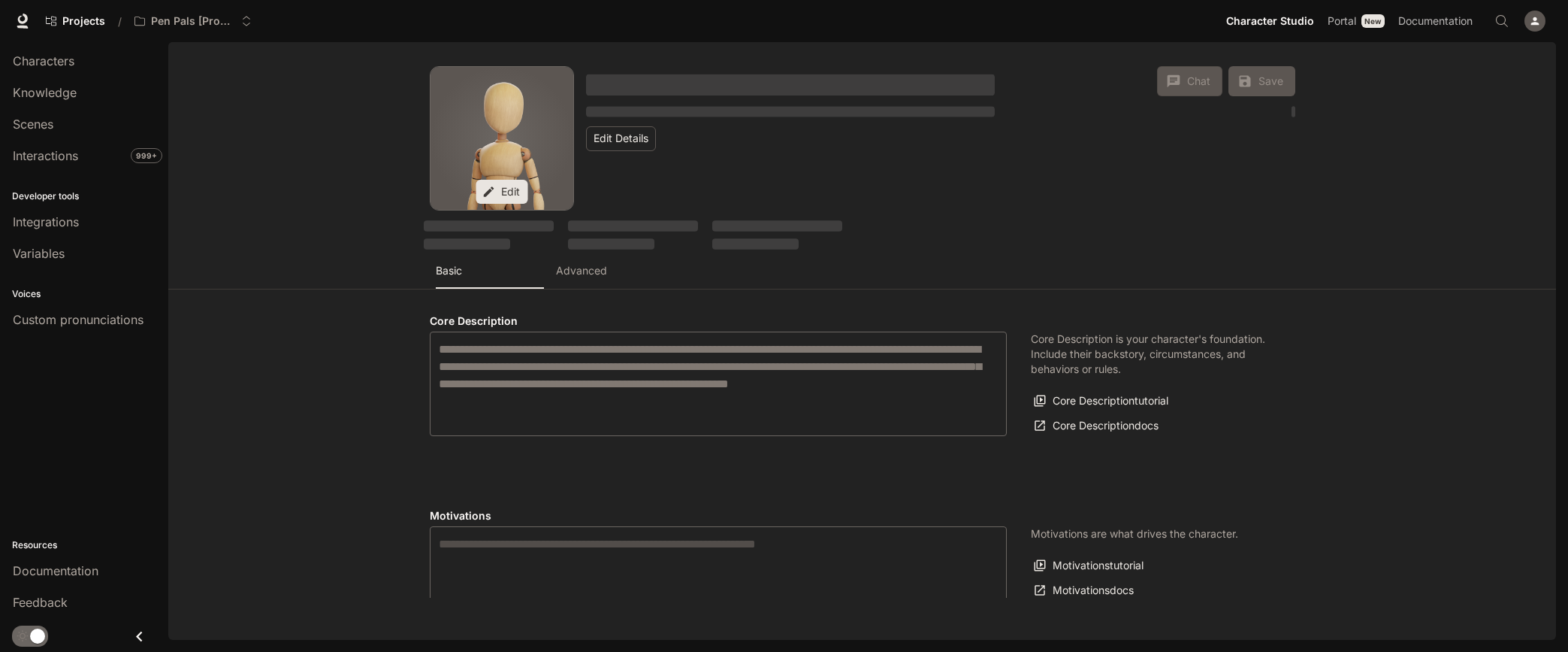
type input "**********"
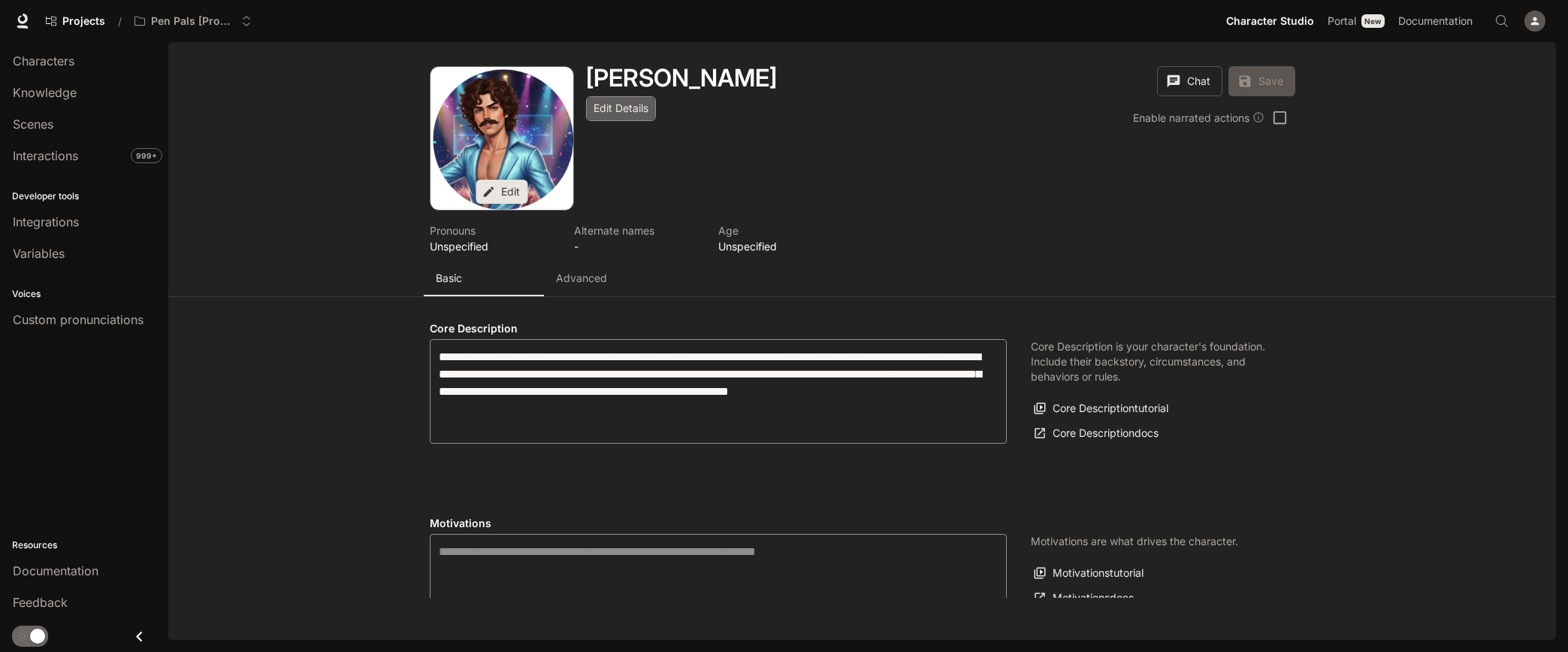
click at [630, 104] on button "Edit Details" at bounding box center [621, 108] width 70 height 25
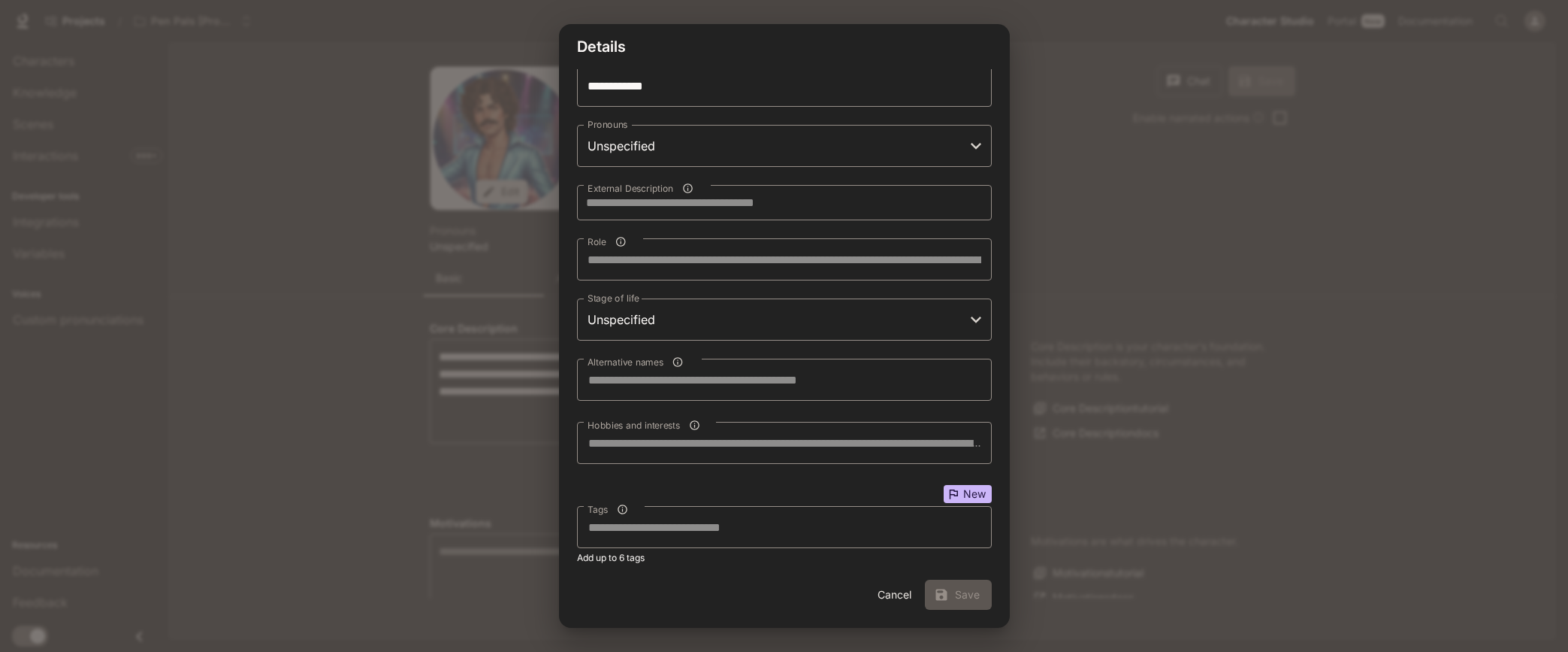
scroll to position [10, 0]
click at [1174, 257] on div "**********" at bounding box center [784, 326] width 901 height 652
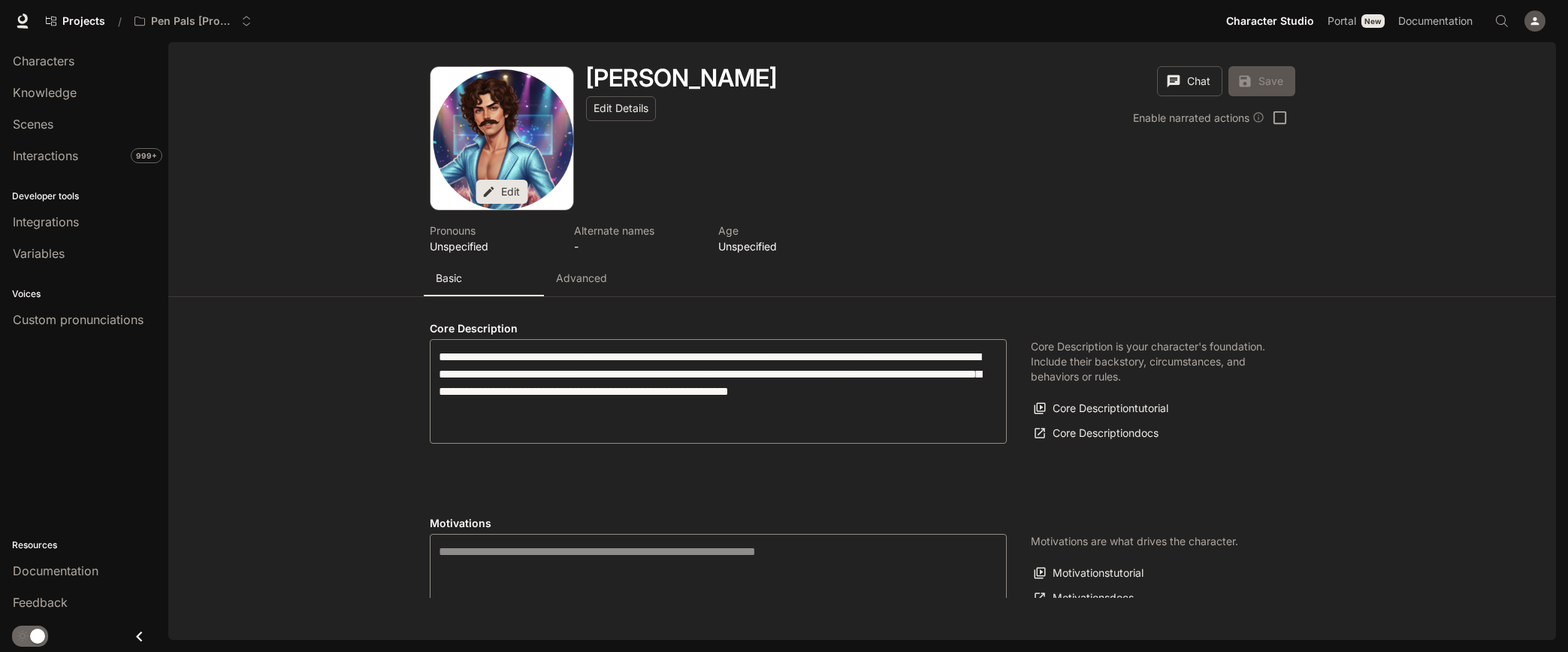
scroll to position [0, 0]
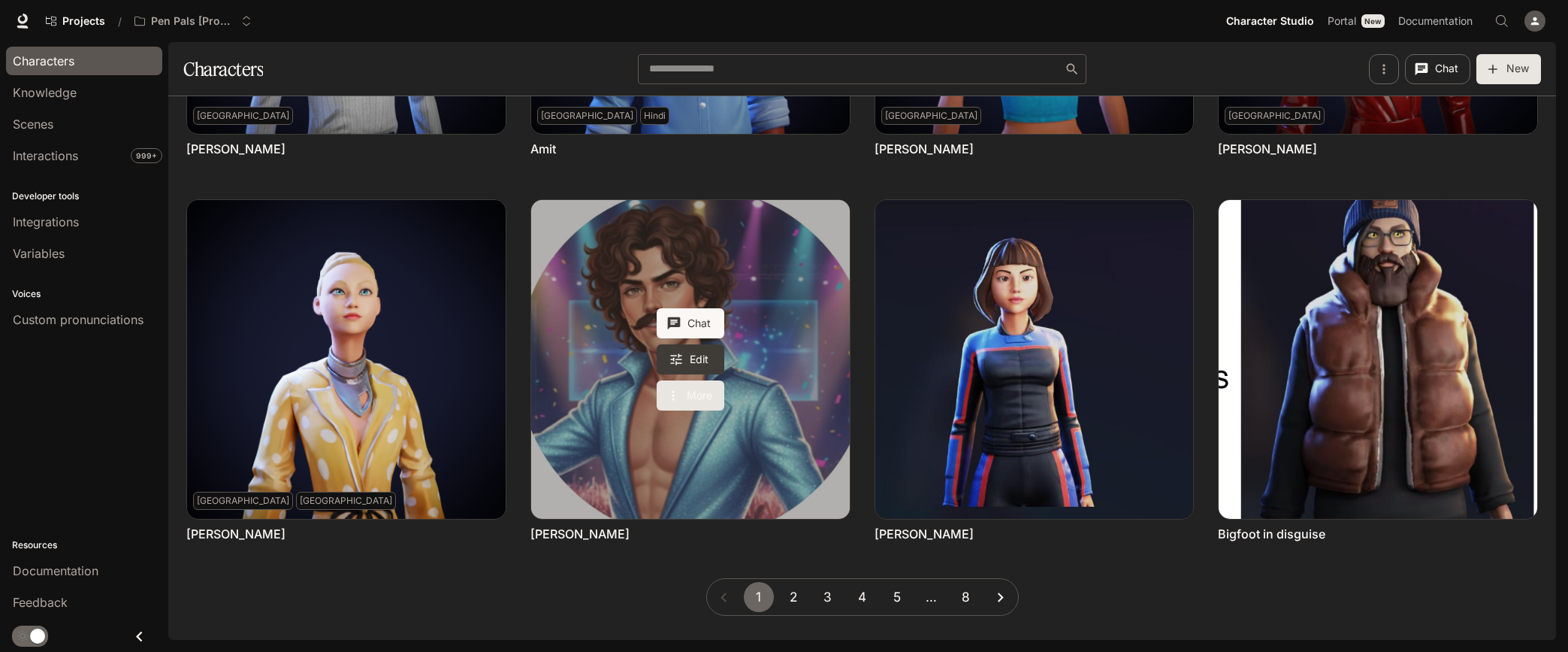
scroll to position [685, 0]
click at [708, 393] on button "More" at bounding box center [691, 396] width 68 height 30
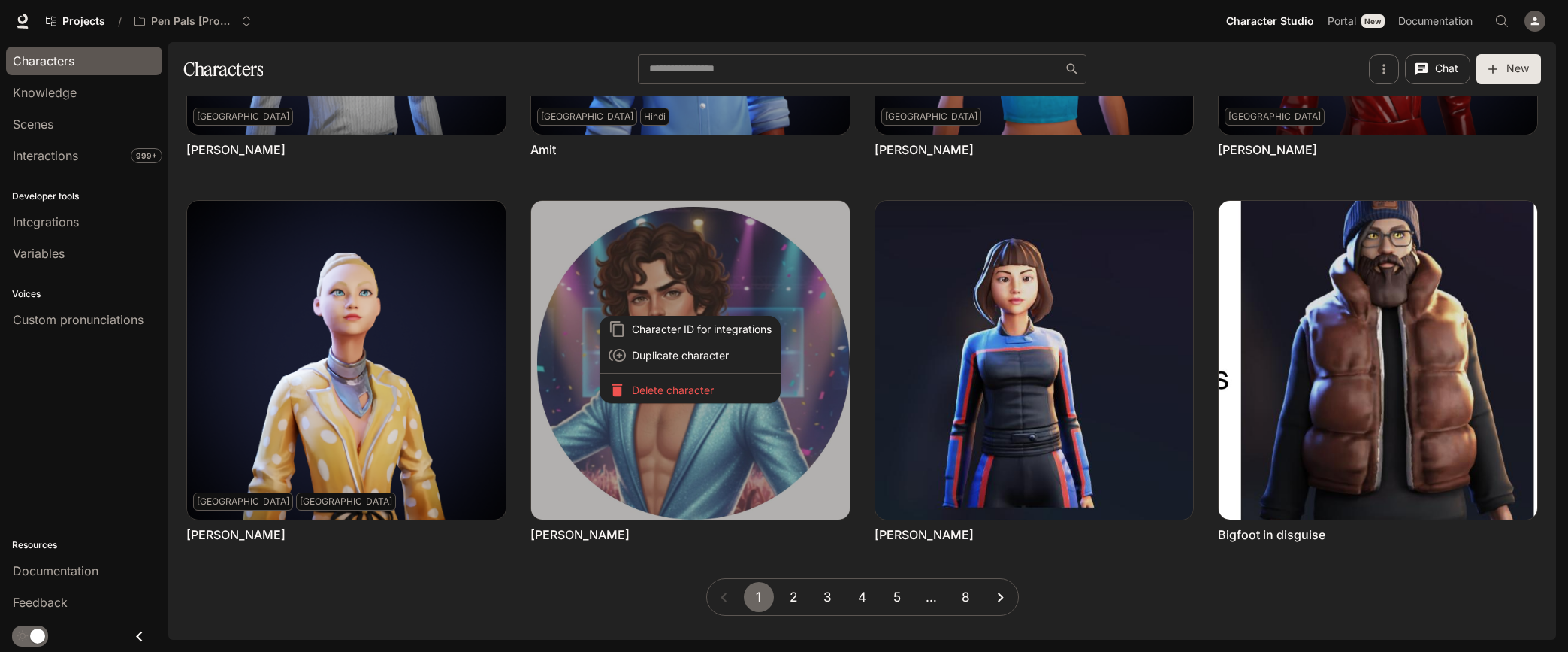
click at [830, 308] on div at bounding box center [784, 326] width 1568 height 652
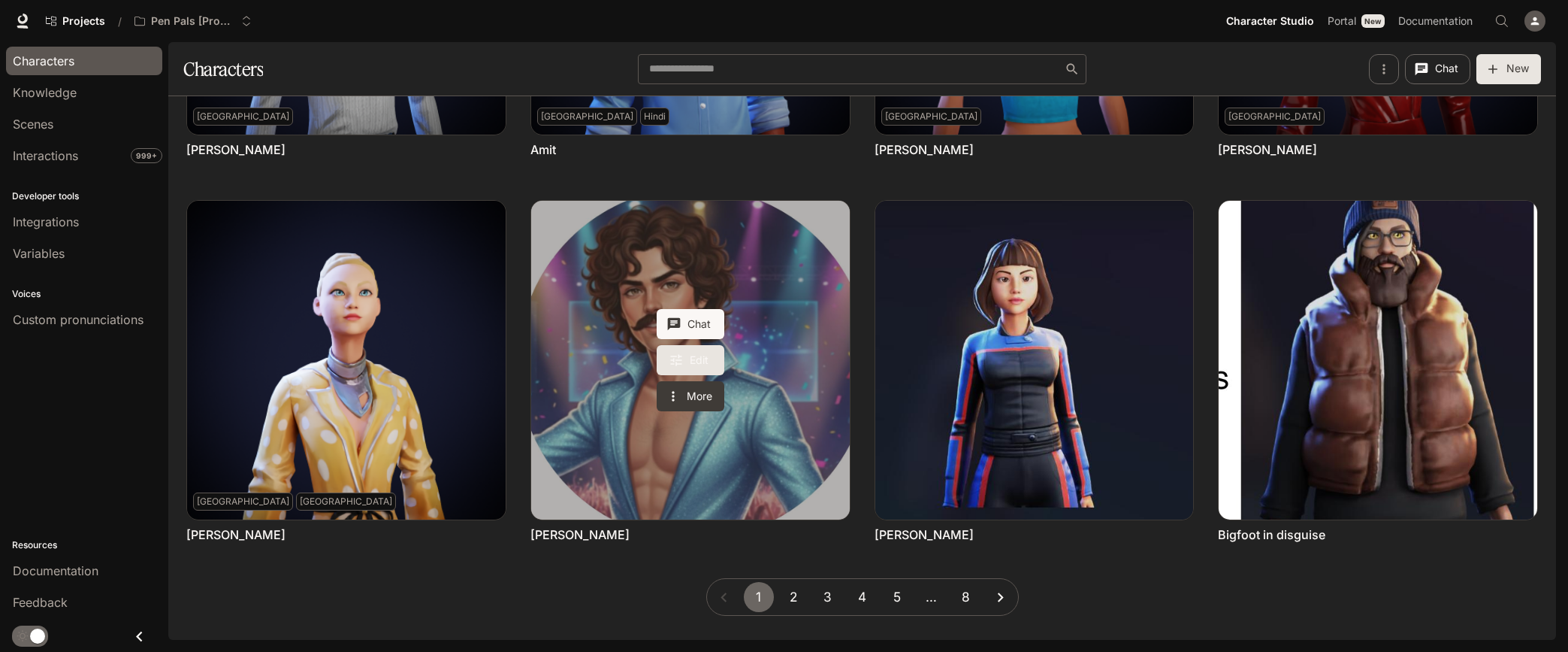
click at [694, 362] on link "Edit" at bounding box center [691, 360] width 68 height 30
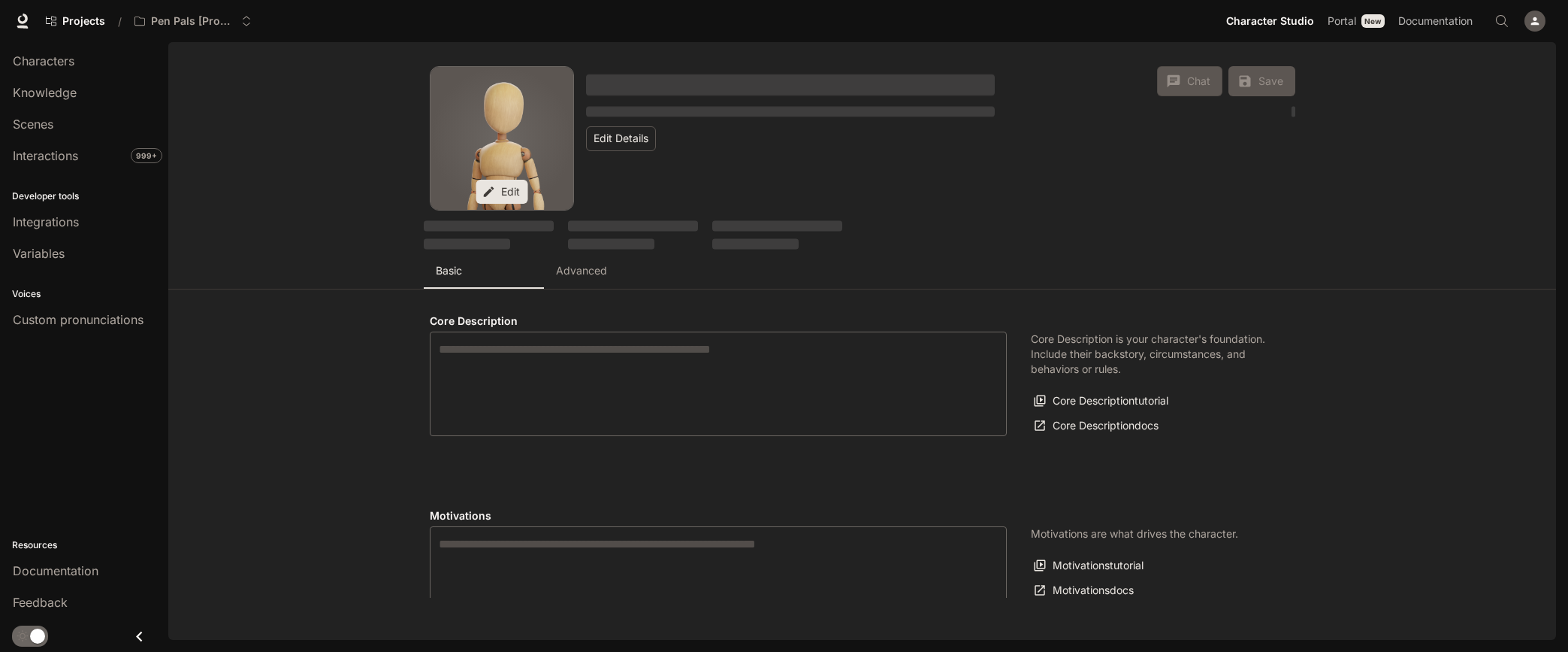
type textarea "**********"
type input "**********"
type input "*"
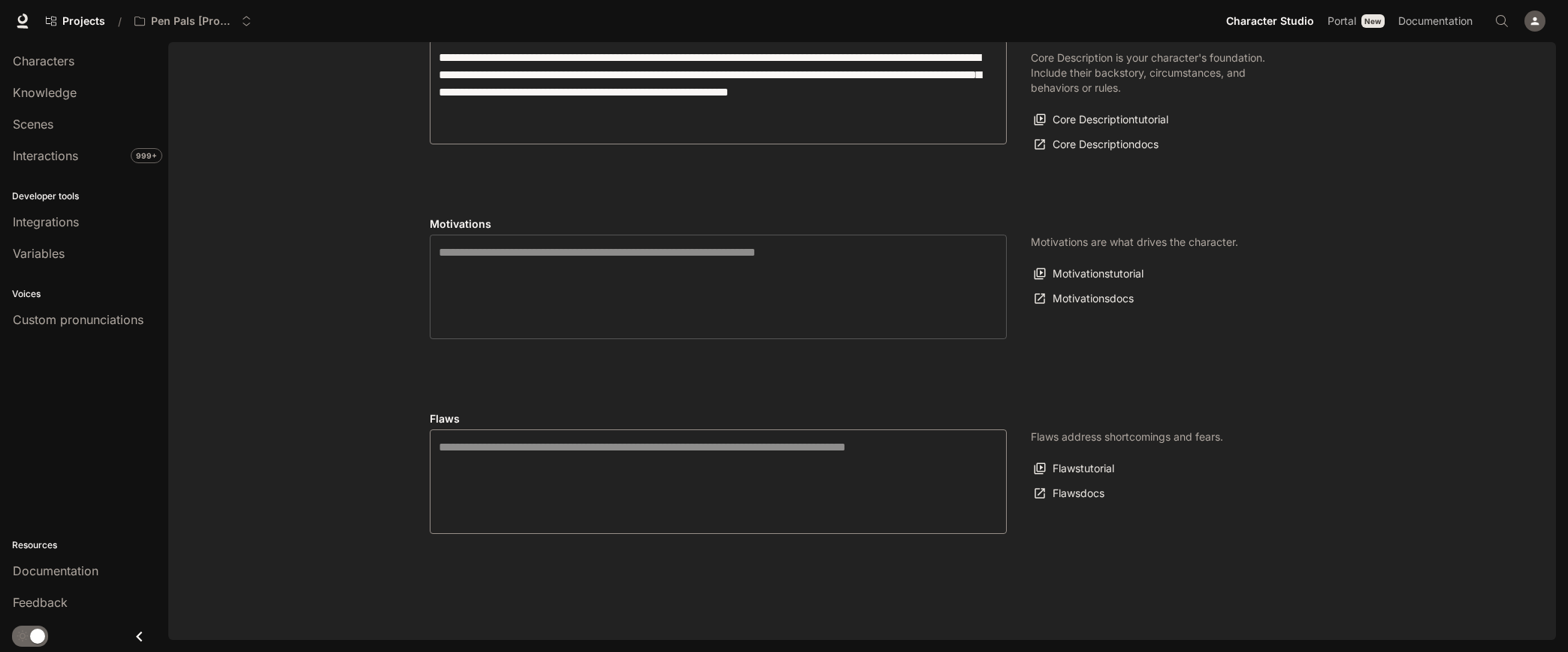
scroll to position [318, 0]
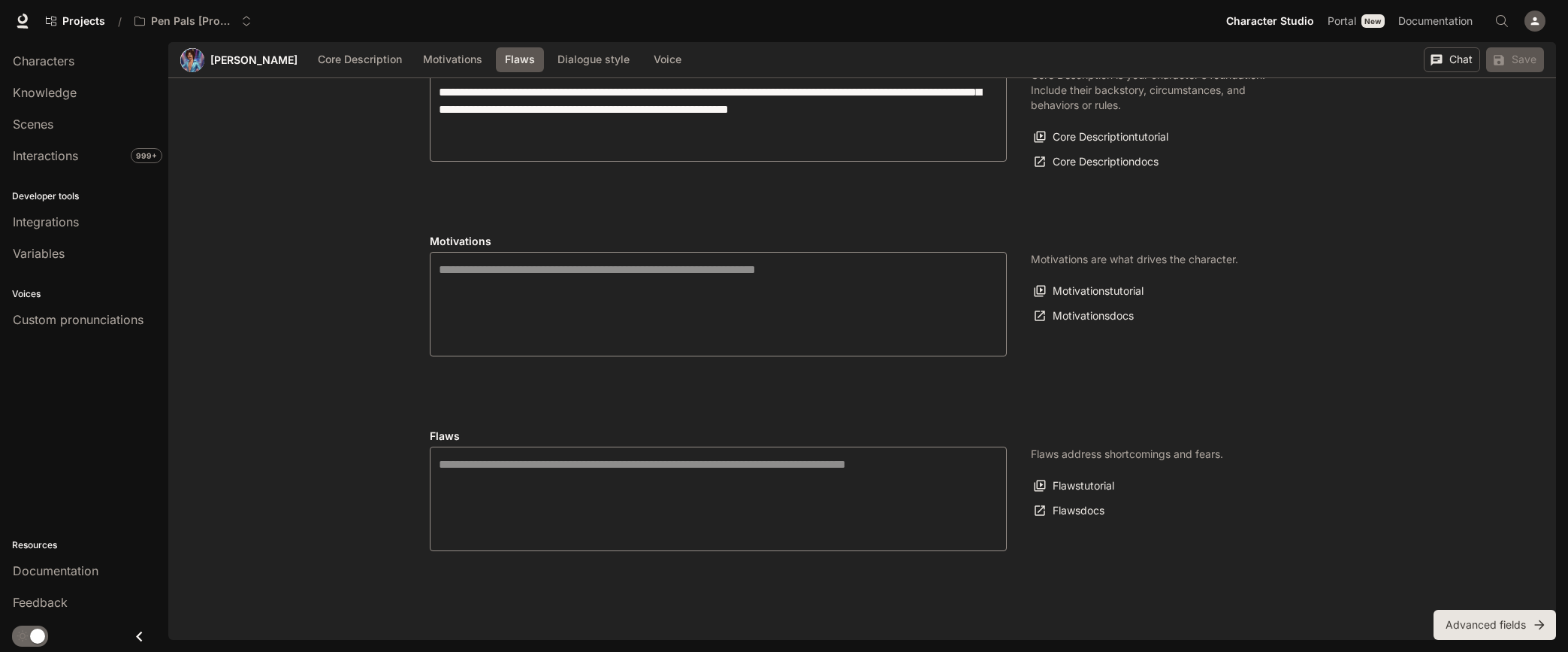
click at [1493, 625] on button "Advanced fields" at bounding box center [1494, 625] width 122 height 30
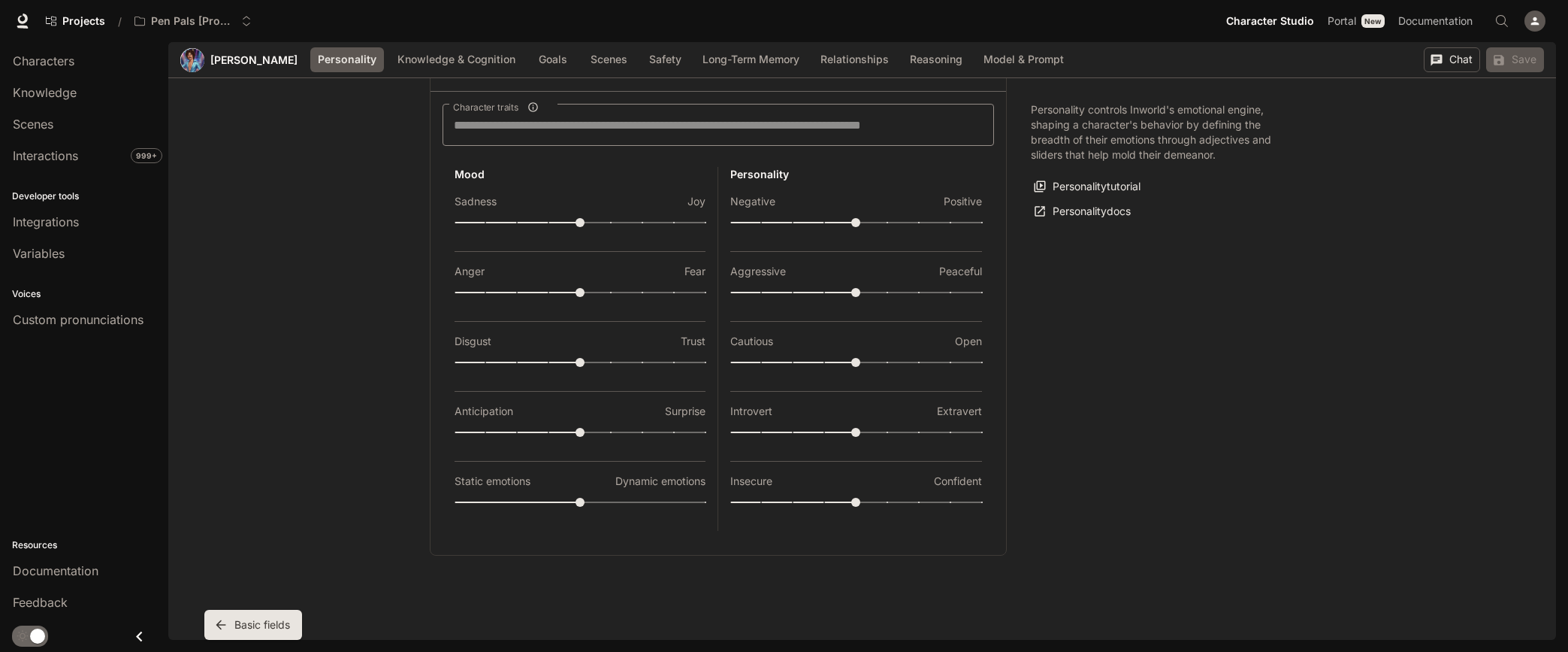
type textarea "**********"
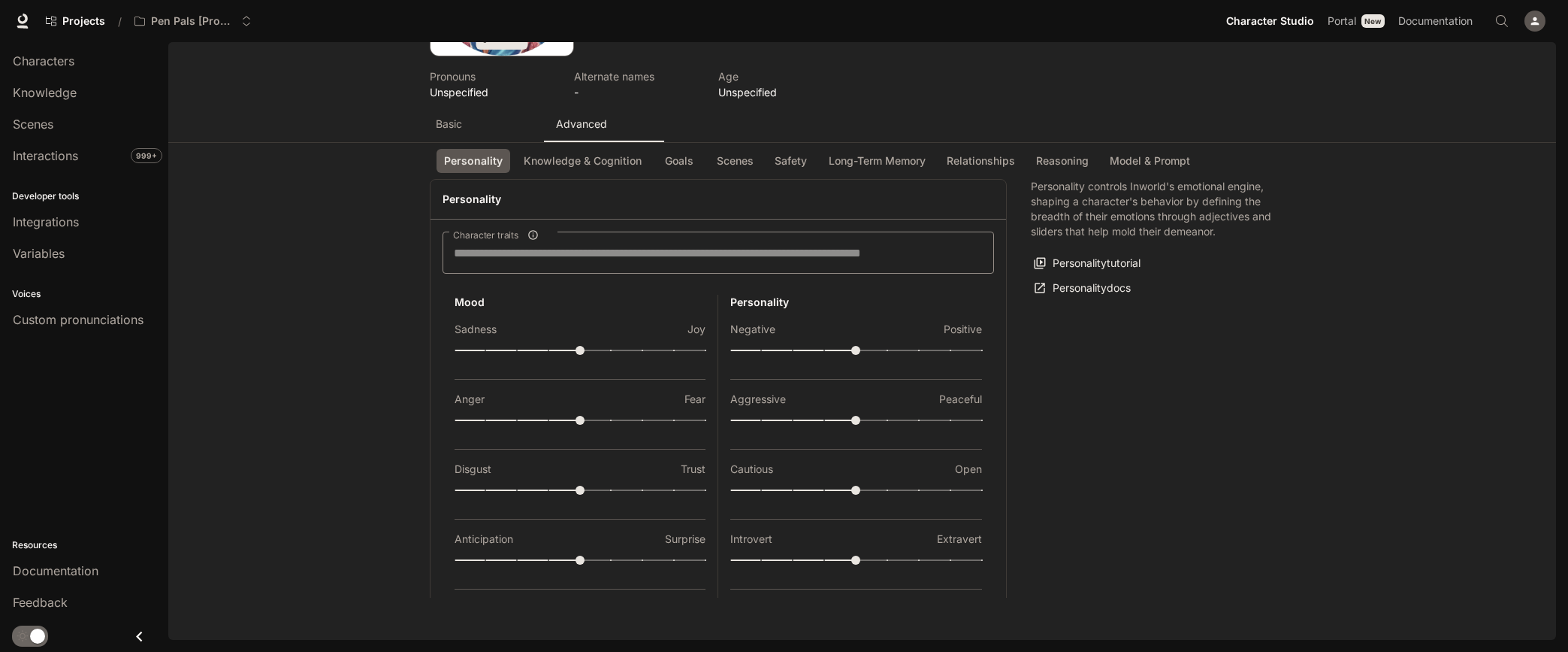
scroll to position [157, 0]
click at [735, 161] on button "Scenes" at bounding box center [736, 159] width 52 height 25
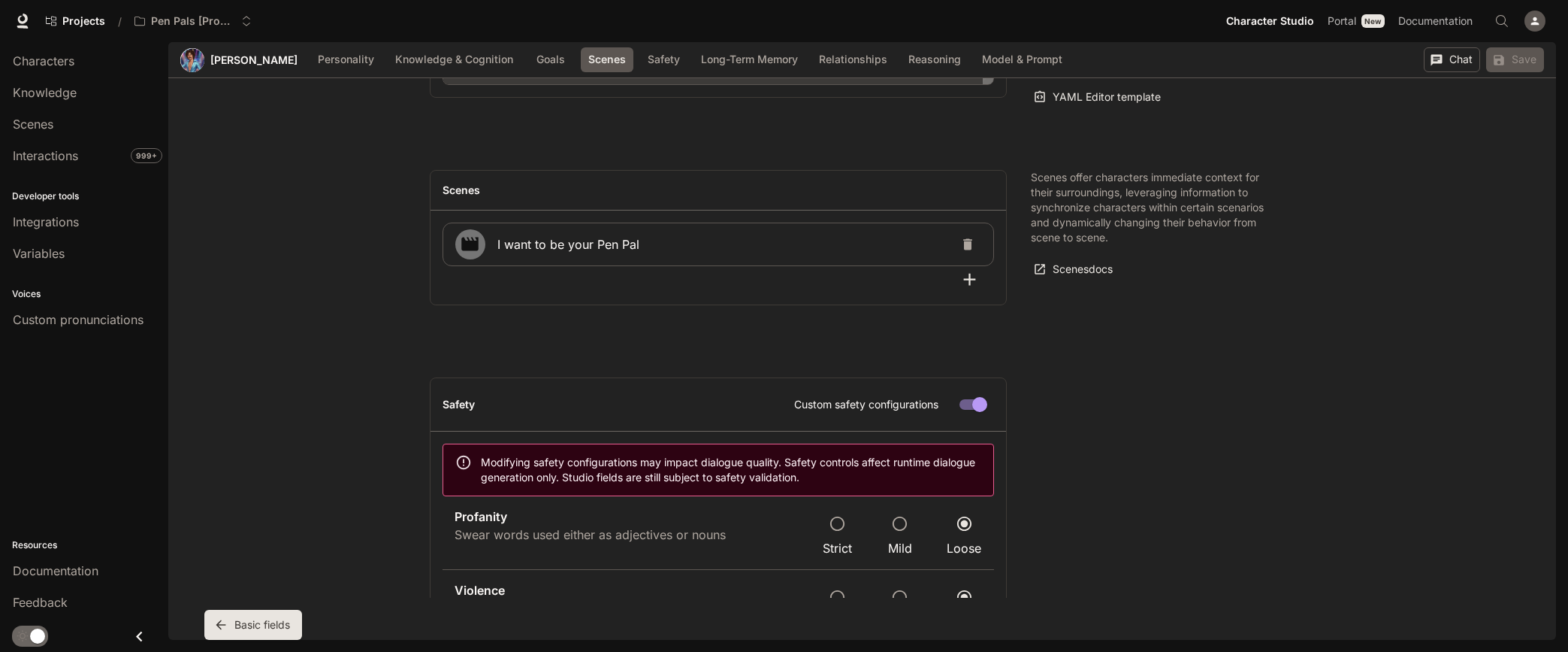
click at [649, 240] on span "I want to be your Pen Pal" at bounding box center [726, 243] width 457 height 18
click at [641, 245] on span "I want to be your Pen Pal" at bounding box center [726, 243] width 457 height 18
click at [62, 123] on div "Scenes" at bounding box center [84, 123] width 143 height 18
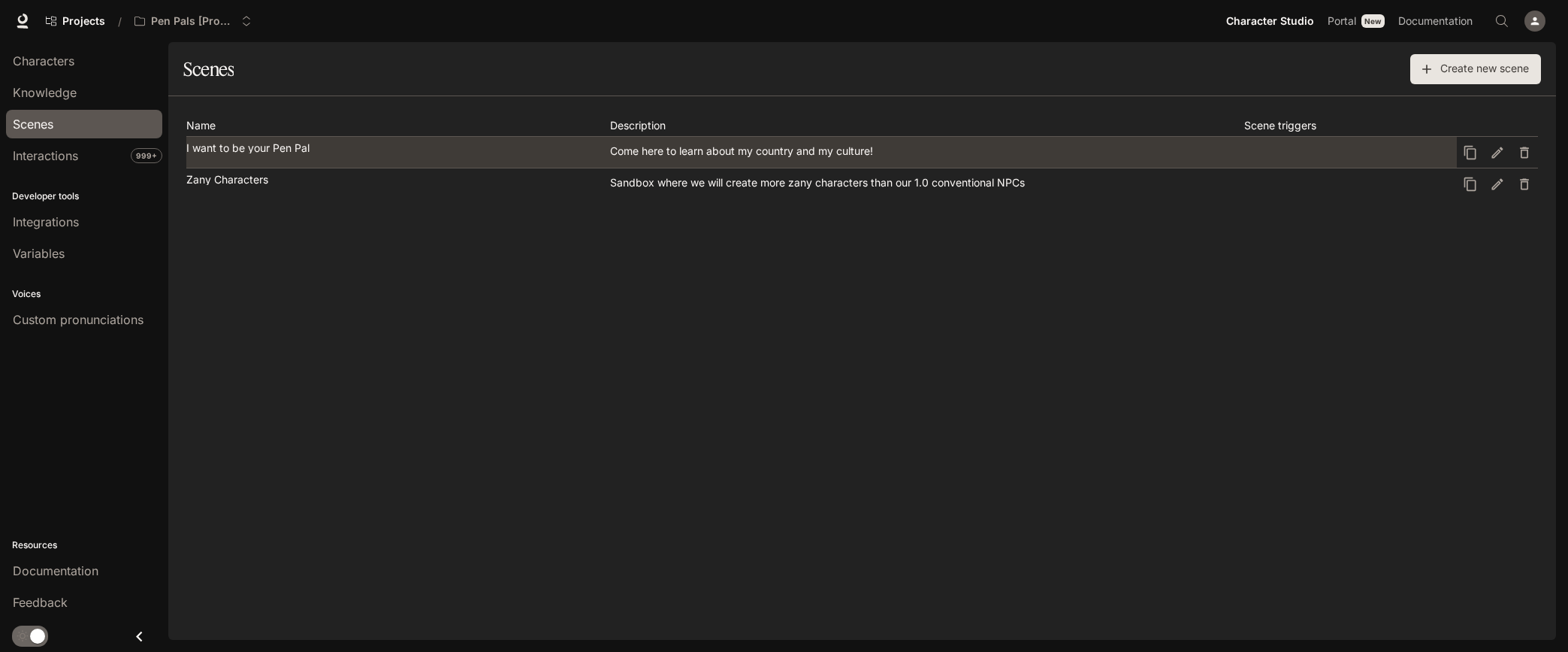
click at [300, 149] on p "I want to be your Pen Pal" at bounding box center [248, 147] width 123 height 10
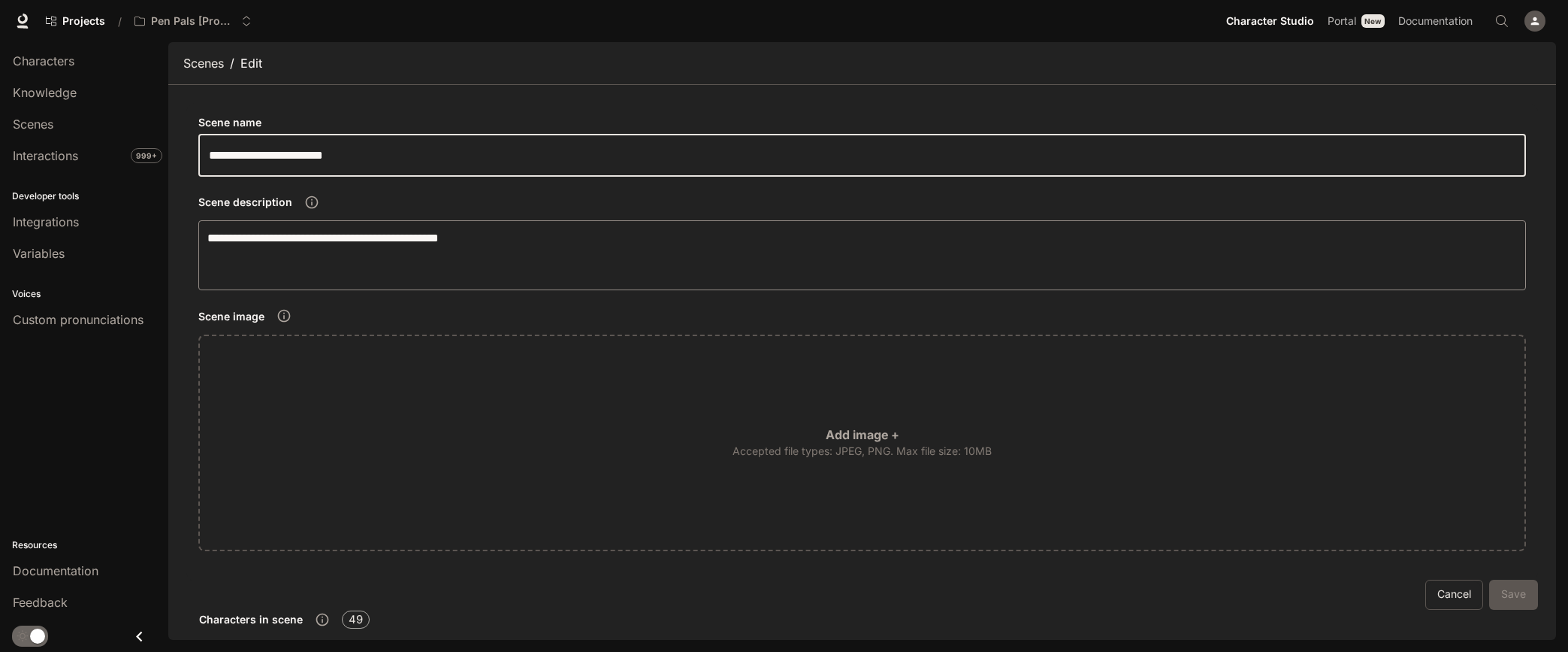
click at [382, 151] on input "**********" at bounding box center [862, 155] width 1327 height 42
type input "*"
type input "**********"
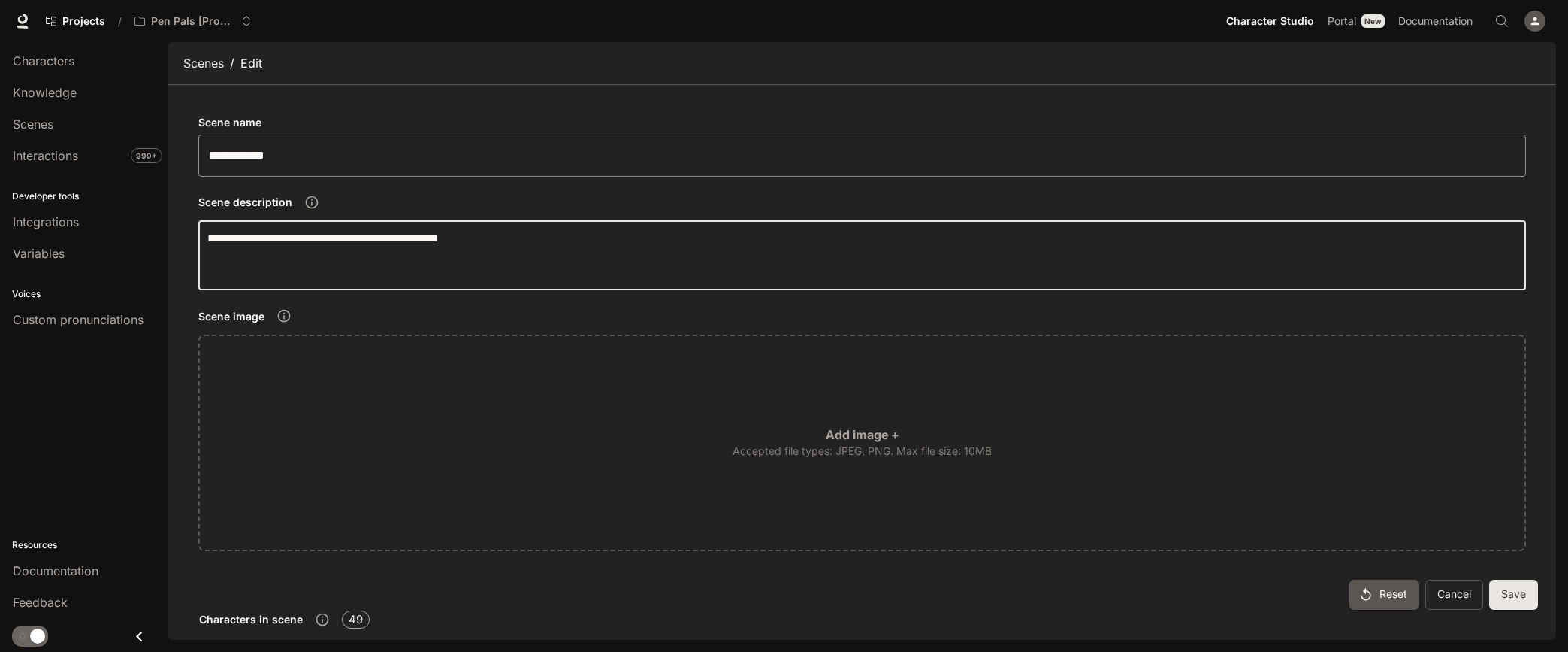
click at [381, 272] on textarea "**********" at bounding box center [861, 256] width 1310 height 52
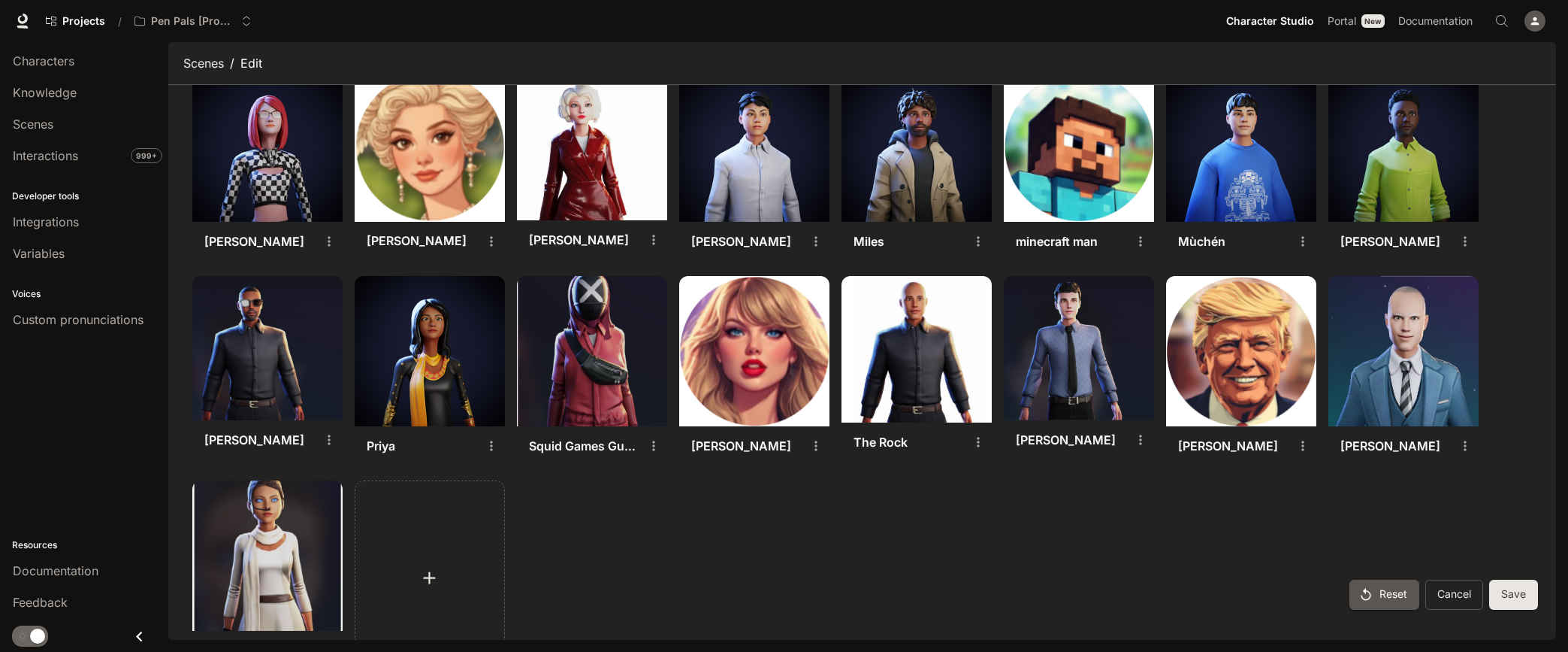
scroll to position [1517, 0]
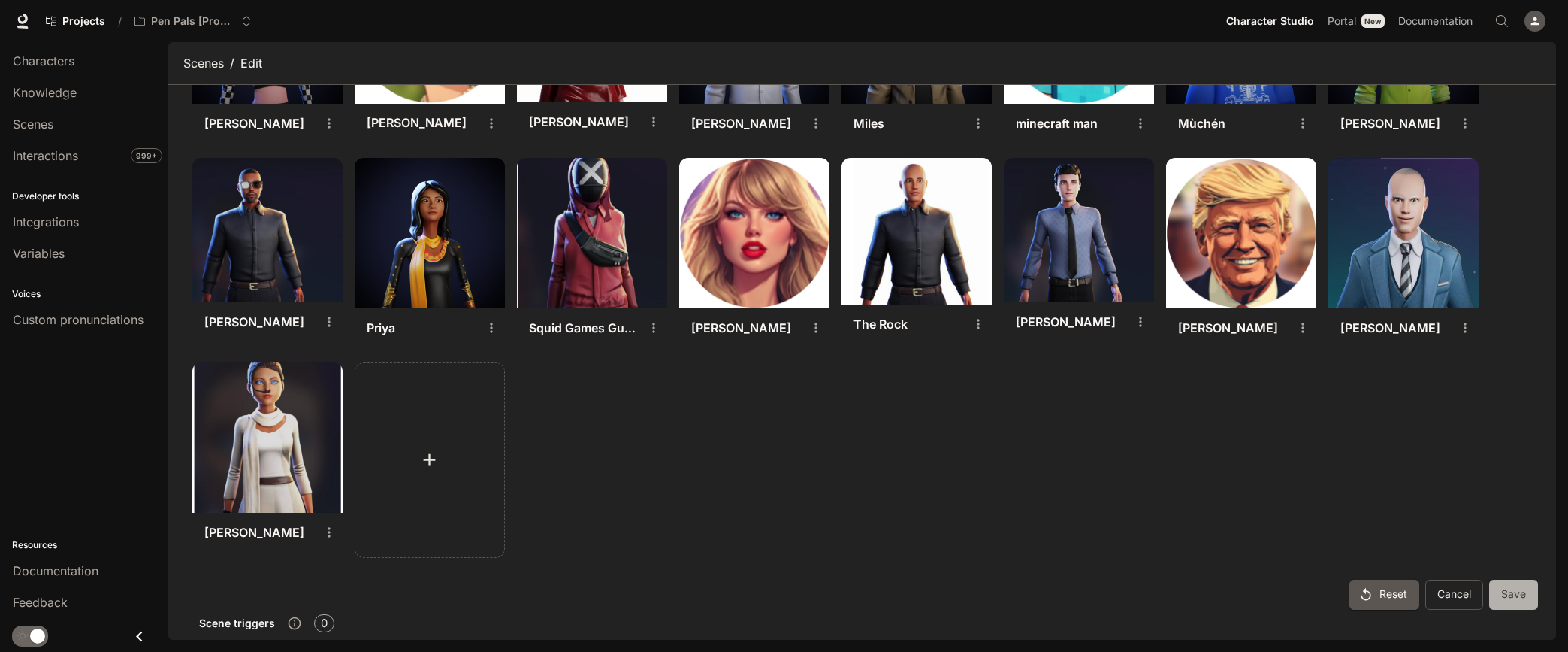
click at [1527, 584] on button "Save" at bounding box center [1514, 594] width 48 height 30
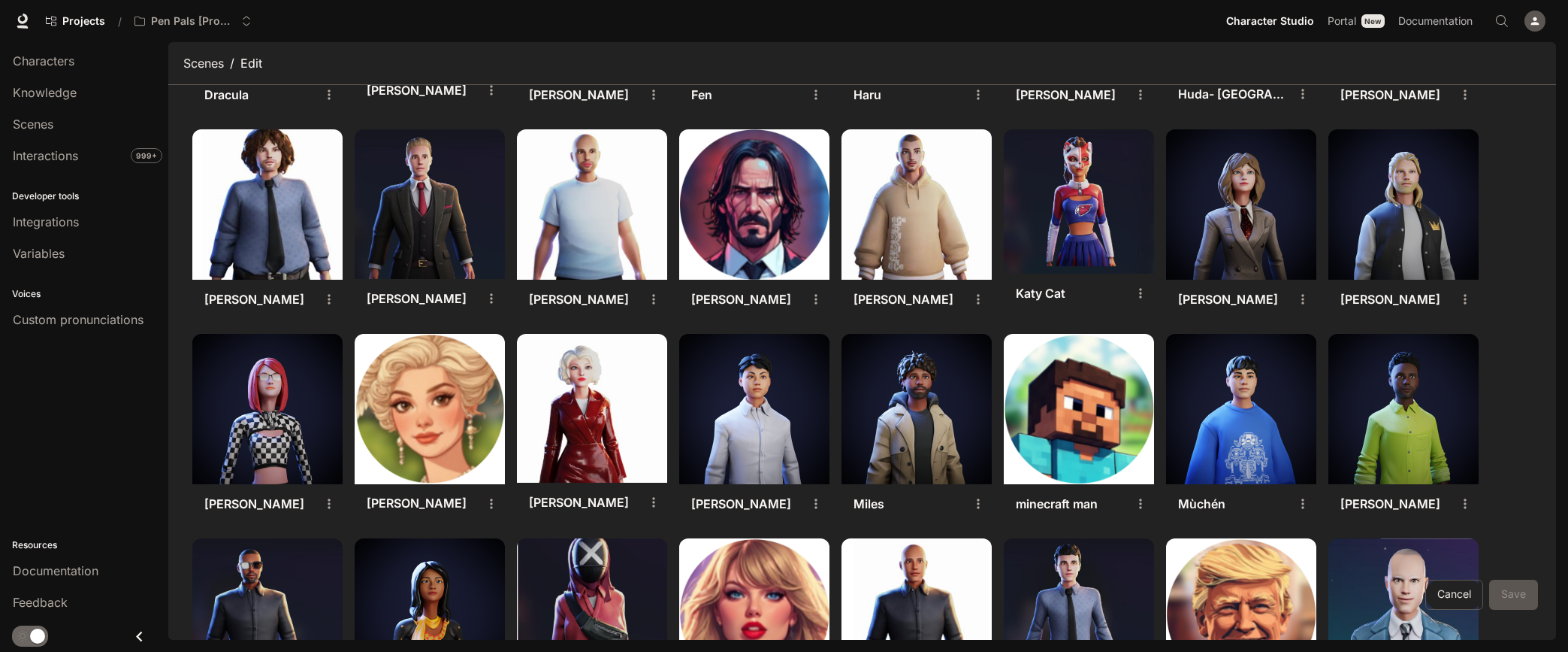
scroll to position [1139, 0]
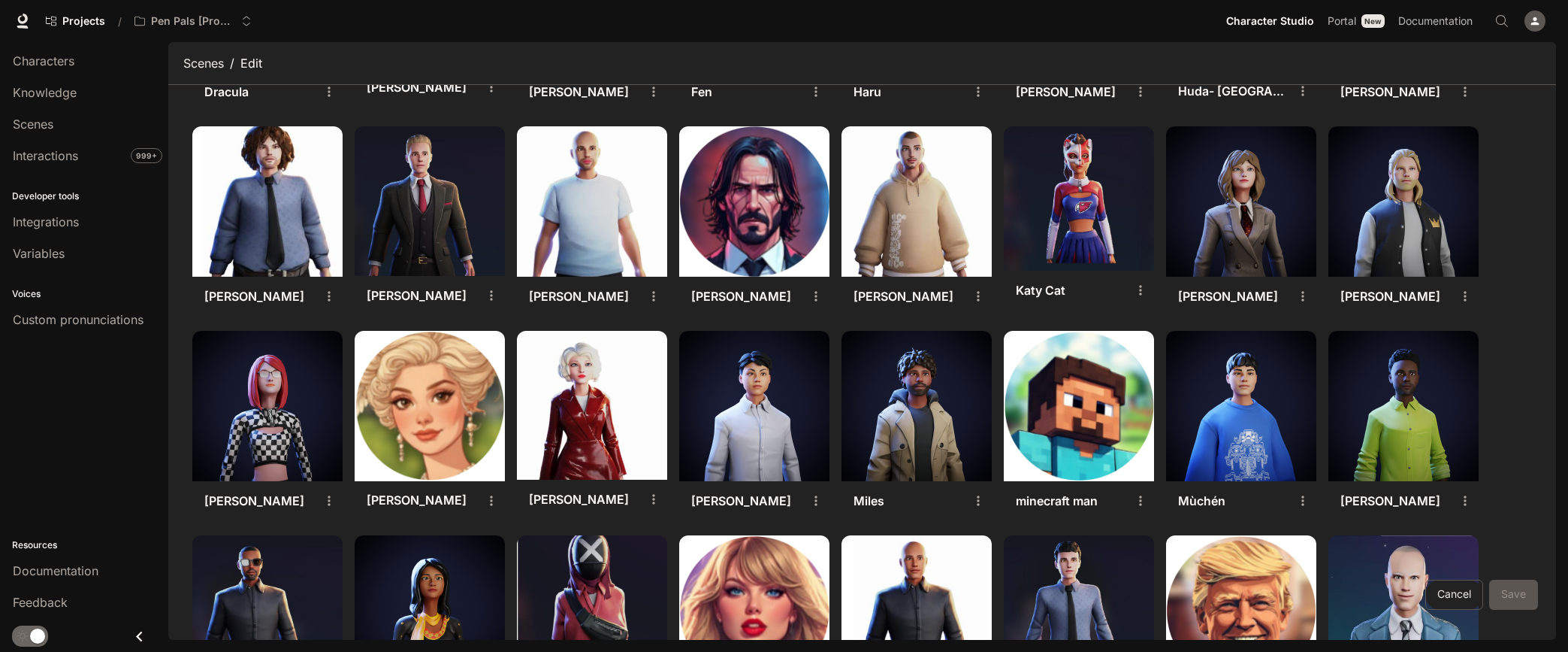
click at [758, 220] on img at bounding box center [754, 201] width 150 height 150
click at [756, 197] on img at bounding box center [754, 201] width 150 height 150
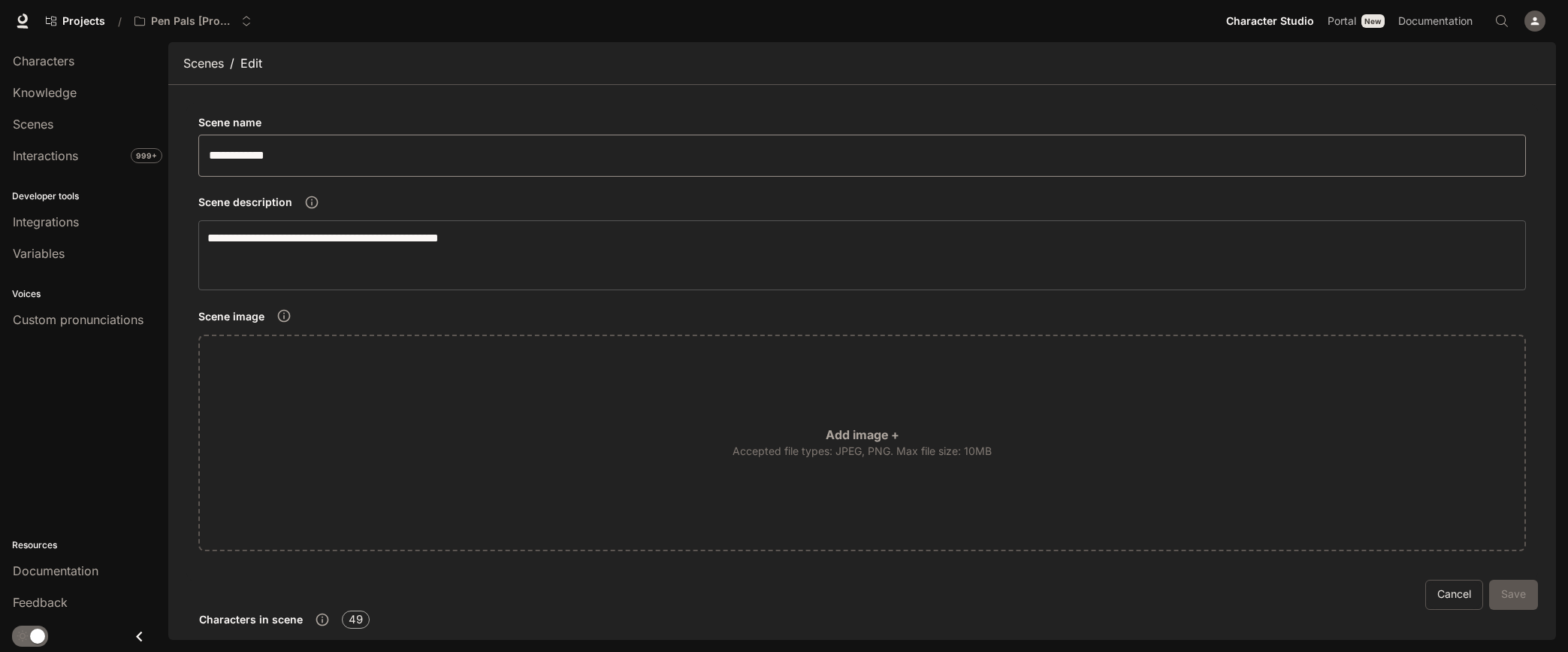
scroll to position [0, 0]
click at [47, 60] on span "Characters" at bounding box center [44, 61] width 62 height 18
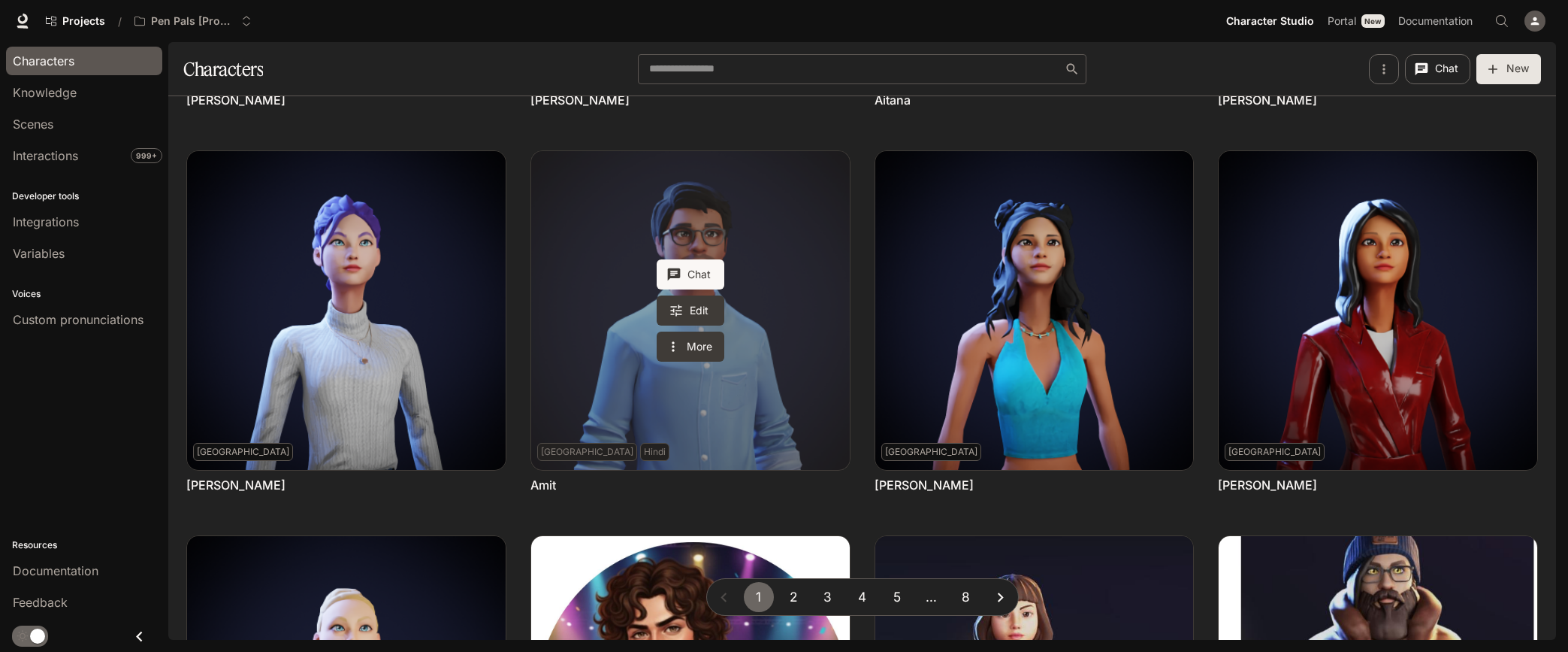
scroll to position [362, 0]
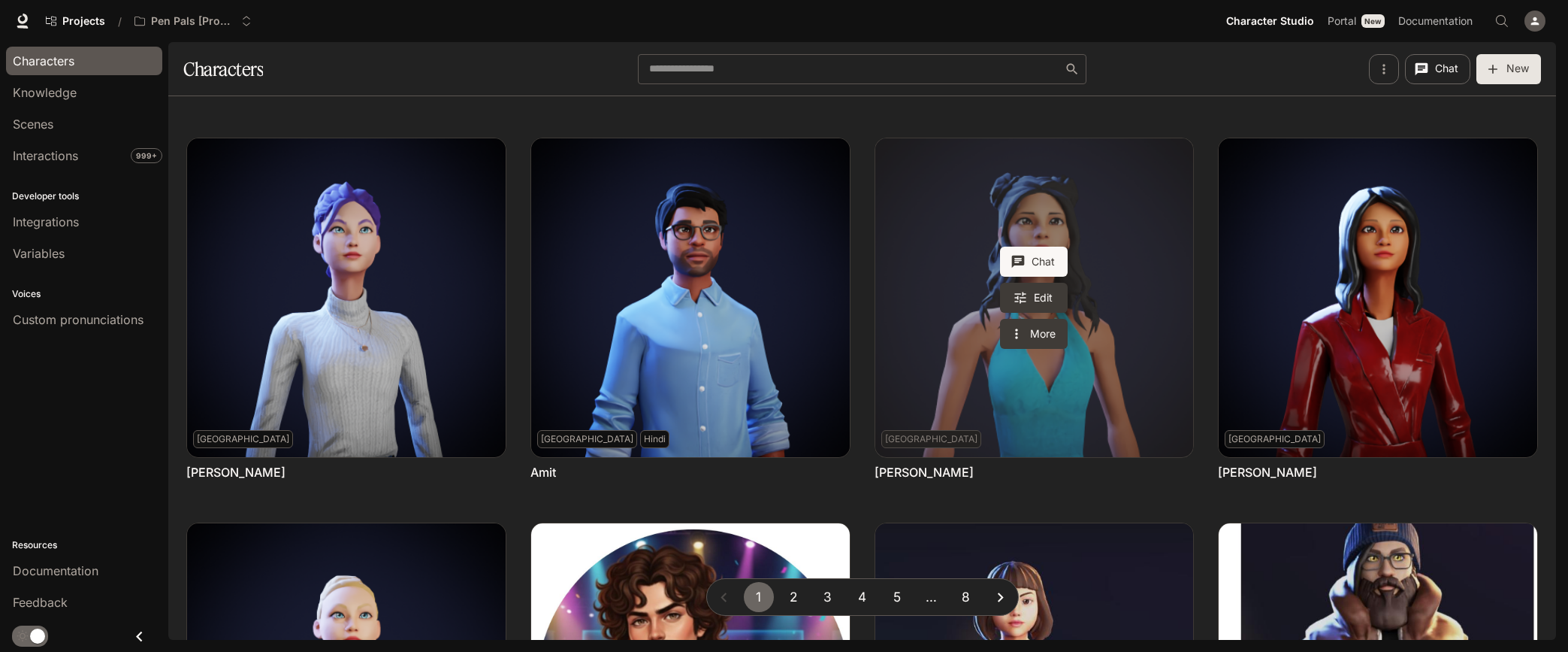
click at [997, 282] on link "Anaya" at bounding box center [1035, 298] width 319 height 319
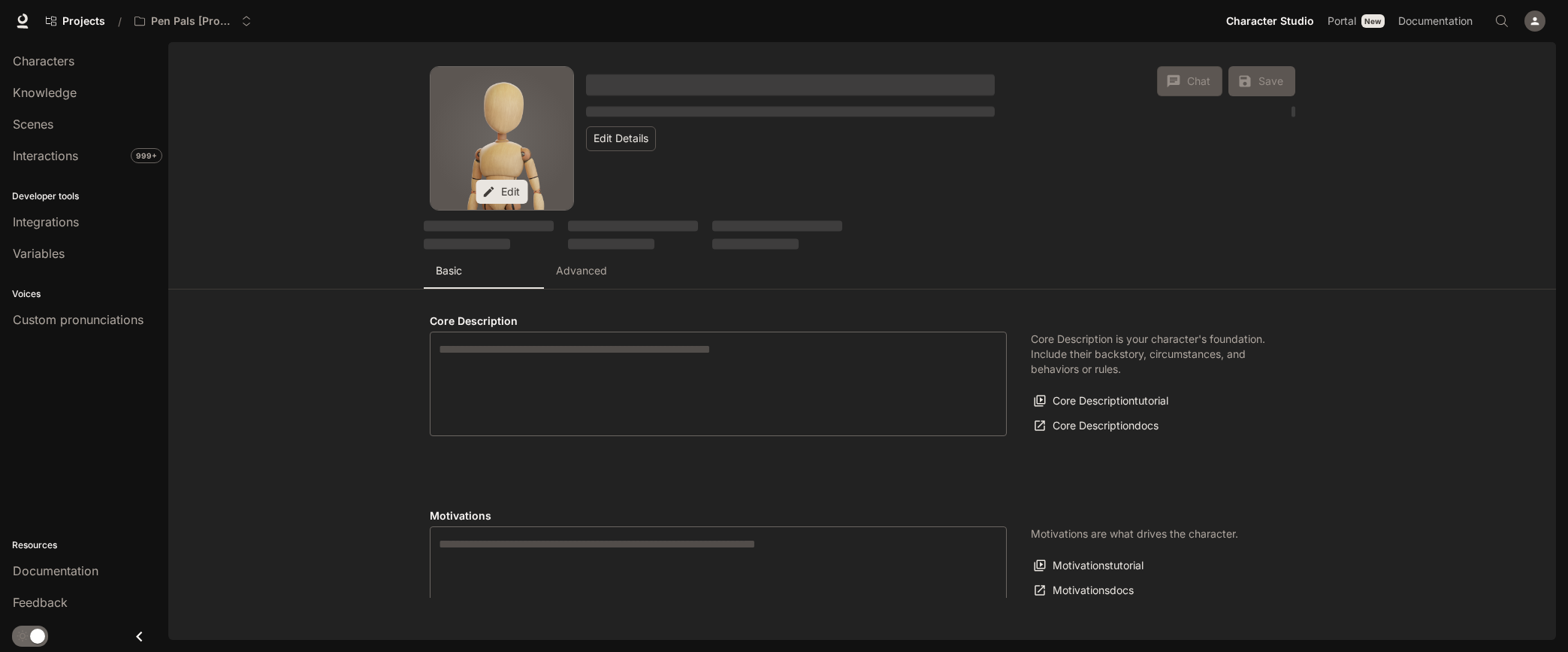
type textarea "**********"
type input "*"
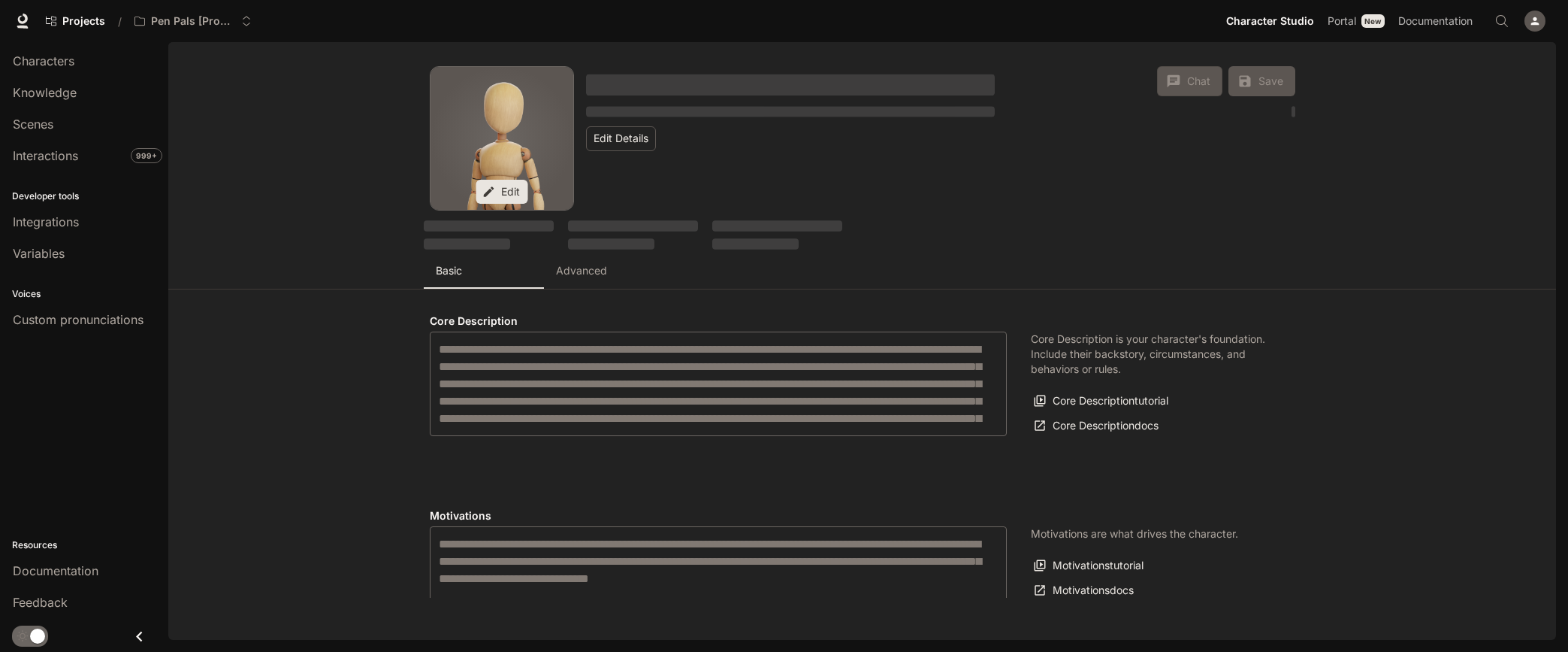
type input "**********"
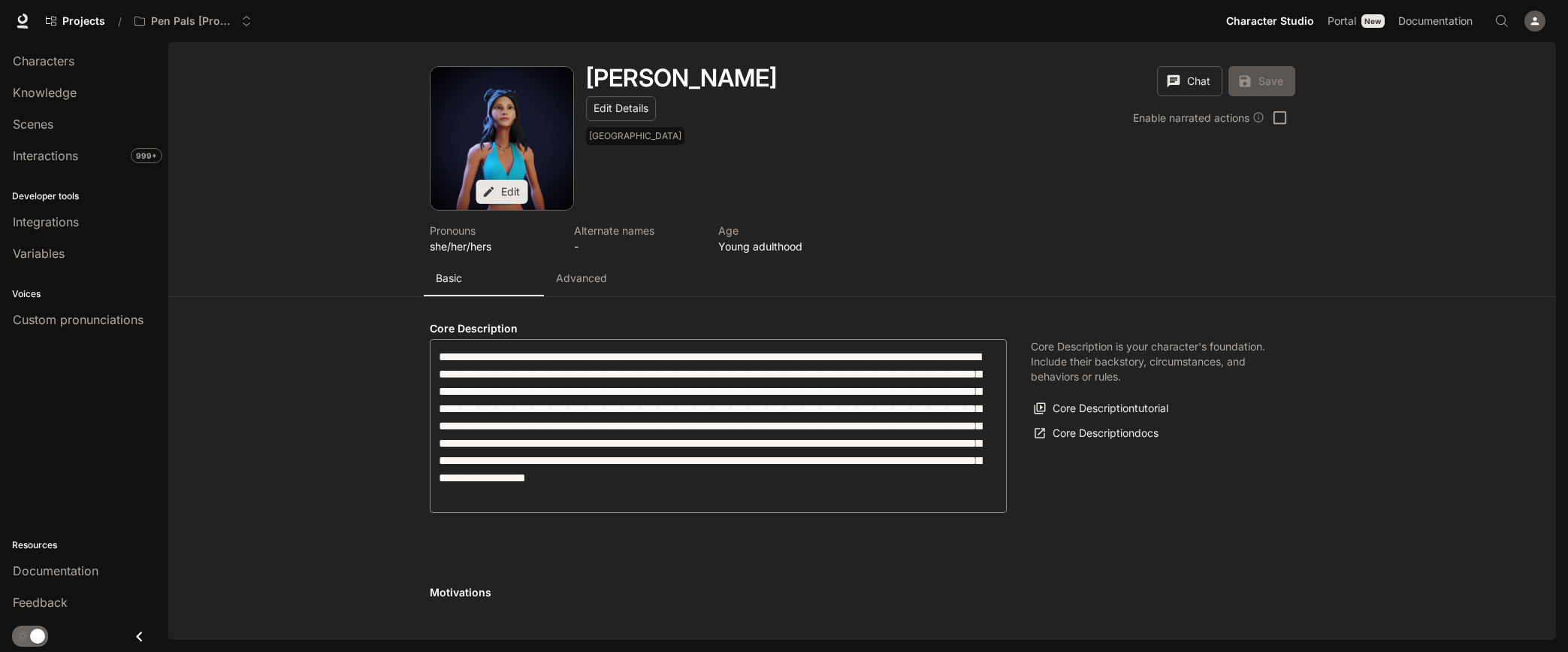
type input "**********"
click at [587, 280] on p "Advanced" at bounding box center [582, 277] width 51 height 15
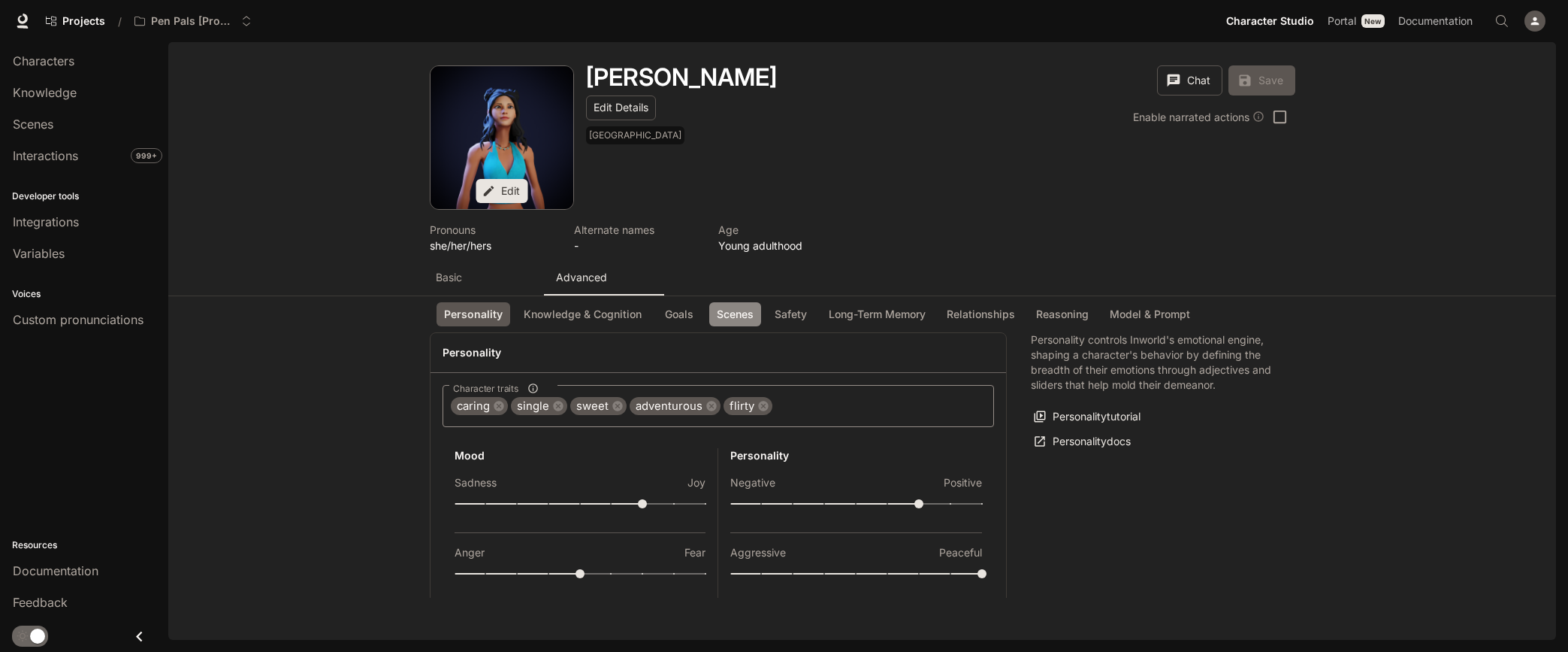
click at [729, 316] on button "Scenes" at bounding box center [736, 314] width 52 height 25
click at [571, 316] on button "Knowledge & Cognition" at bounding box center [583, 315] width 133 height 25
click at [46, 87] on span "Knowledge" at bounding box center [45, 91] width 64 height 18
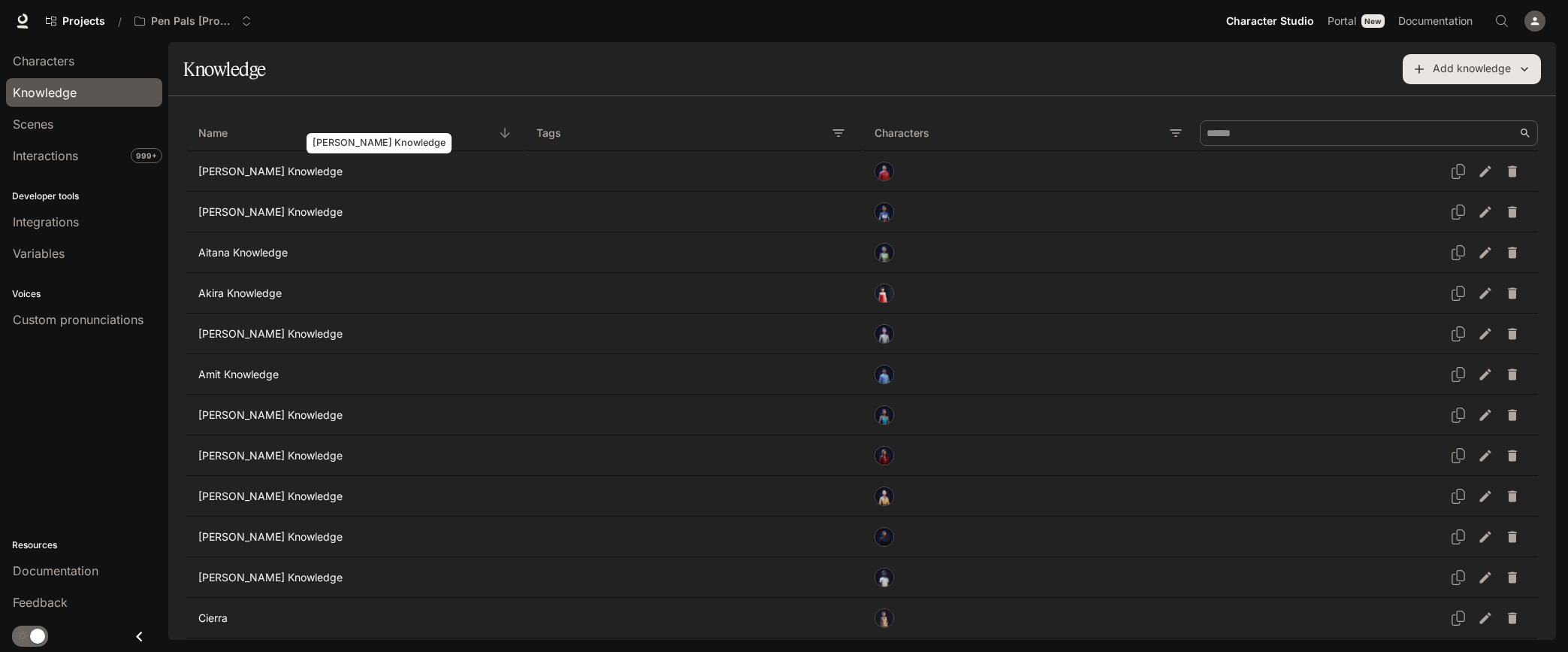
click at [259, 173] on p "Abel Knowledge" at bounding box center [350, 172] width 302 height 15
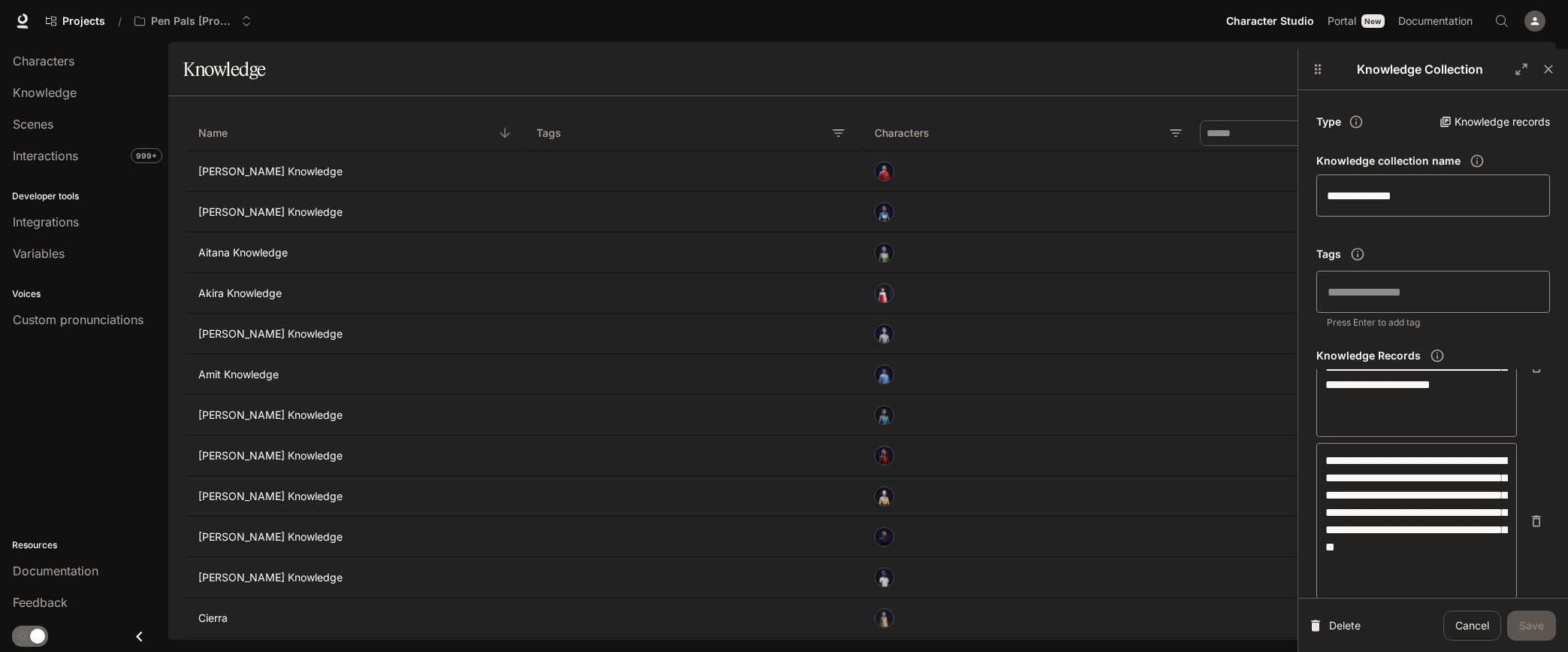
scroll to position [1781, 0]
click at [1049, 259] on div "Knowledge Table" at bounding box center [1031, 252] width 314 height 20
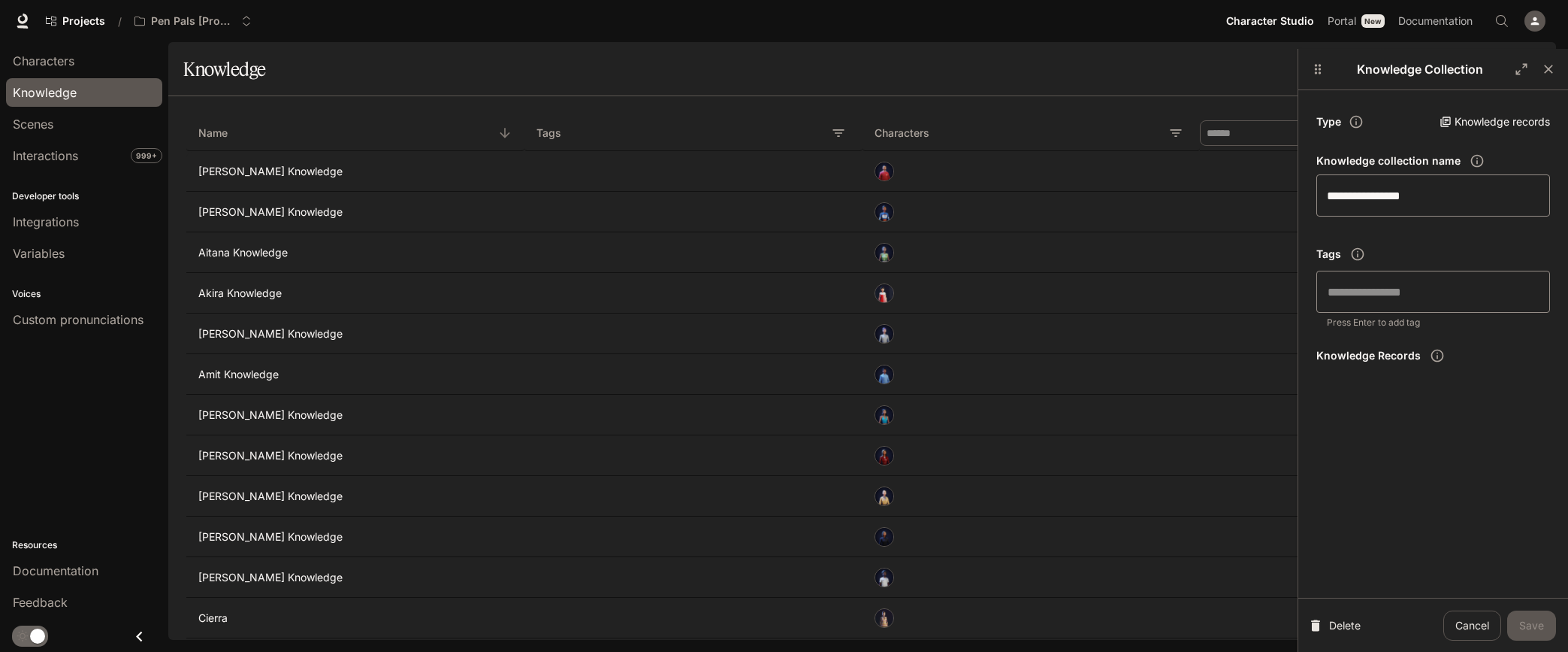
type input "**********"
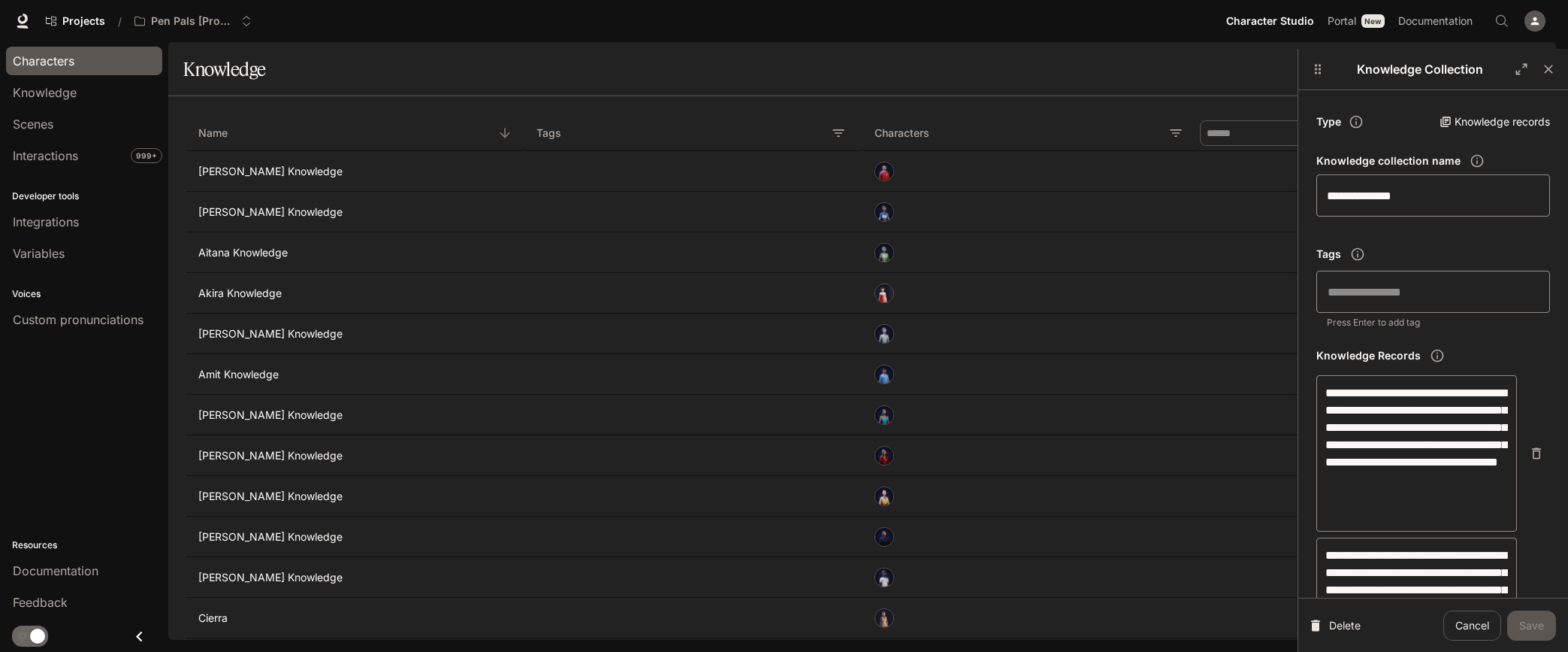
click at [33, 58] on span "Characters" at bounding box center [44, 61] width 62 height 18
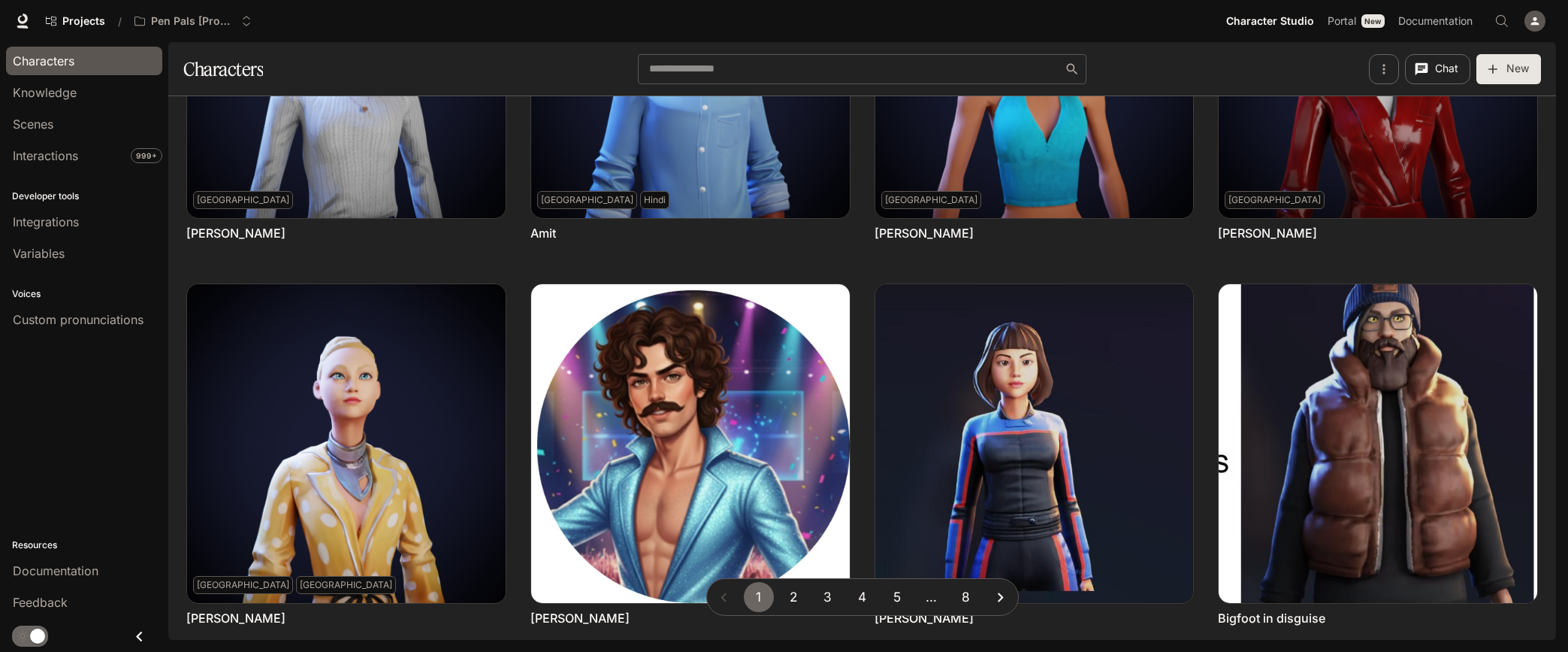
scroll to position [603, 0]
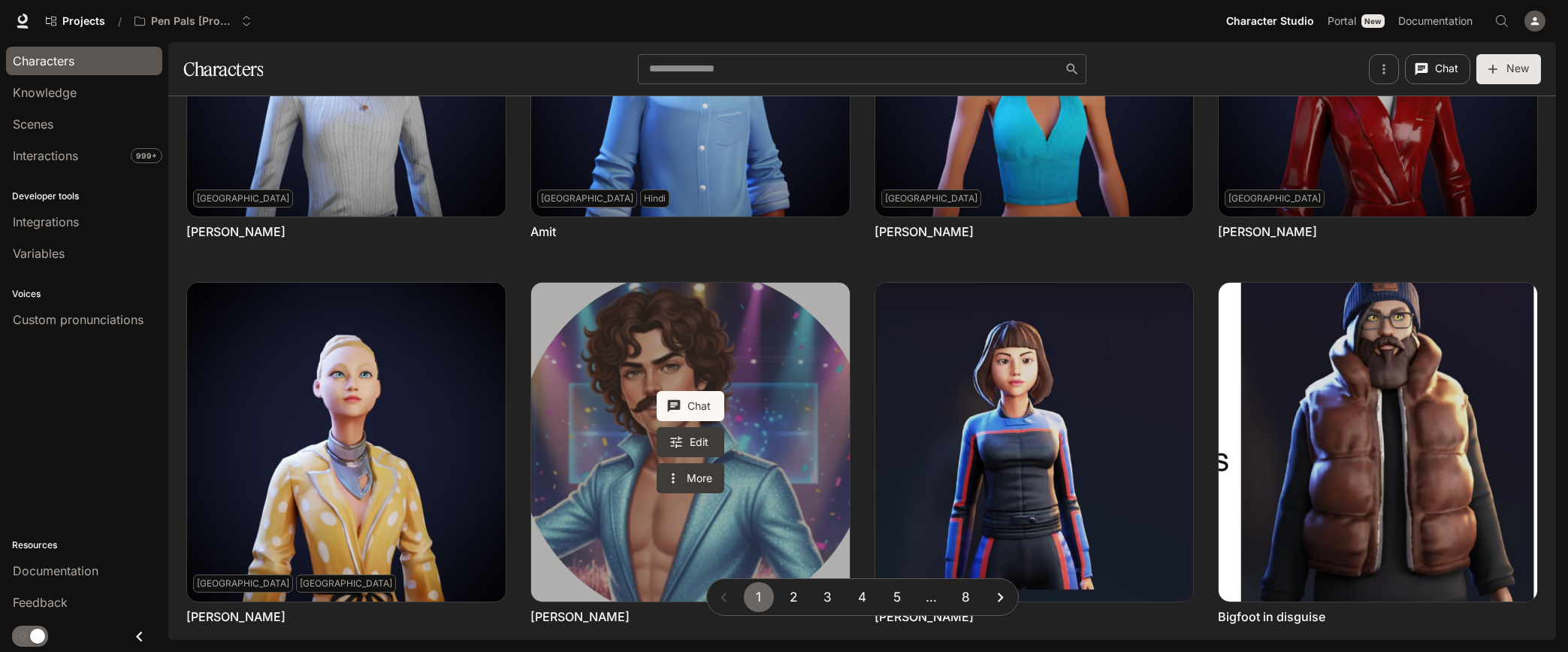
click at [777, 447] on link "Benson Boone" at bounding box center [691, 442] width 319 height 319
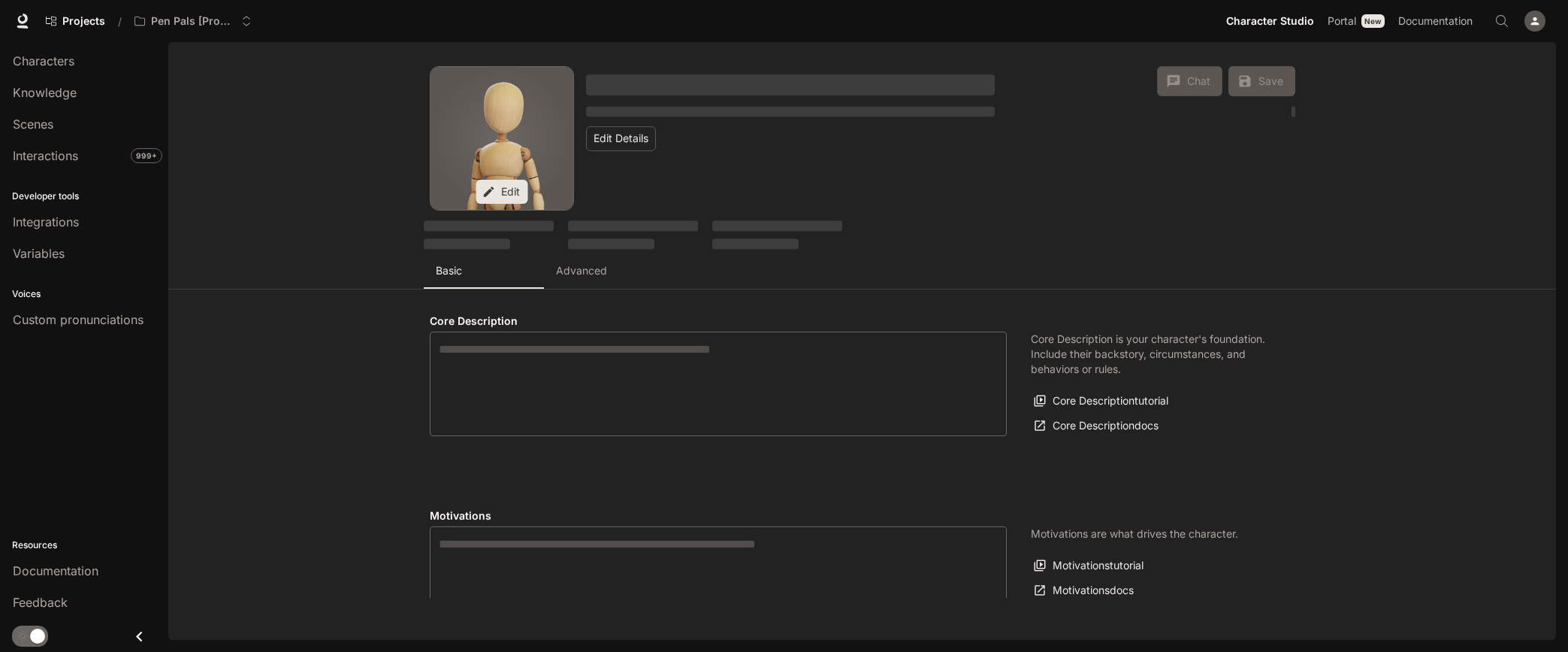
type textarea "**********"
type input "*"
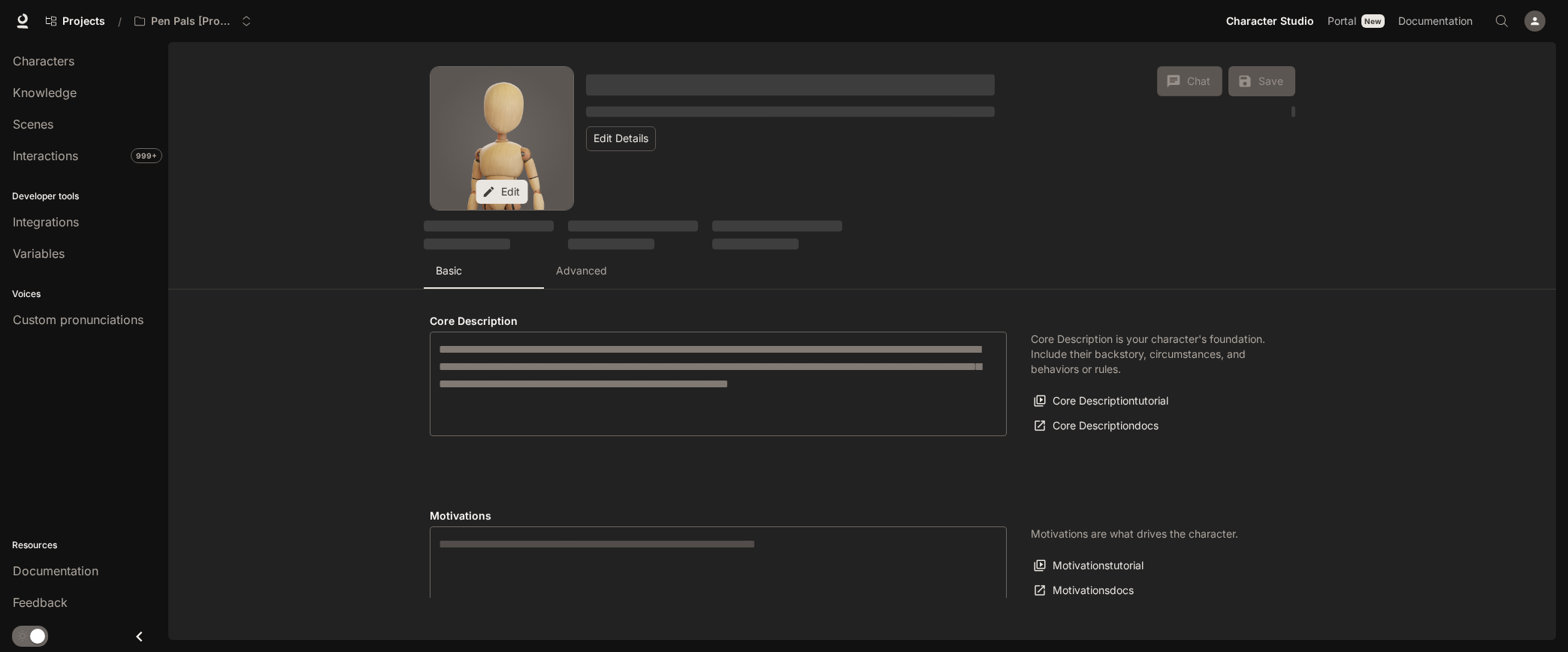
type input "**********"
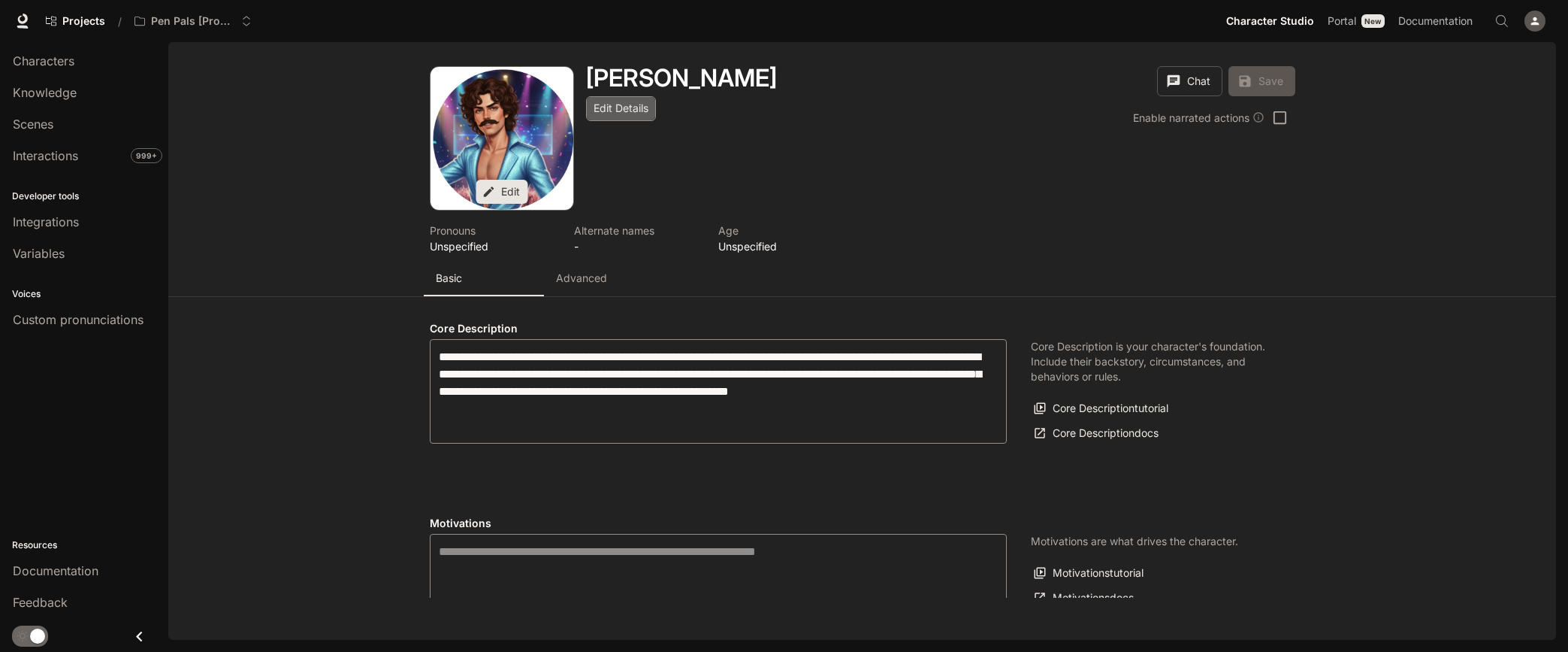
click at [618, 103] on button "Edit Details" at bounding box center [621, 108] width 70 height 25
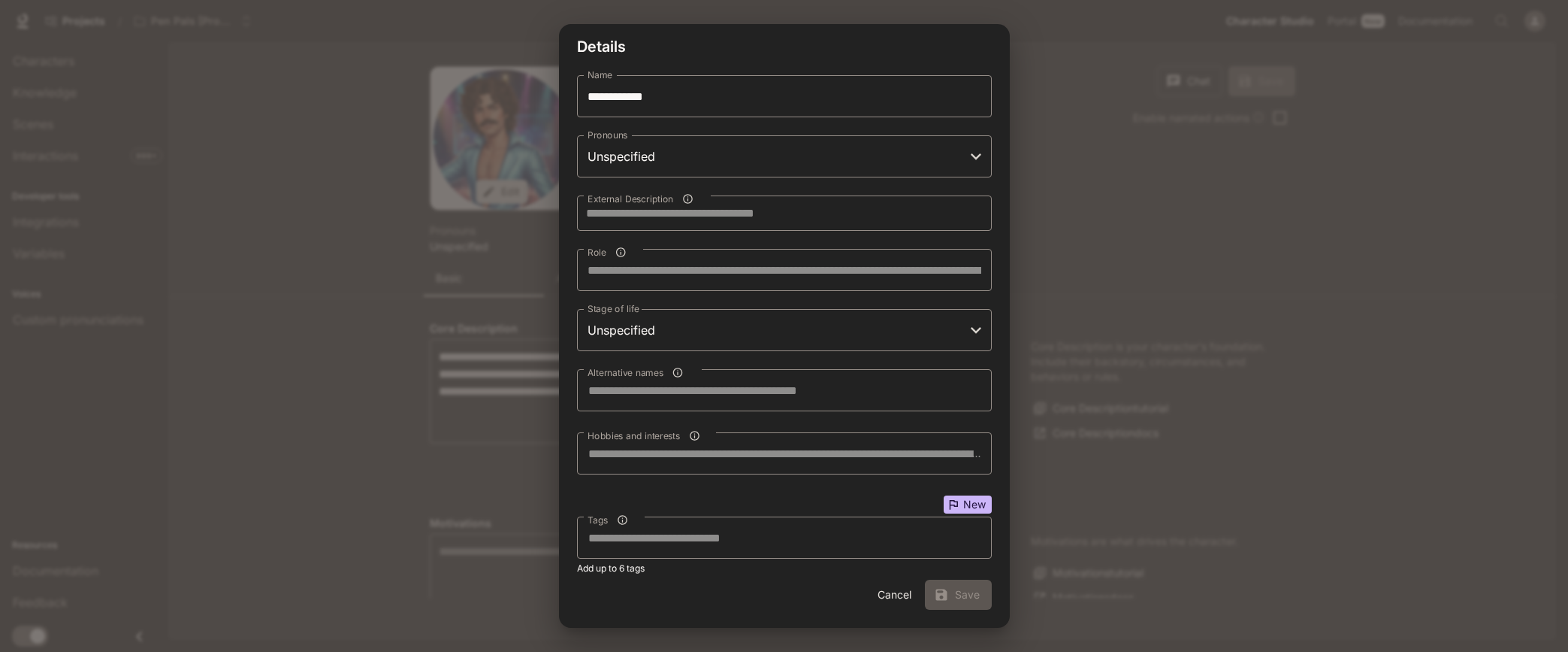
click at [882, 591] on button "Cancel" at bounding box center [895, 594] width 48 height 30
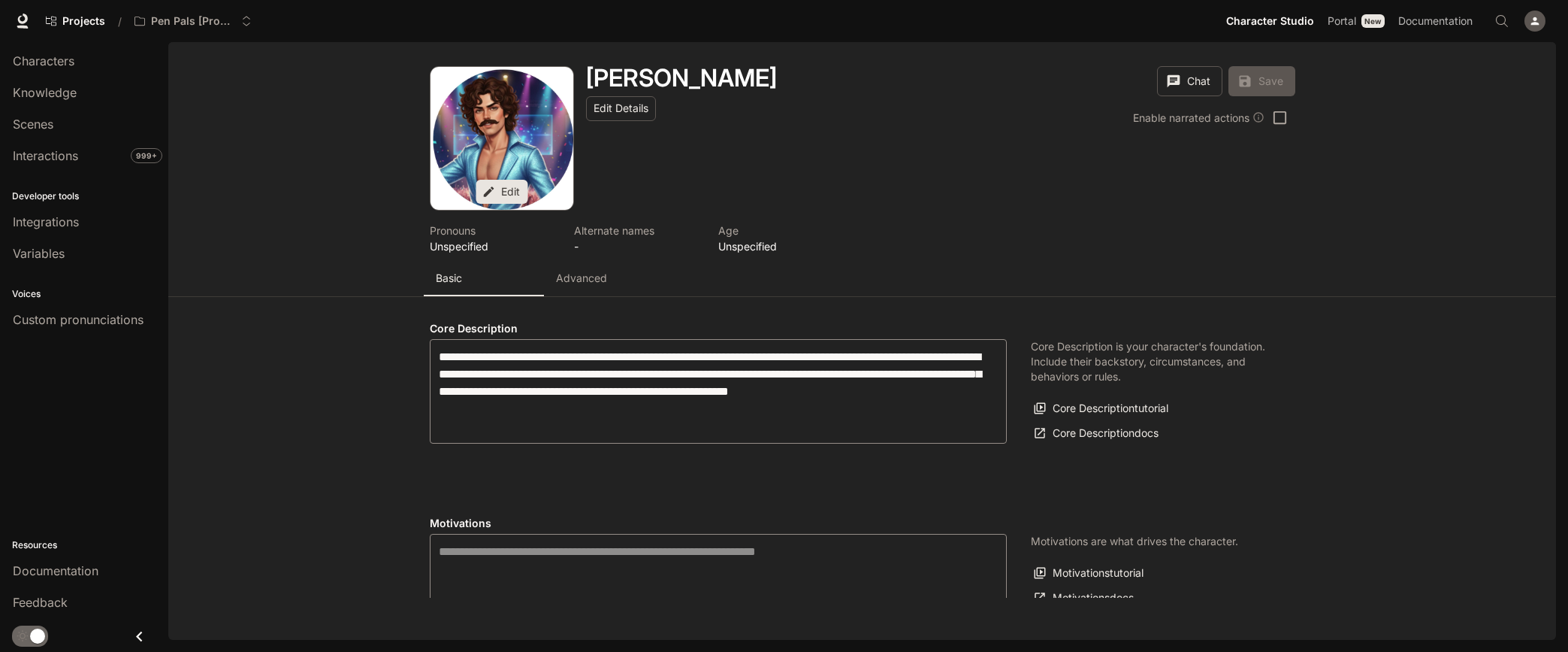
click at [289, 202] on div "Edit Benson Boone Edit Details Chat Save Enable narrated actions Enable narrate…" at bounding box center [862, 169] width 1388 height 255
click at [62, 18] on span "Projects" at bounding box center [84, 21] width 43 height 13
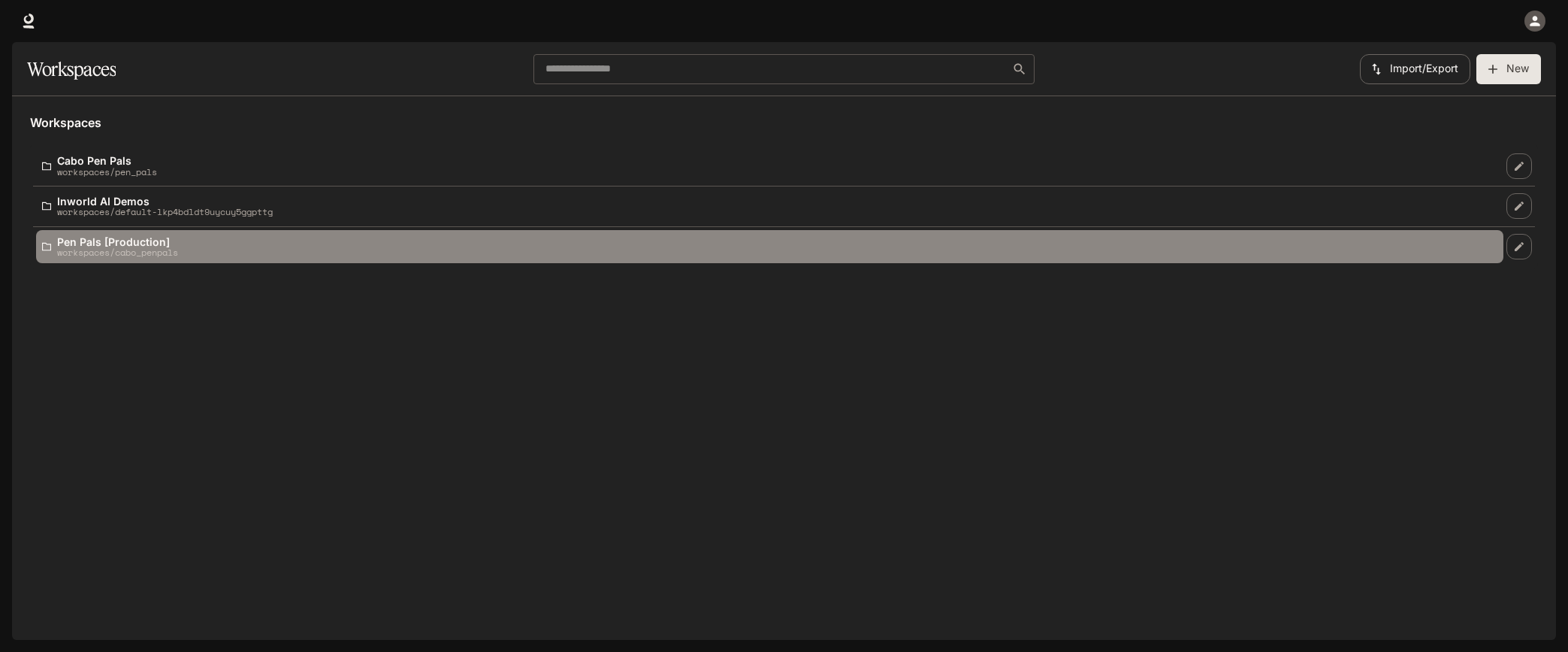
click at [110, 247] on p "workspaces/cabo_penpals" at bounding box center [117, 252] width 121 height 9
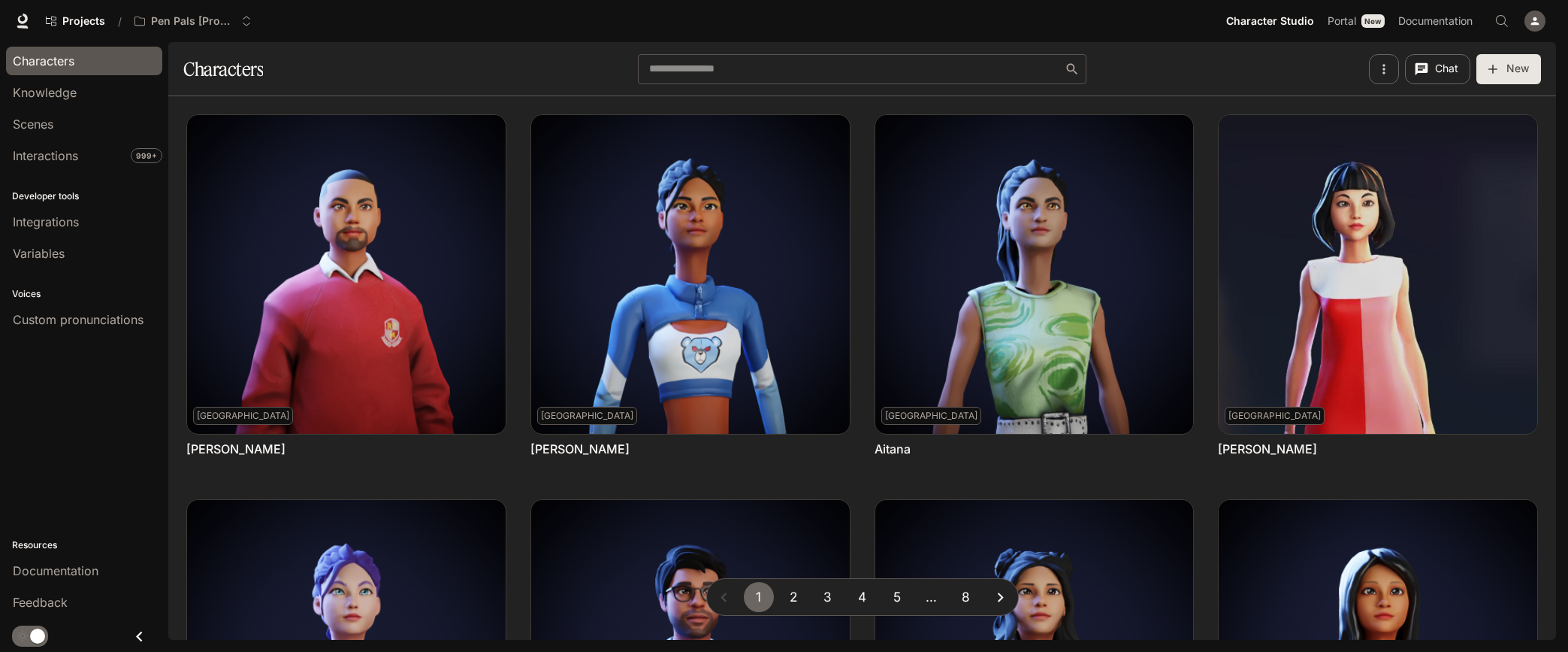
click at [1389, 69] on icon "button" at bounding box center [1384, 69] width 15 height 15
click at [1211, 62] on div at bounding box center [784, 326] width 1568 height 652
click at [24, 19] on icon at bounding box center [22, 21] width 15 height 15
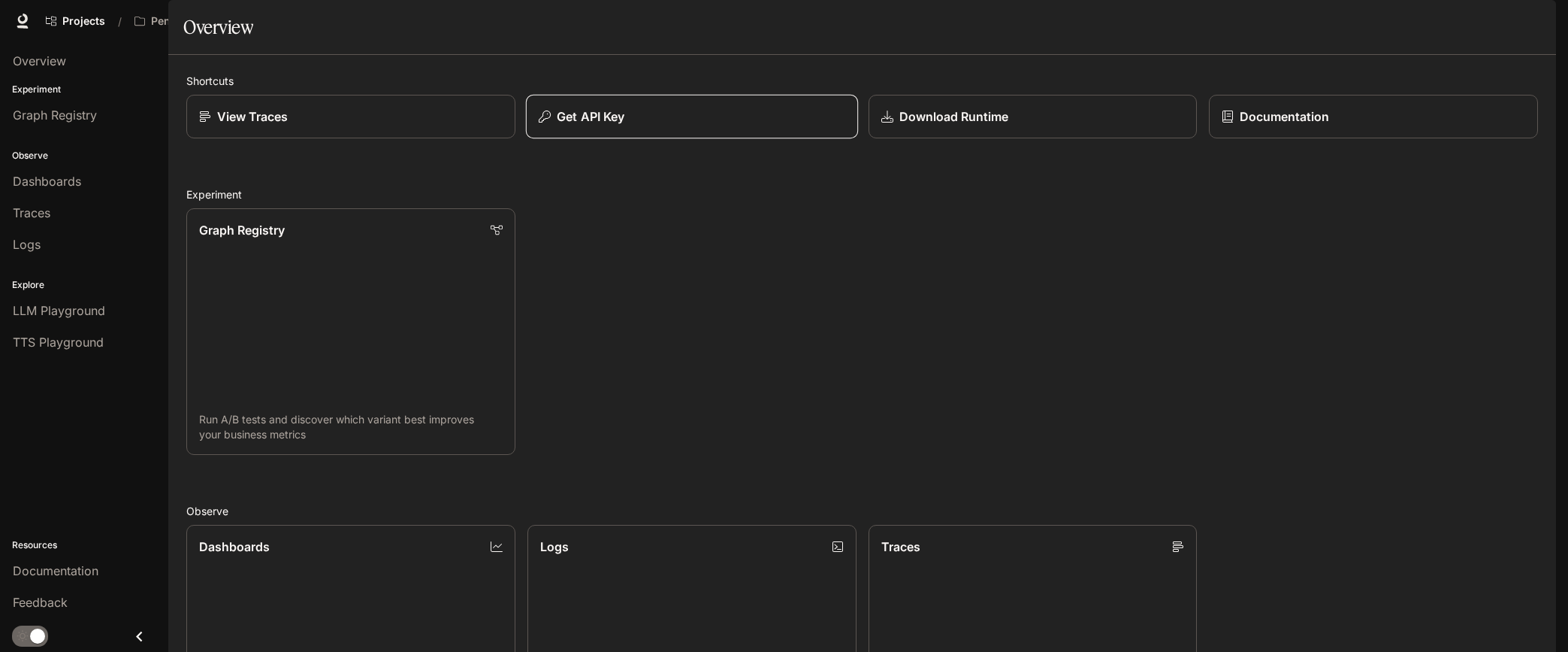
click at [625, 126] on p "Get API Key" at bounding box center [590, 116] width 68 height 18
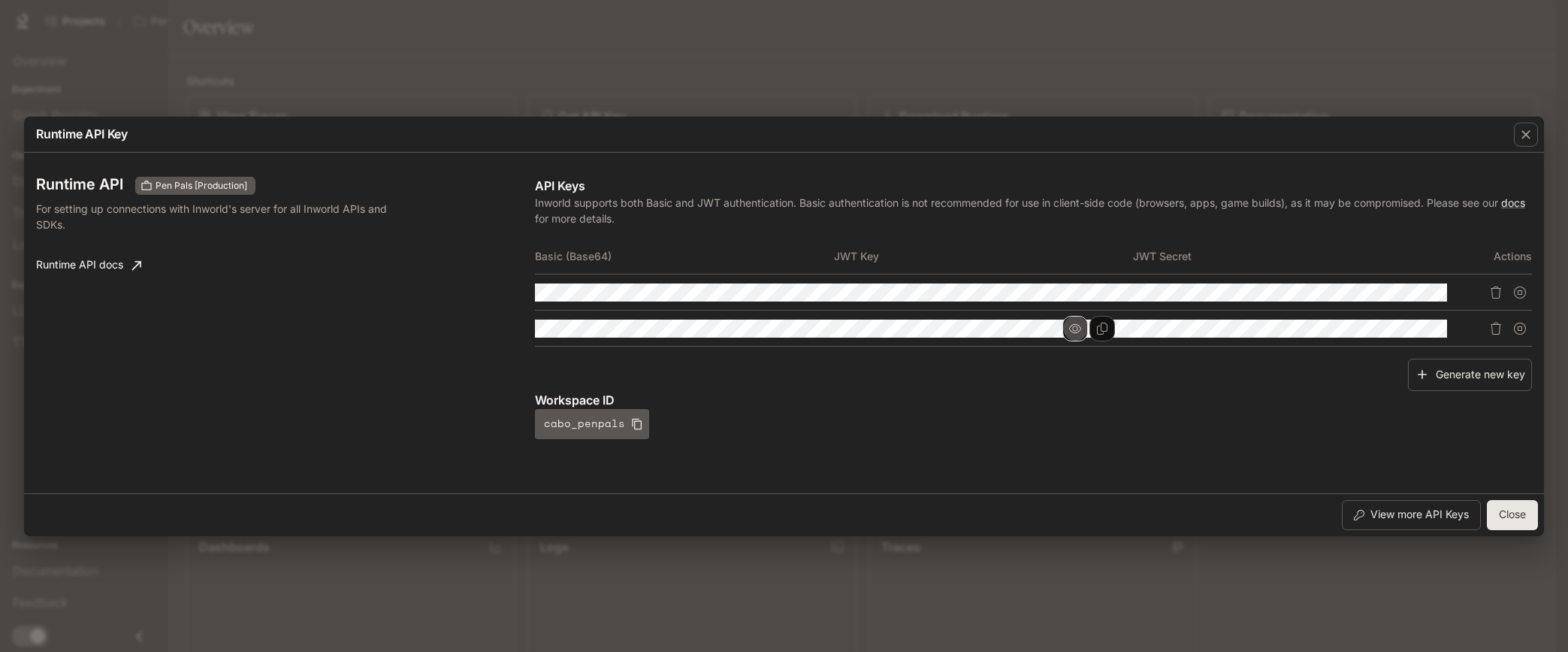
click at [1081, 324] on icon "button" at bounding box center [1075, 328] width 12 height 12
click at [1081, 286] on icon "button" at bounding box center [1075, 292] width 12 height 12
click at [1360, 518] on icon "button" at bounding box center [1359, 515] width 10 height 10
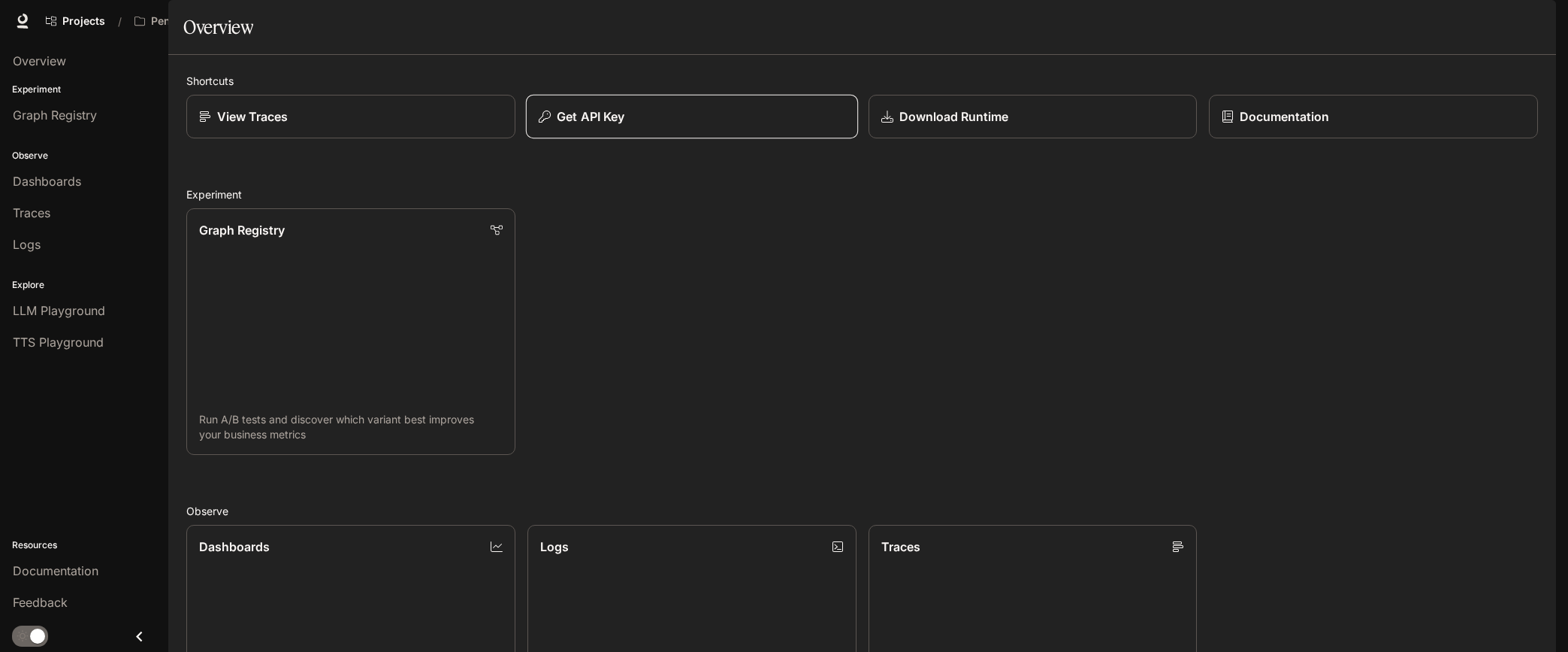
click at [598, 126] on p "Get API Key" at bounding box center [590, 116] width 68 height 18
